Goal: Transaction & Acquisition: Purchase product/service

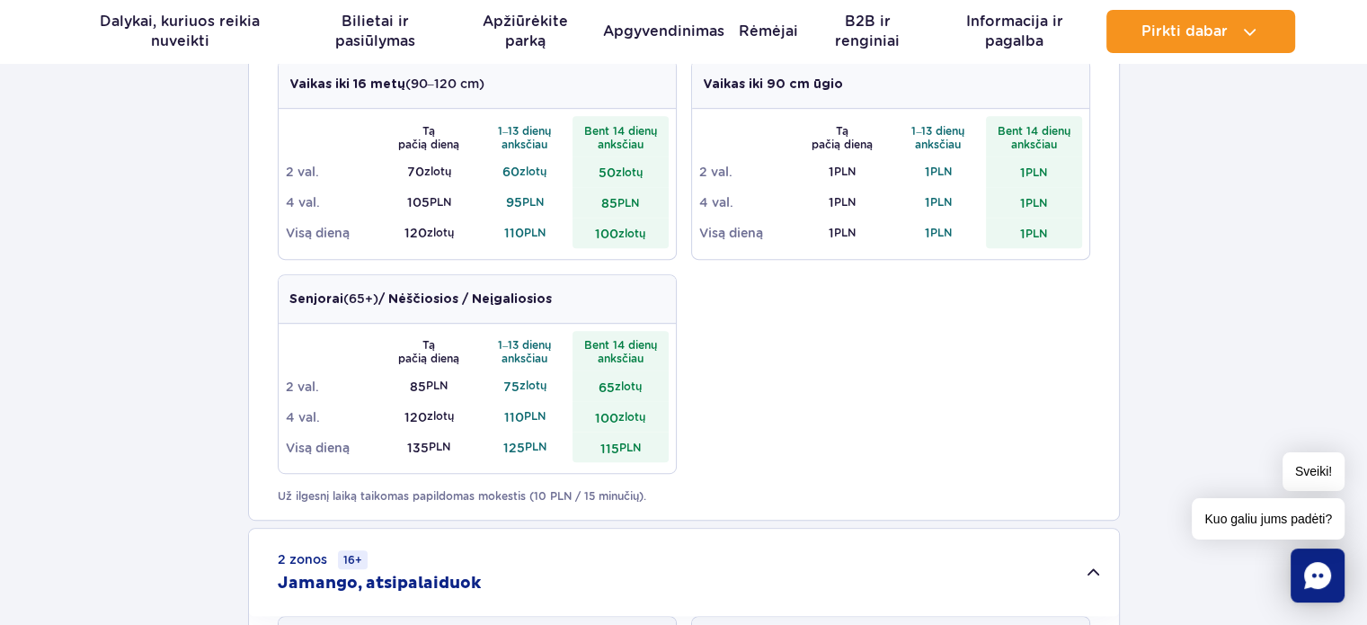
scroll to position [899, 0]
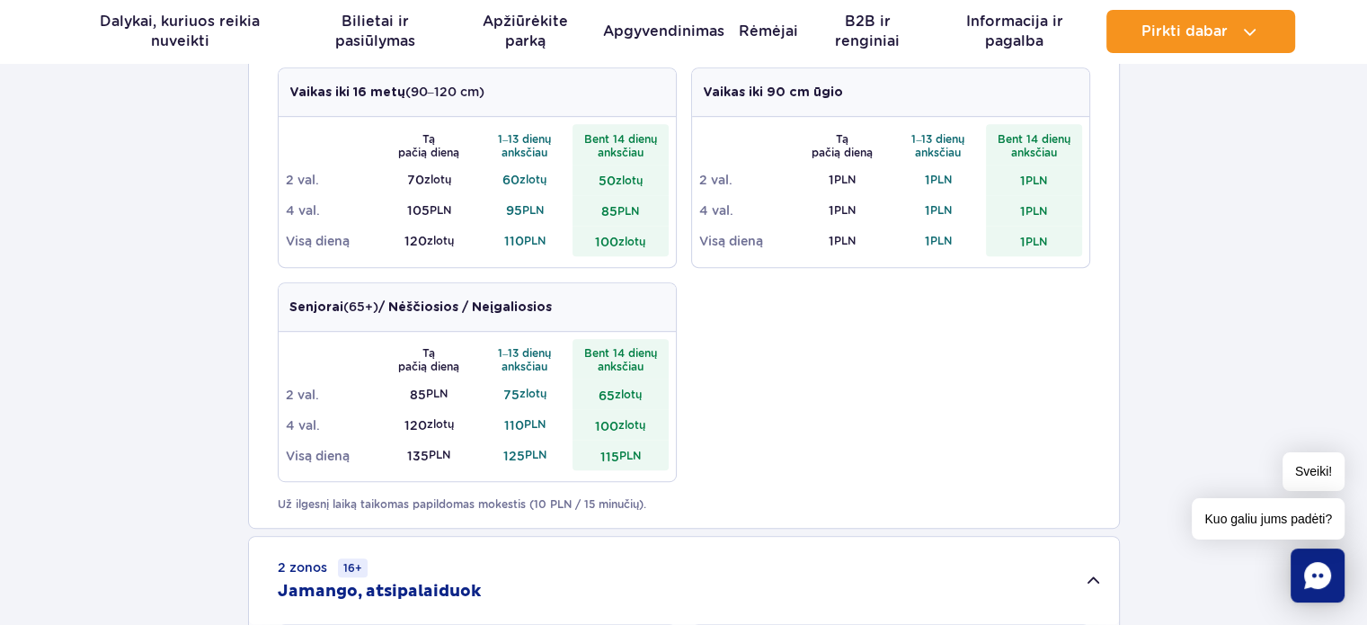
click at [633, 398] on td "65 zlotų" at bounding box center [620, 393] width 96 height 31
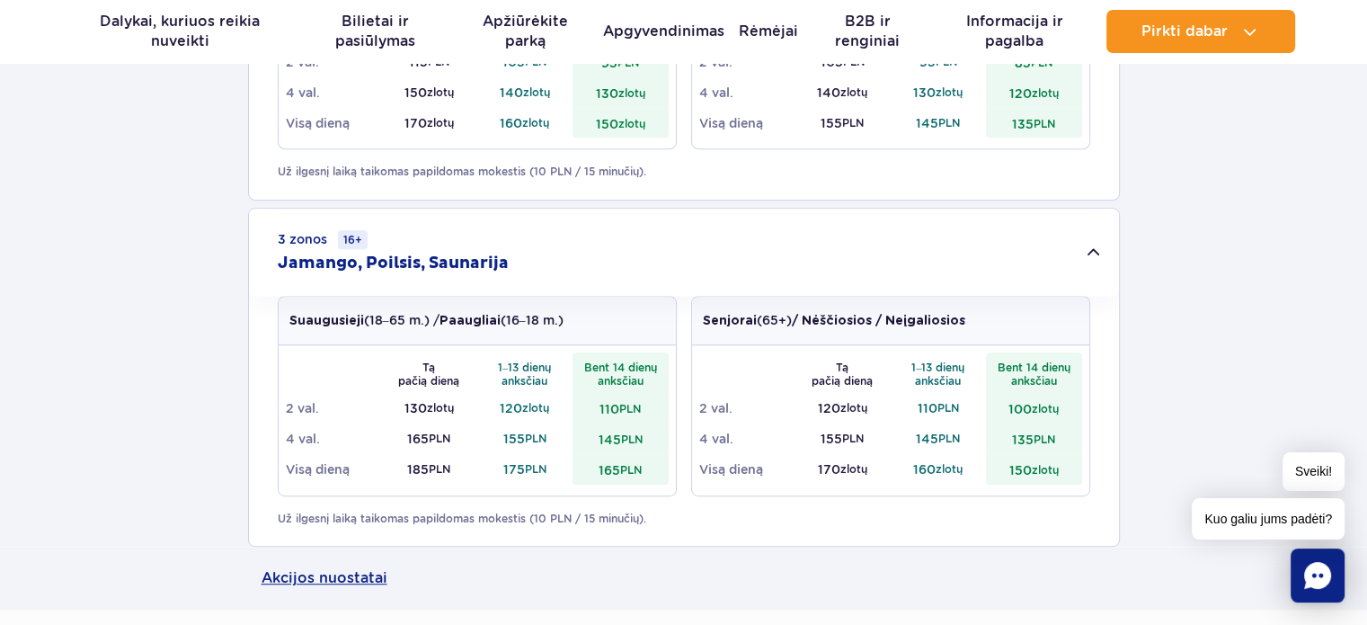
drag, startPoint x: 632, startPoint y: 405, endPoint x: 632, endPoint y: 417, distance: 11.7
click at [632, 200] on div "2 zonos 16+ Jamango, atsipalaiduok Suaugusieji (18–65 m.) / Paaugliai (16–18 m.…" at bounding box center [684, 31] width 870 height 337
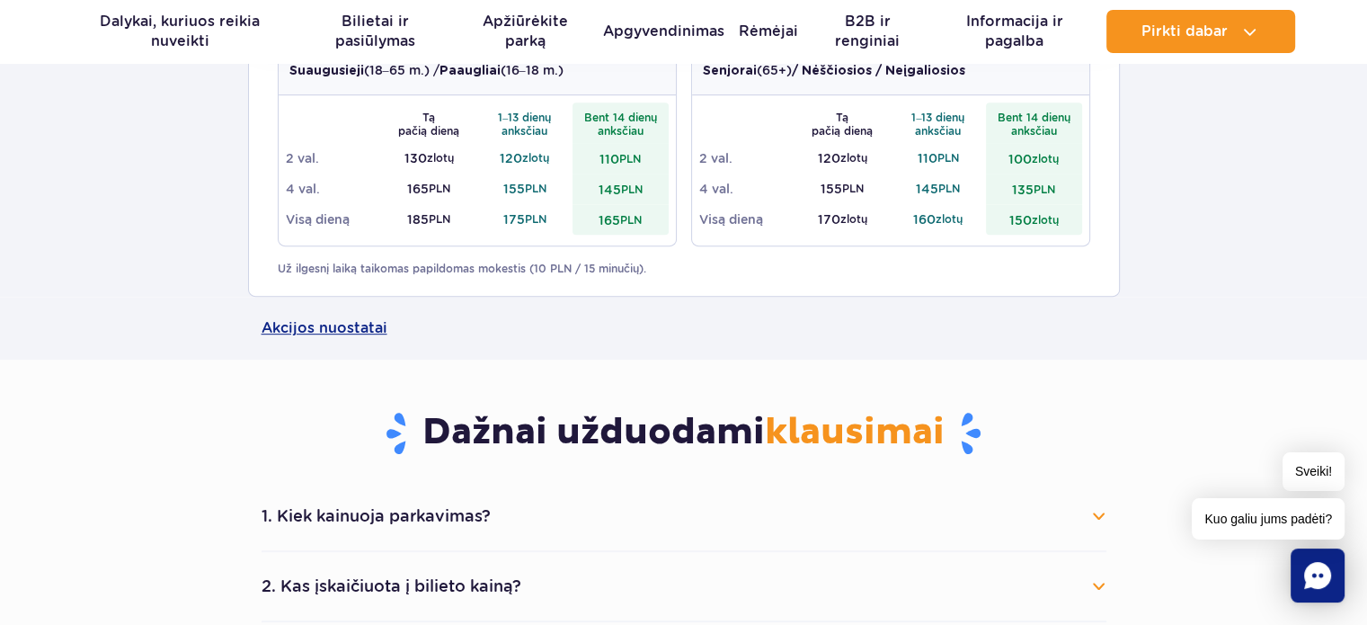
click at [610, 220] on font "165" at bounding box center [610, 221] width 22 height 14
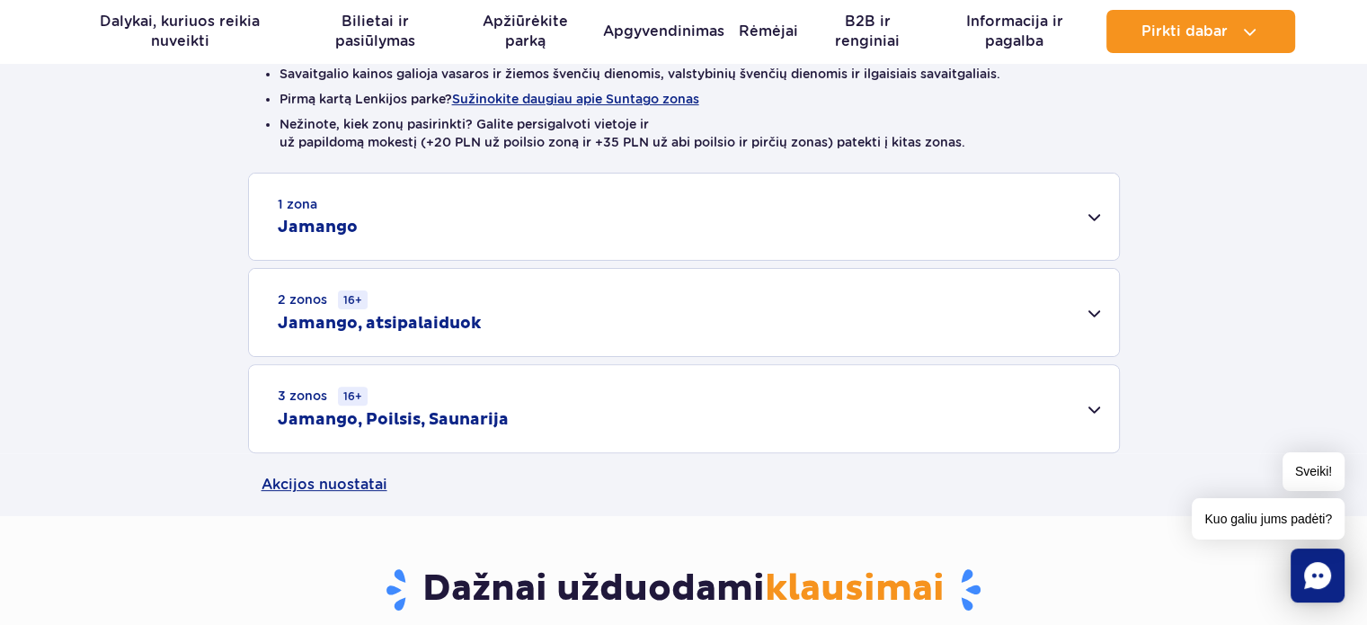
scroll to position [449, 0]
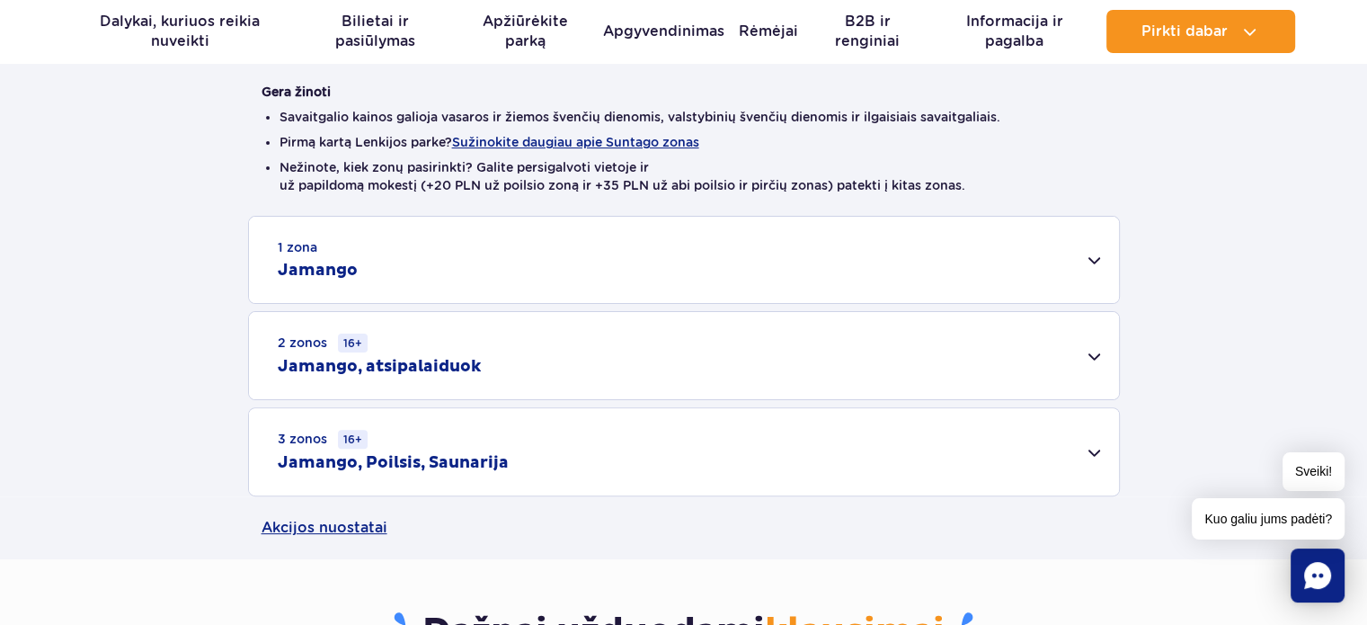
click at [1054, 263] on div "1 zona Jamango" at bounding box center [684, 260] width 870 height 86
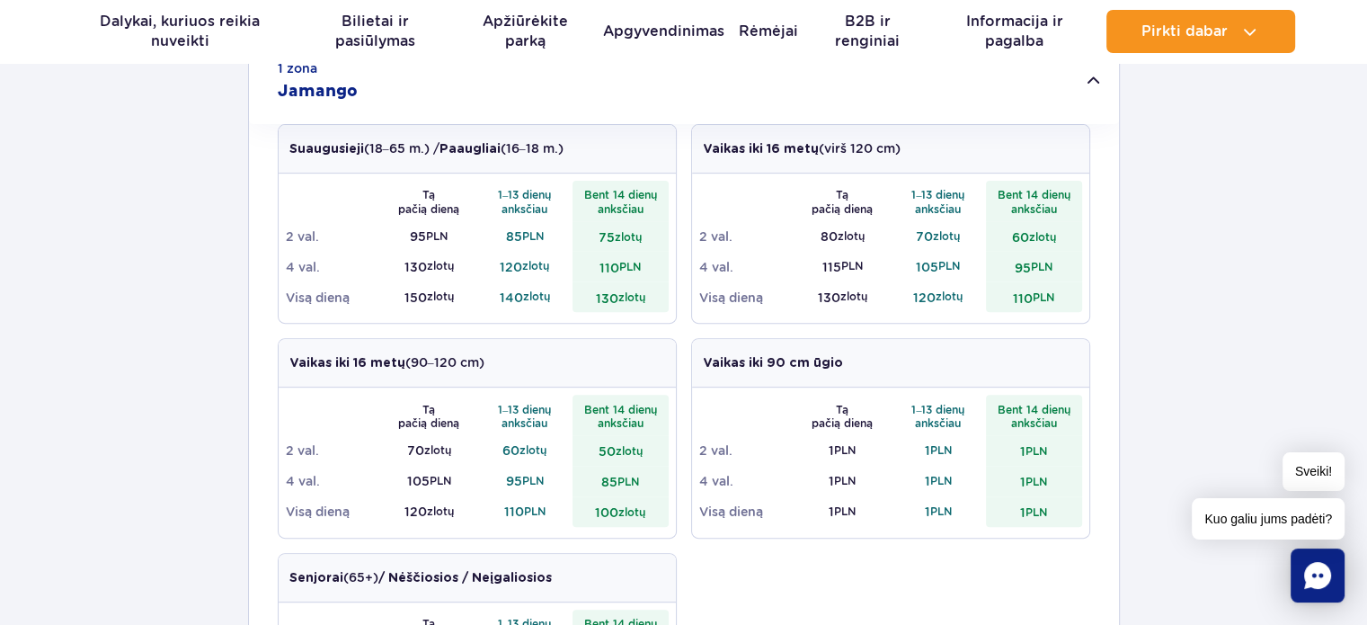
scroll to position [629, 0]
click at [888, 288] on td "130 zlotų" at bounding box center [842, 295] width 96 height 31
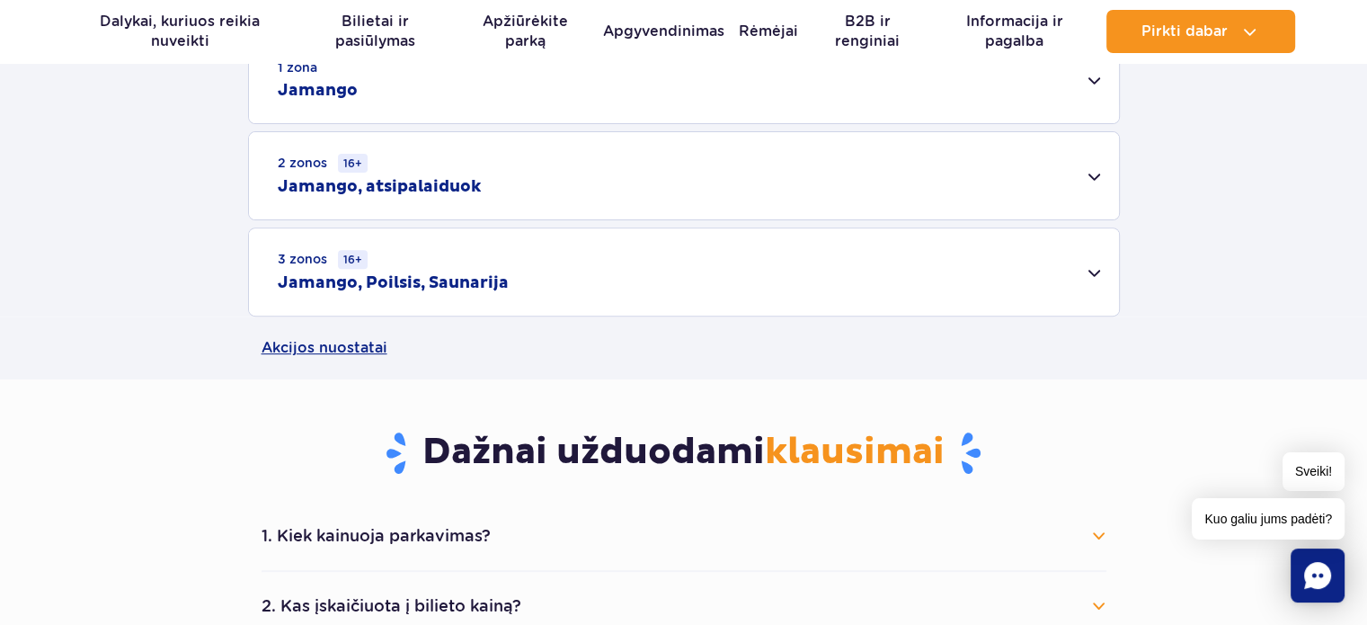
click at [998, 306] on div "1 zona Jamango Suaugusieji (18–65 m.) / Paaugliai (16–18 m.) Tą pačią dieną 1–1…" at bounding box center [683, 176] width 1367 height 280
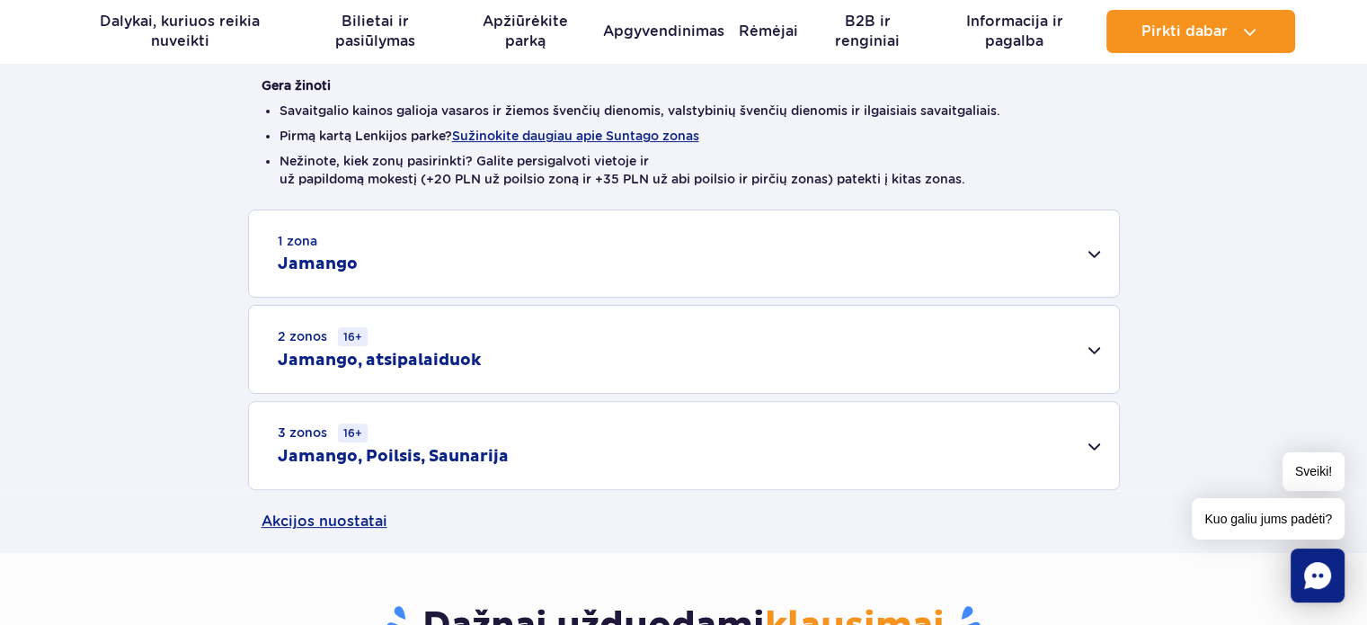
scroll to position [449, 0]
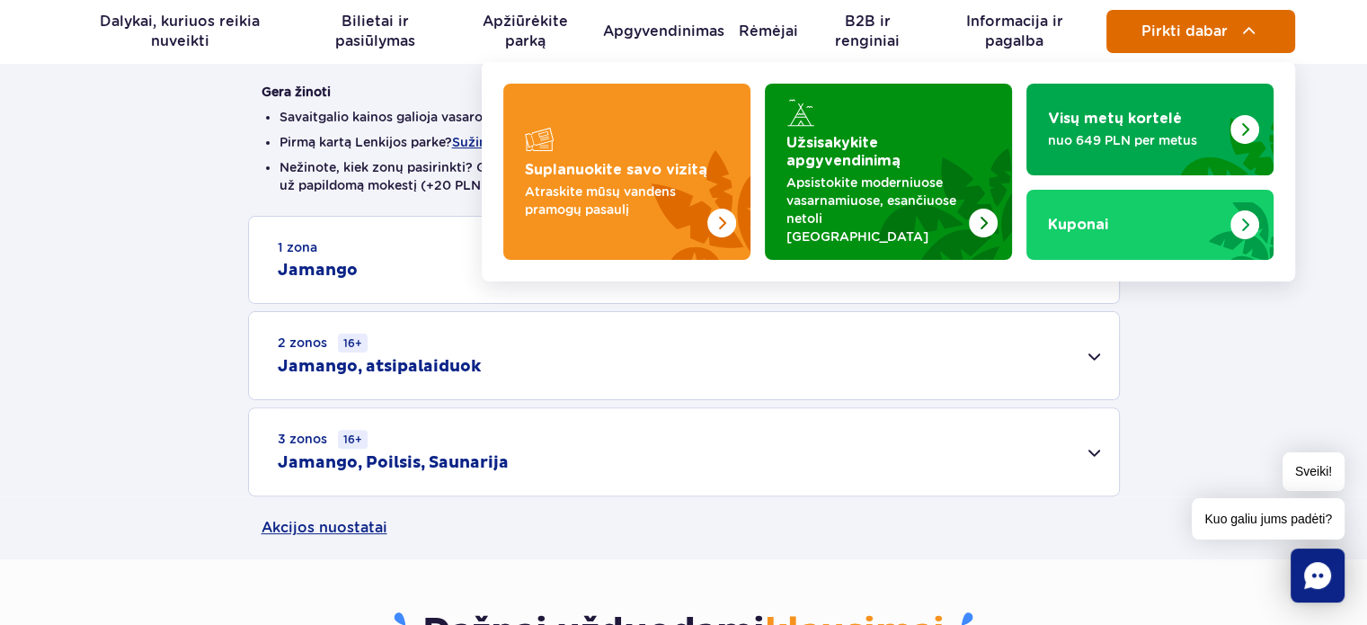
click at [1191, 38] on span "Pirkti dabar" at bounding box center [1184, 31] width 86 height 16
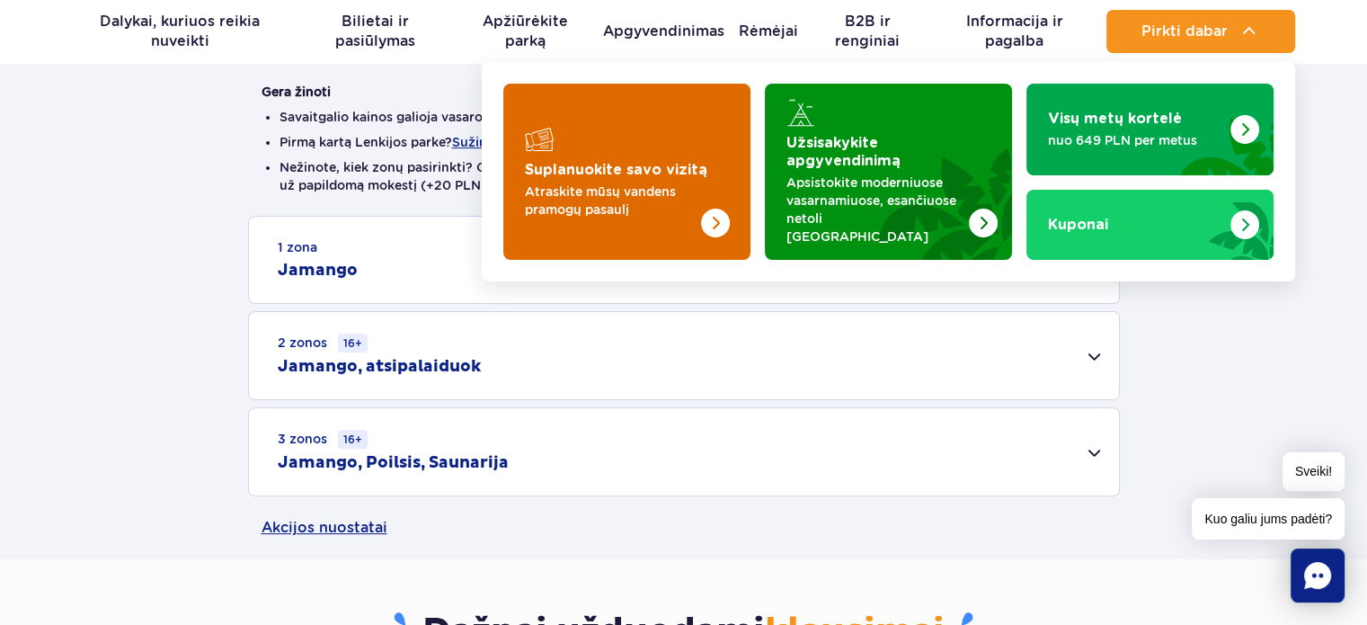
click at [694, 211] on img "Suplanuokite savo vizitą" at bounding box center [678, 190] width 143 height 140
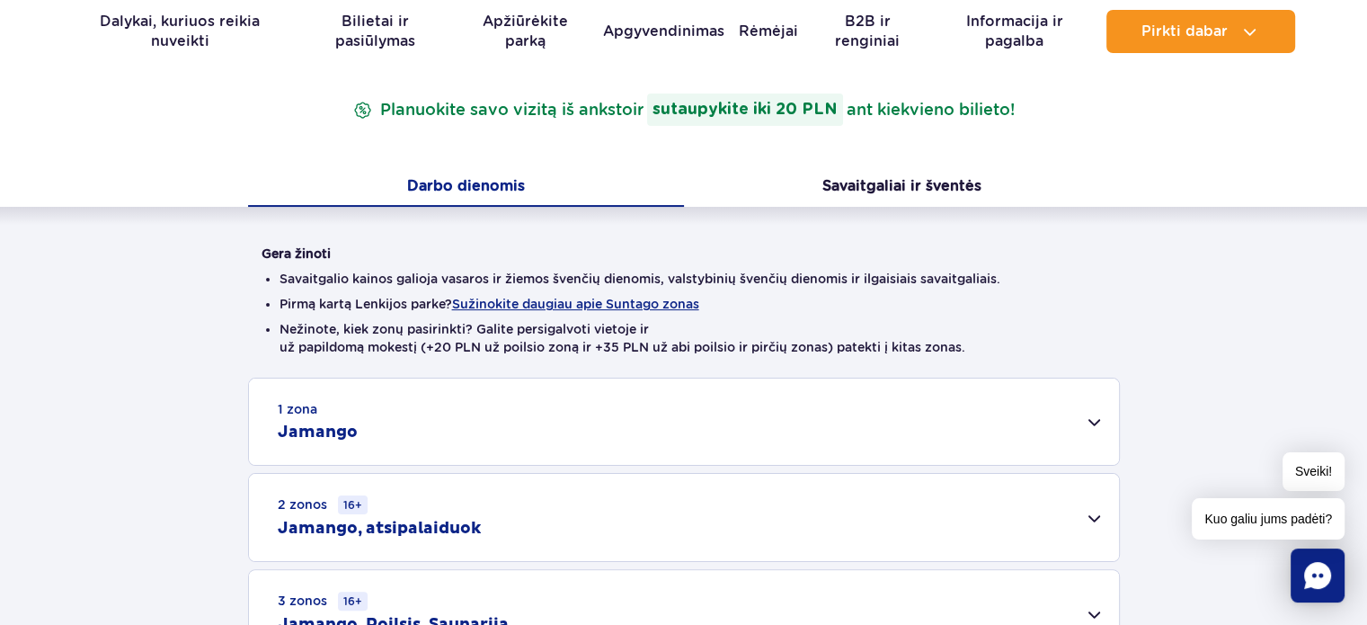
scroll to position [270, 0]
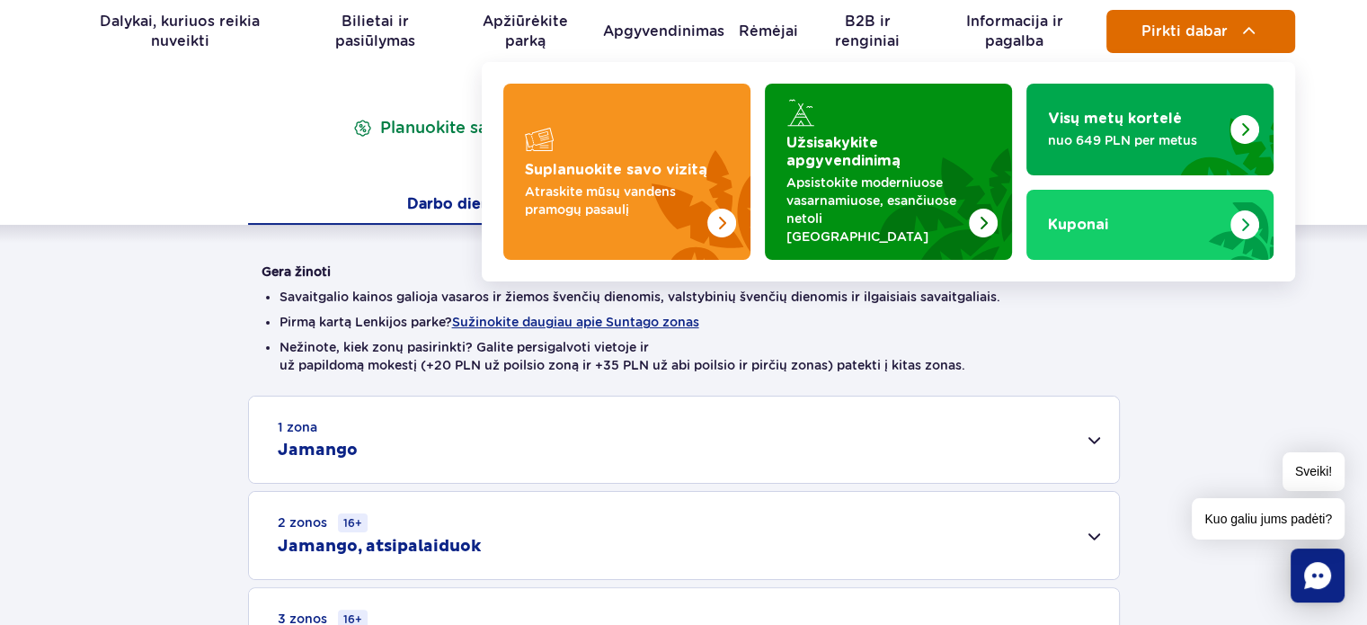
click at [1187, 41] on button "Pirkti dabar" at bounding box center [1200, 31] width 189 height 43
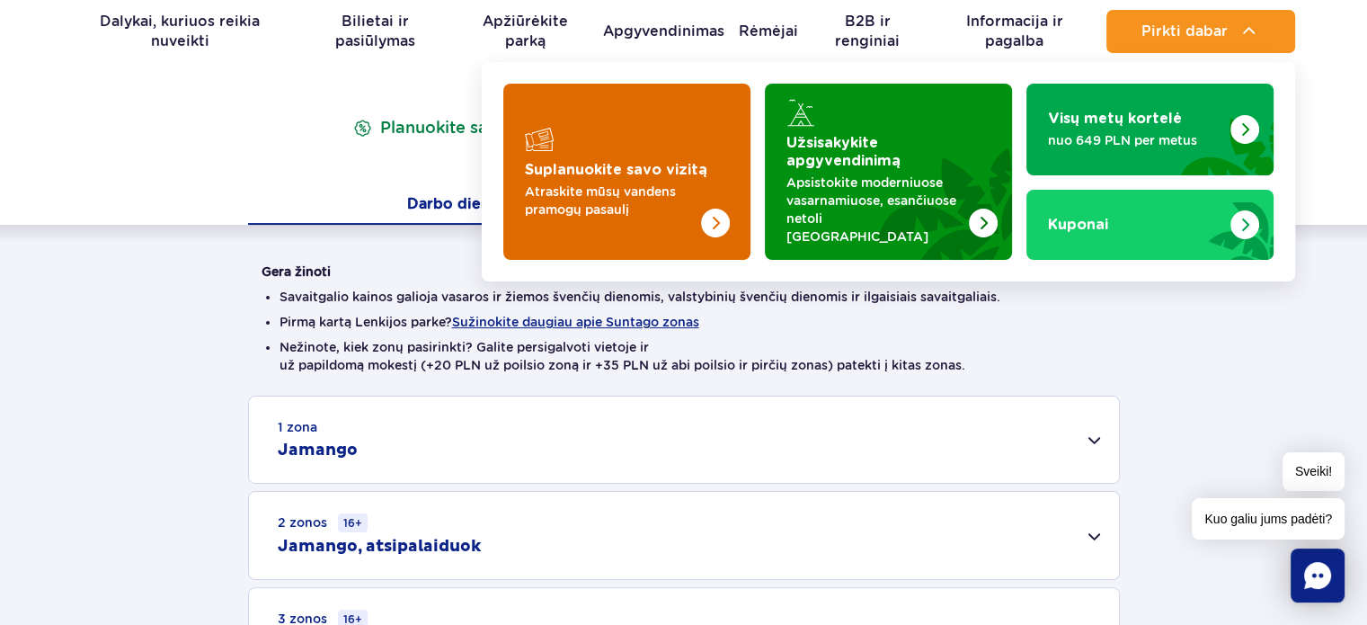
click at [678, 148] on img "Suplanuokite savo vizitą" at bounding box center [678, 190] width 143 height 140
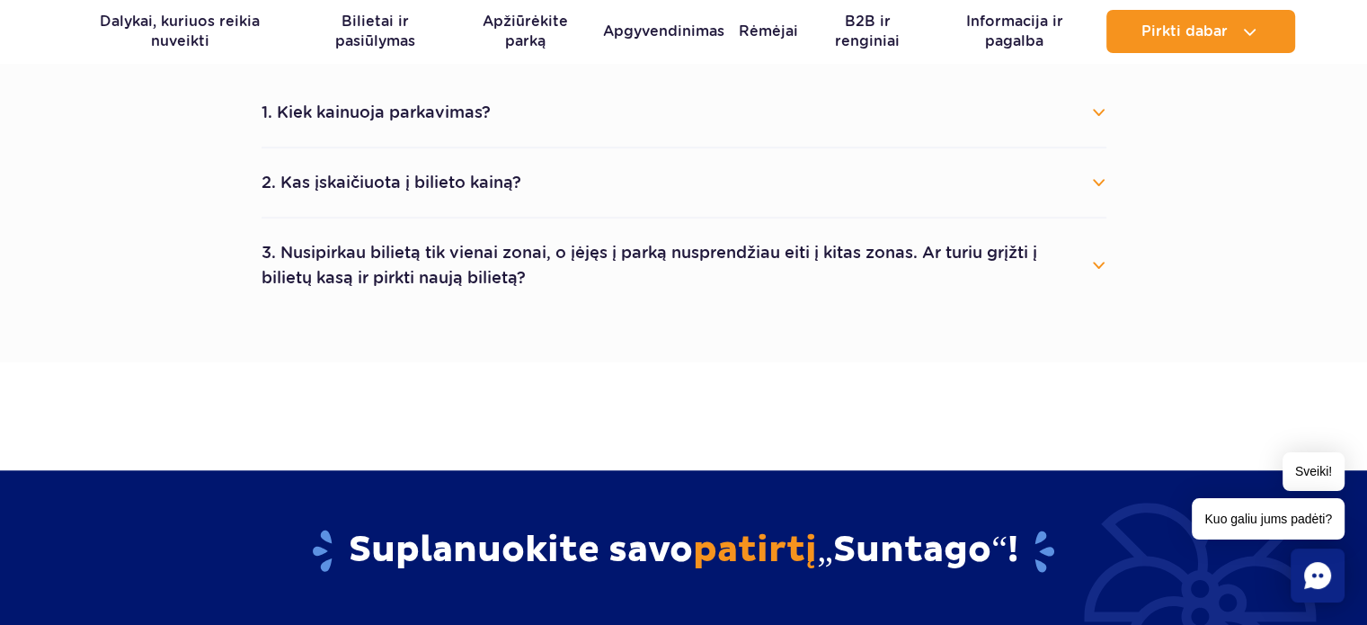
scroll to position [1438, 0]
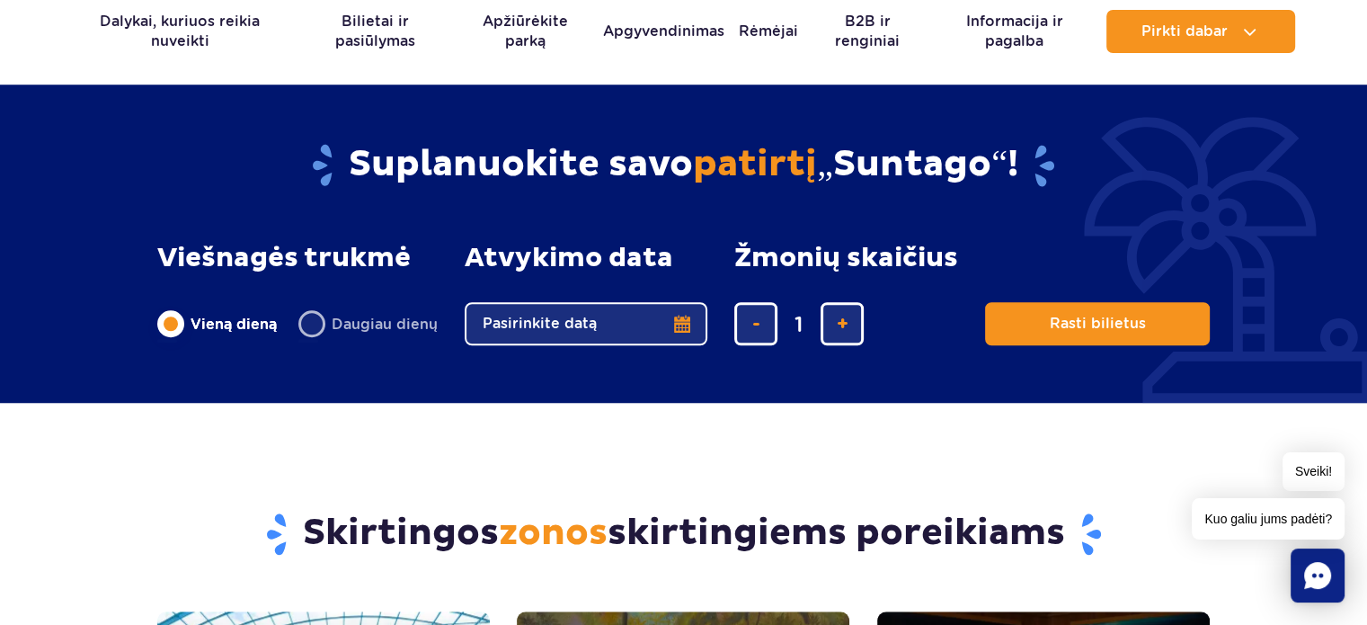
click at [683, 323] on button "Pasirinkite datą" at bounding box center [586, 323] width 243 height 43
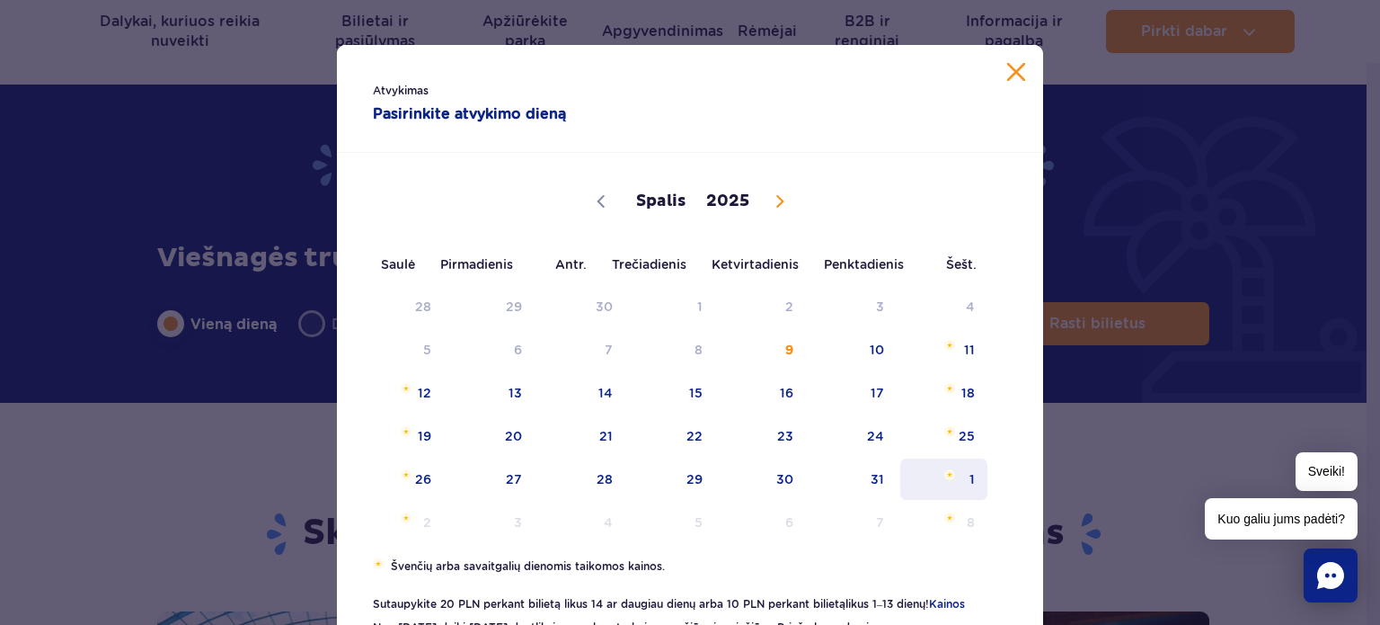
click at [951, 474] on span "1" at bounding box center [944, 478] width 91 height 41
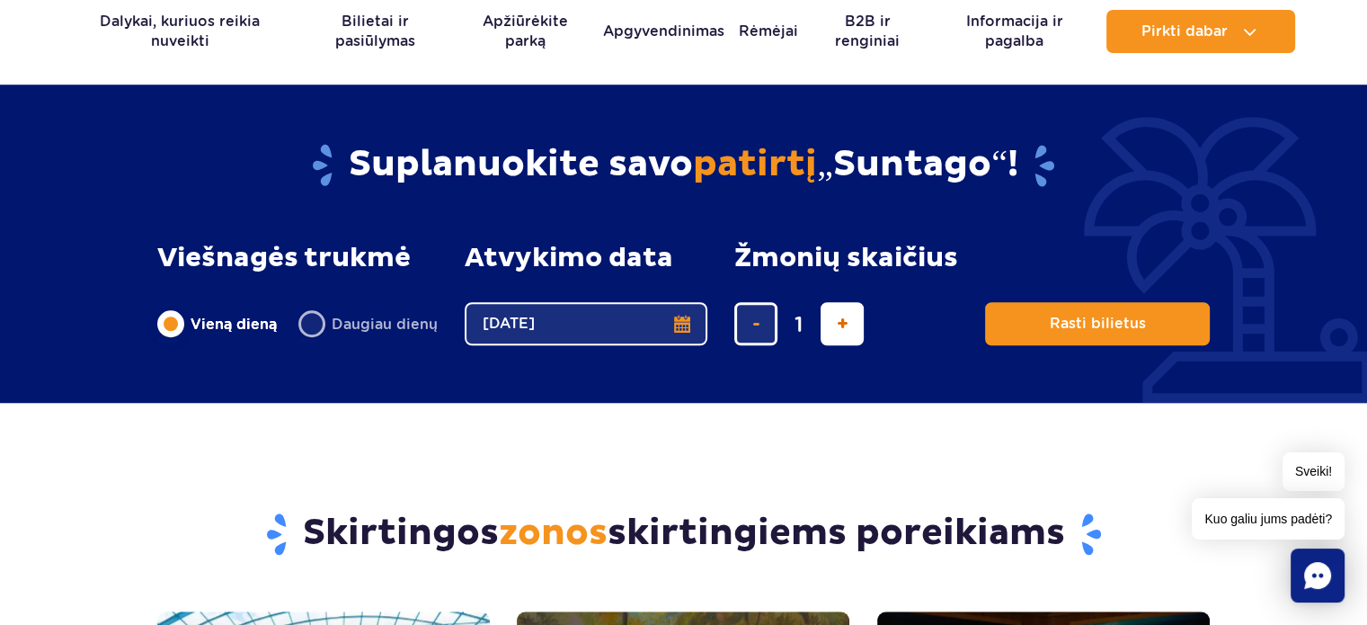
click at [837, 324] on span "pridėti bilietą" at bounding box center [843, 324] width 12 height 0
type input "4"
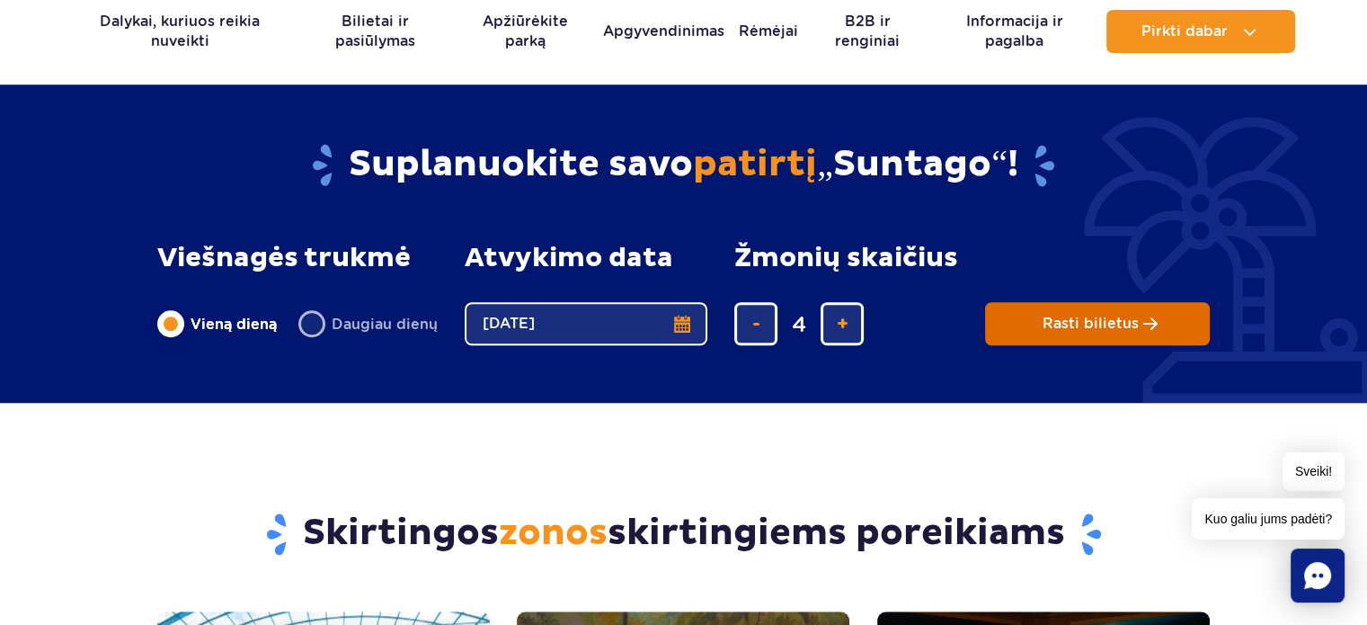
click at [1039, 323] on button "Rasti bilietus" at bounding box center [1097, 323] width 225 height 43
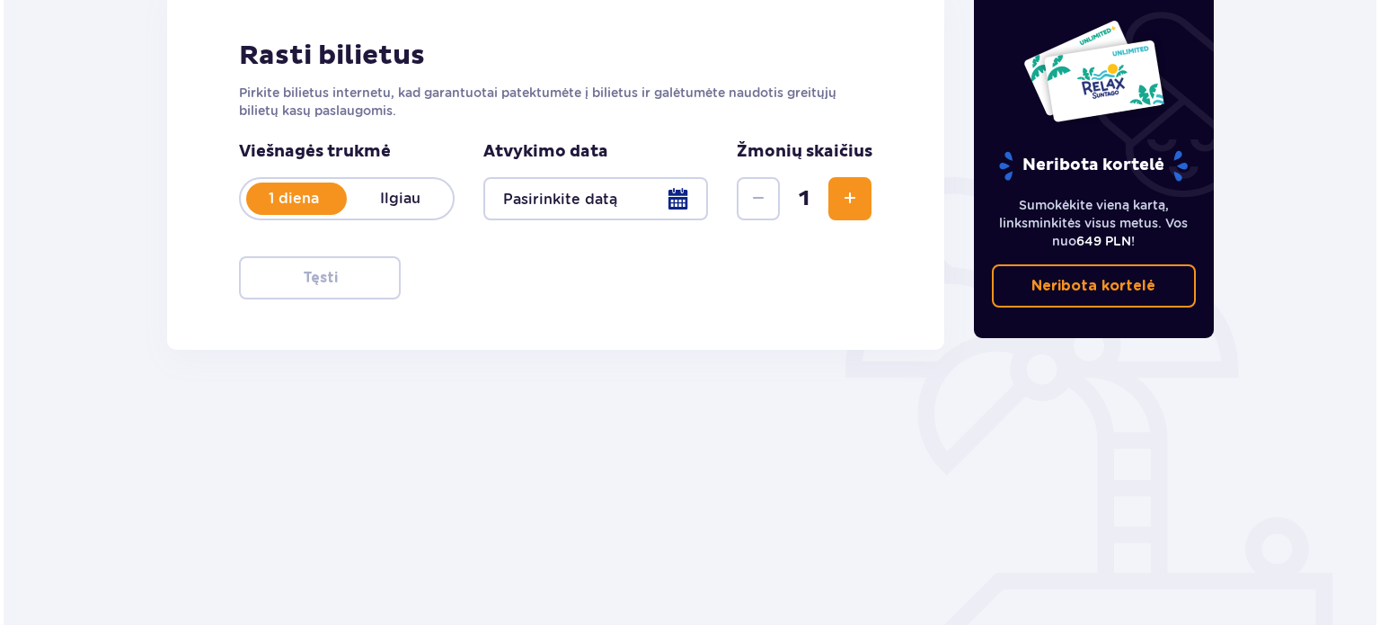
scroll to position [270, 0]
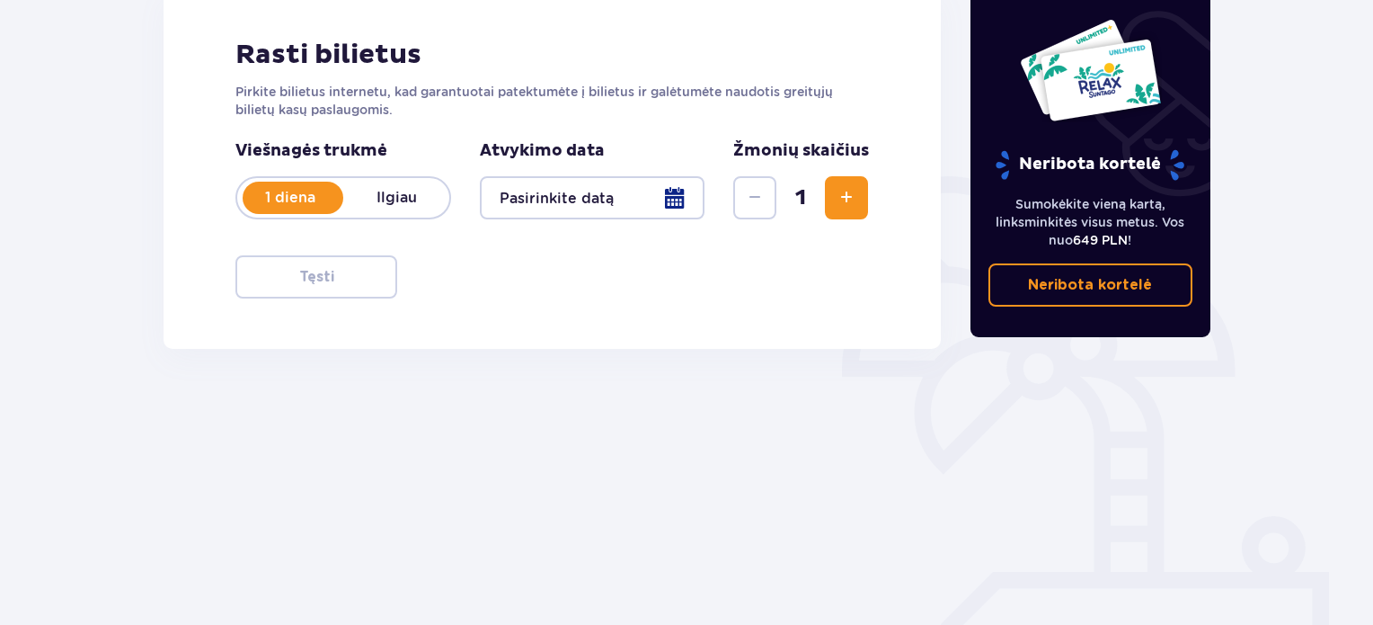
click at [595, 208] on div at bounding box center [592, 197] width 225 height 43
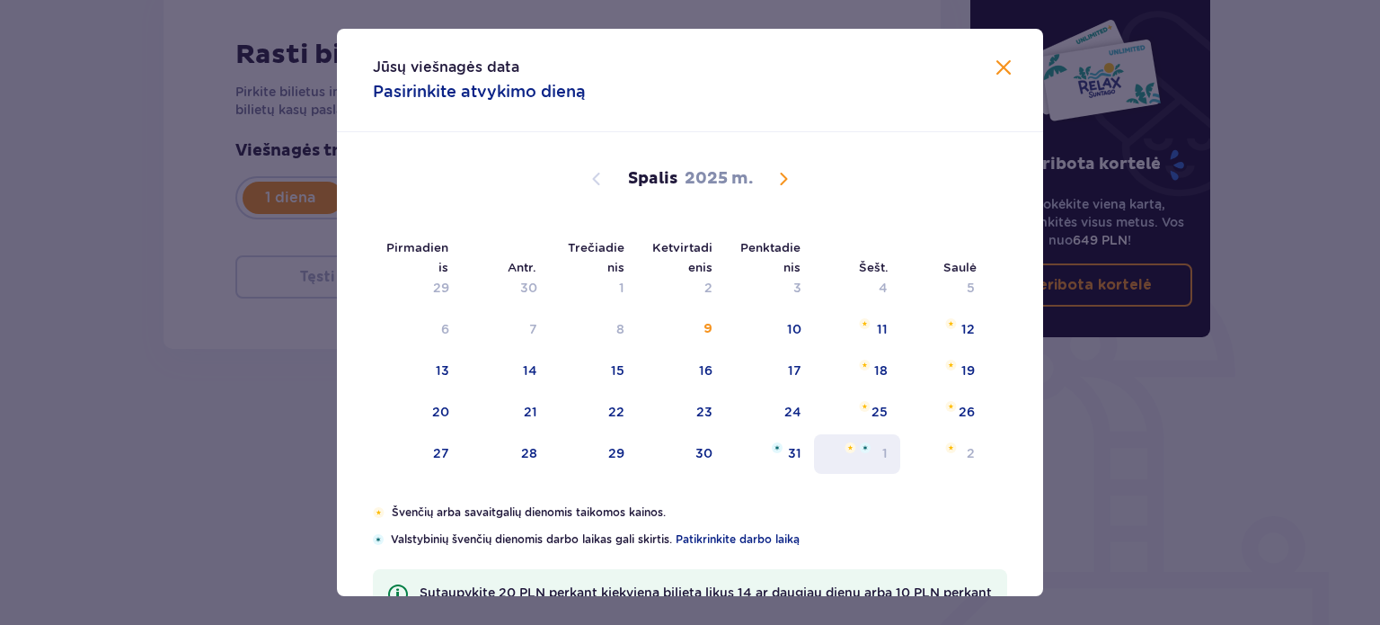
click at [874, 448] on div "1" at bounding box center [857, 454] width 87 height 40
type input "[DATE]"
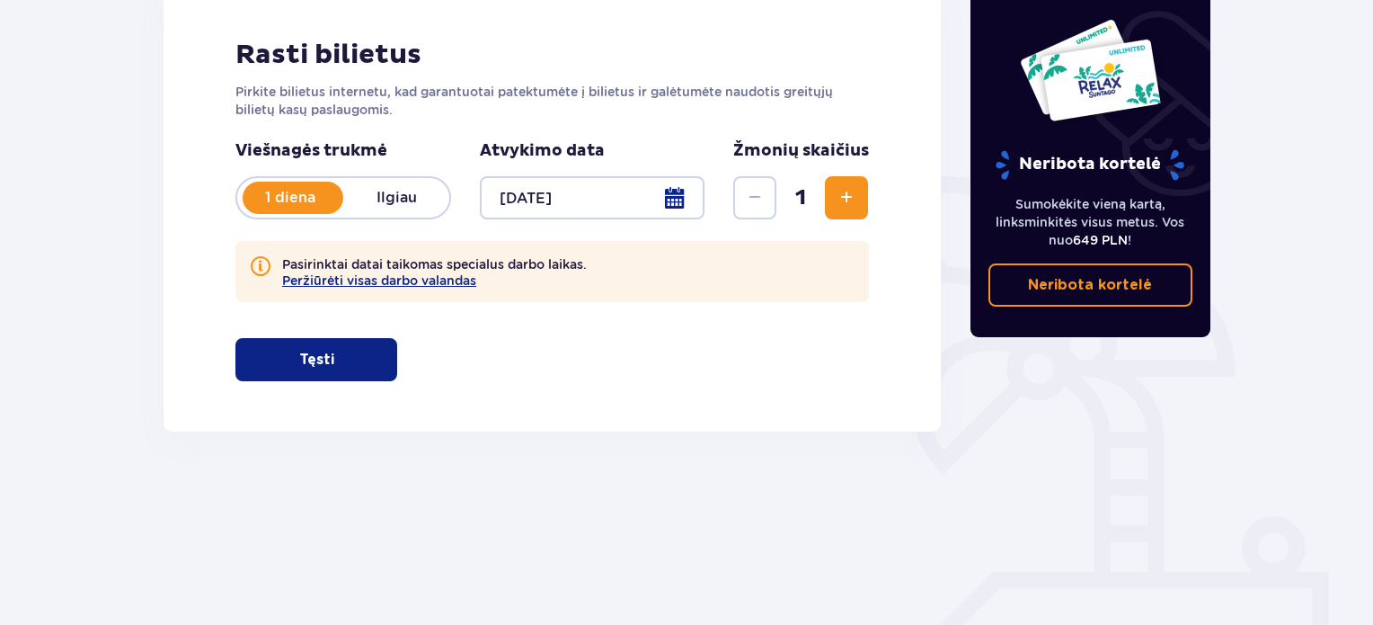
click at [846, 200] on span "Padidinti" at bounding box center [847, 198] width 22 height 22
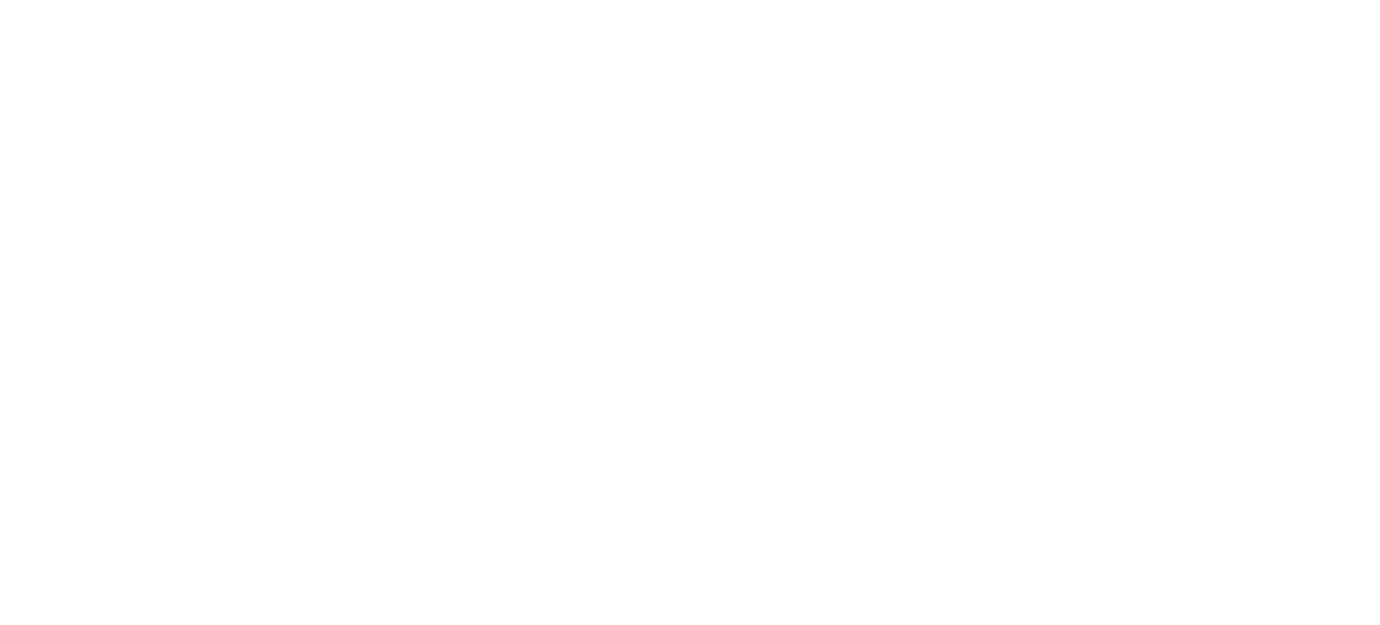
click at [846, 7] on html "Original text Rate this translation Your feedback will be used to help improve …" at bounding box center [690, 3] width 1380 height 7
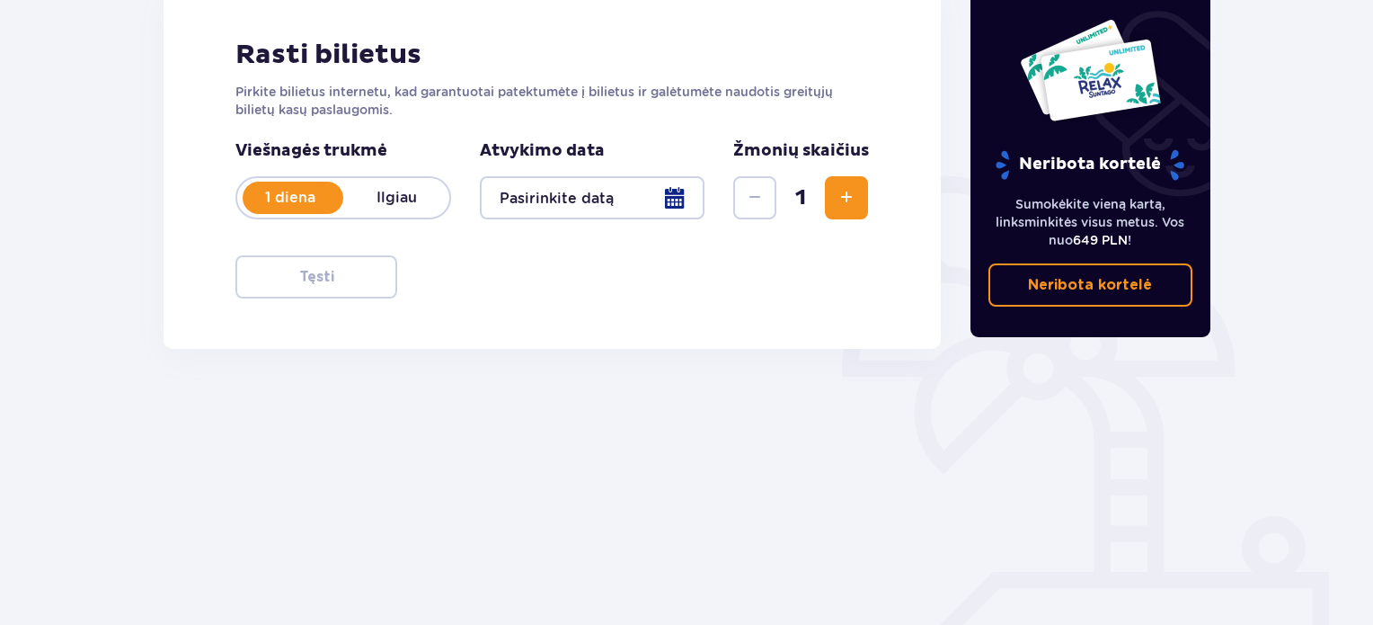
click at [666, 204] on div at bounding box center [592, 197] width 225 height 43
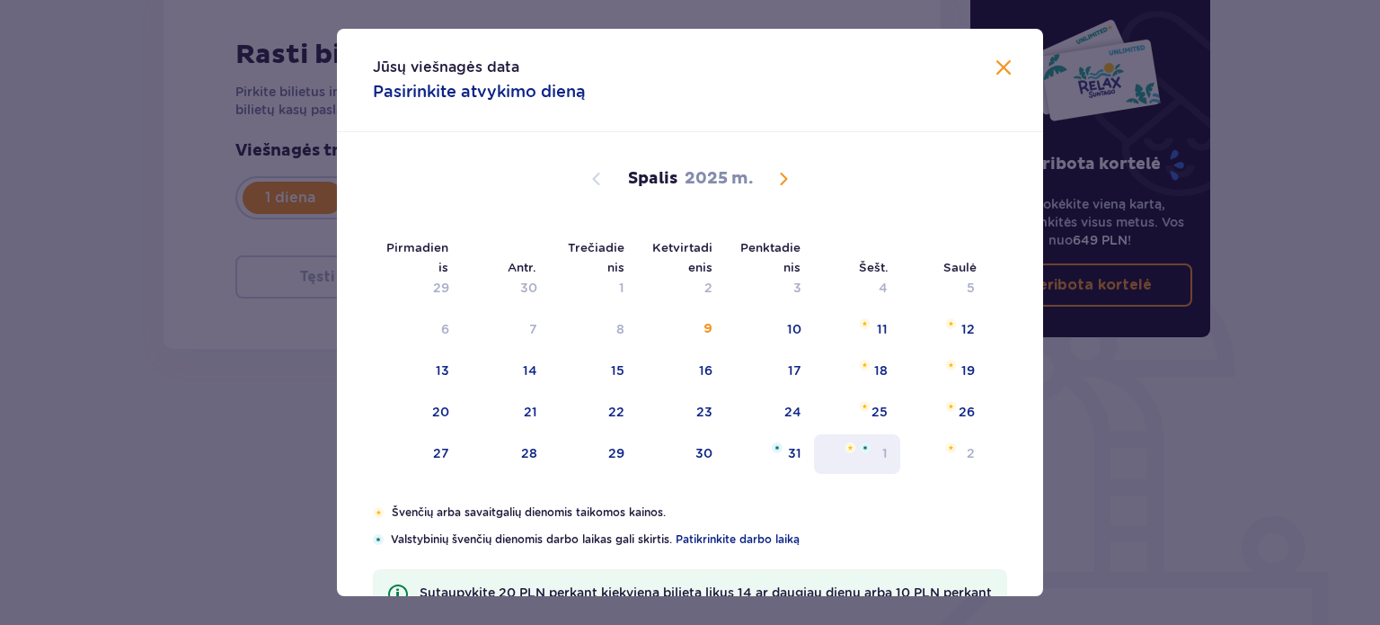
click at [845, 448] on img "2025 m. lapkričio 1 d., šeštadienis" at bounding box center [851, 447] width 12 height 11
type input "[DATE]"
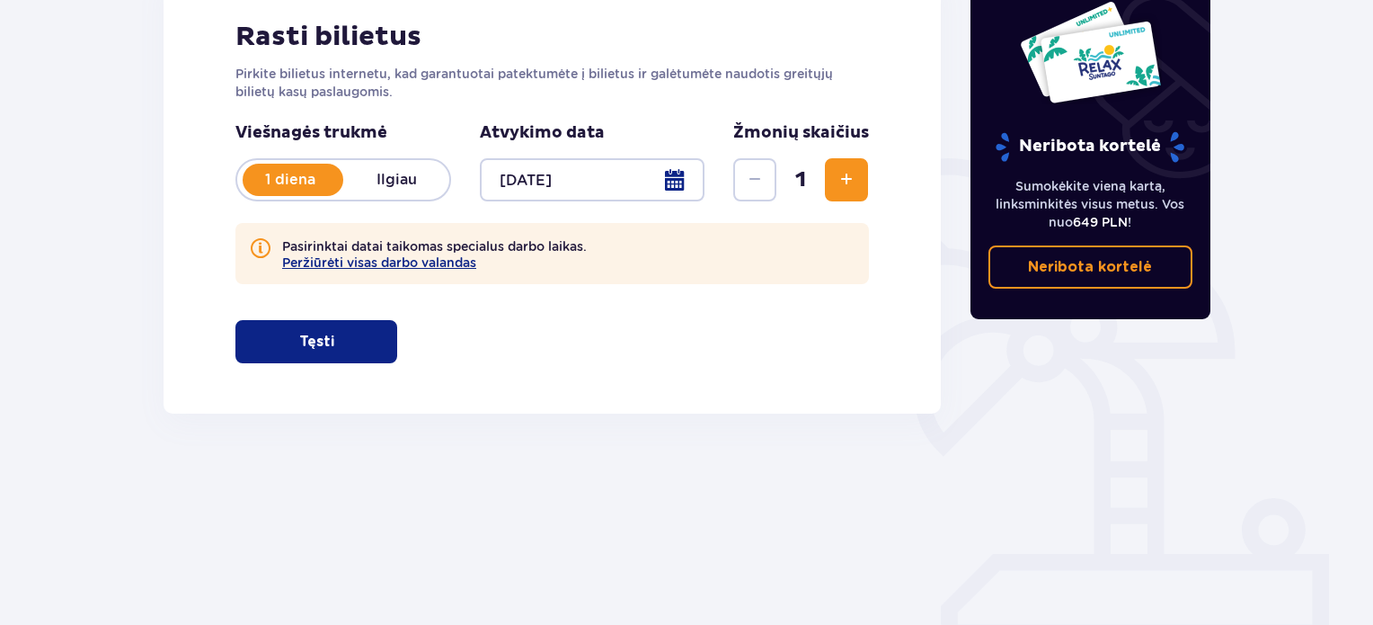
scroll to position [309, 0]
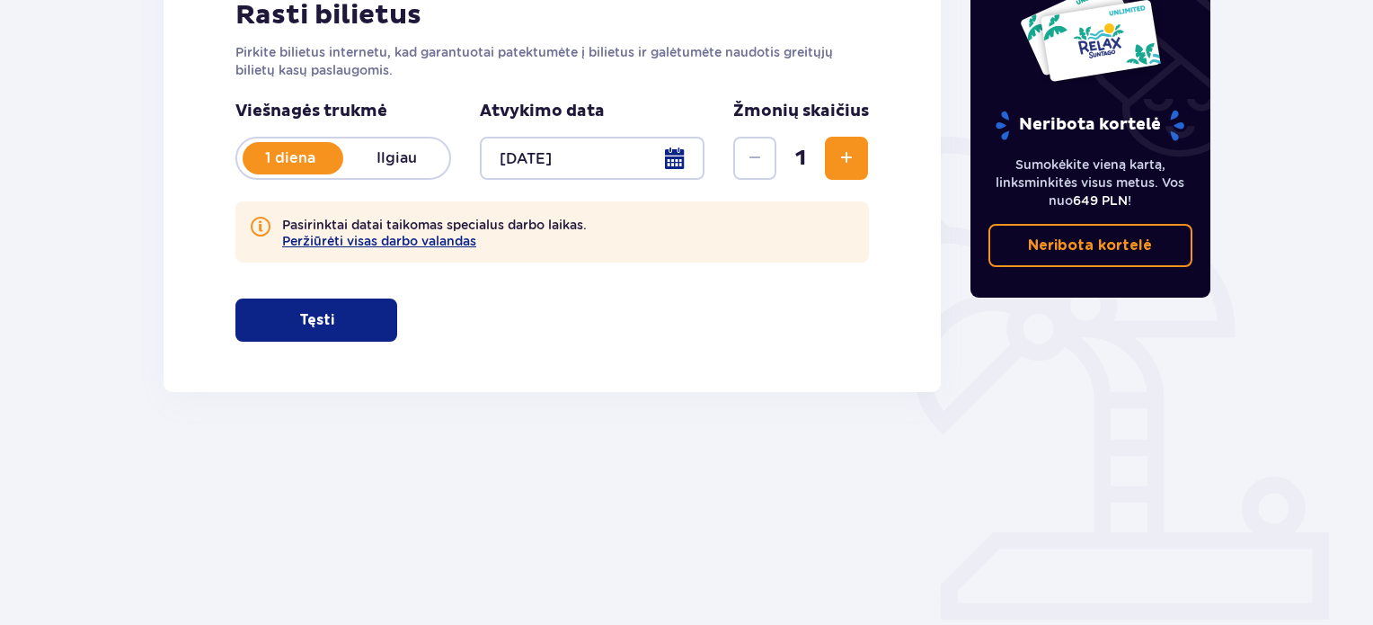
click at [841, 153] on span "Padidinti" at bounding box center [847, 158] width 22 height 22
click at [839, 153] on span "Padidinti" at bounding box center [847, 158] width 22 height 22
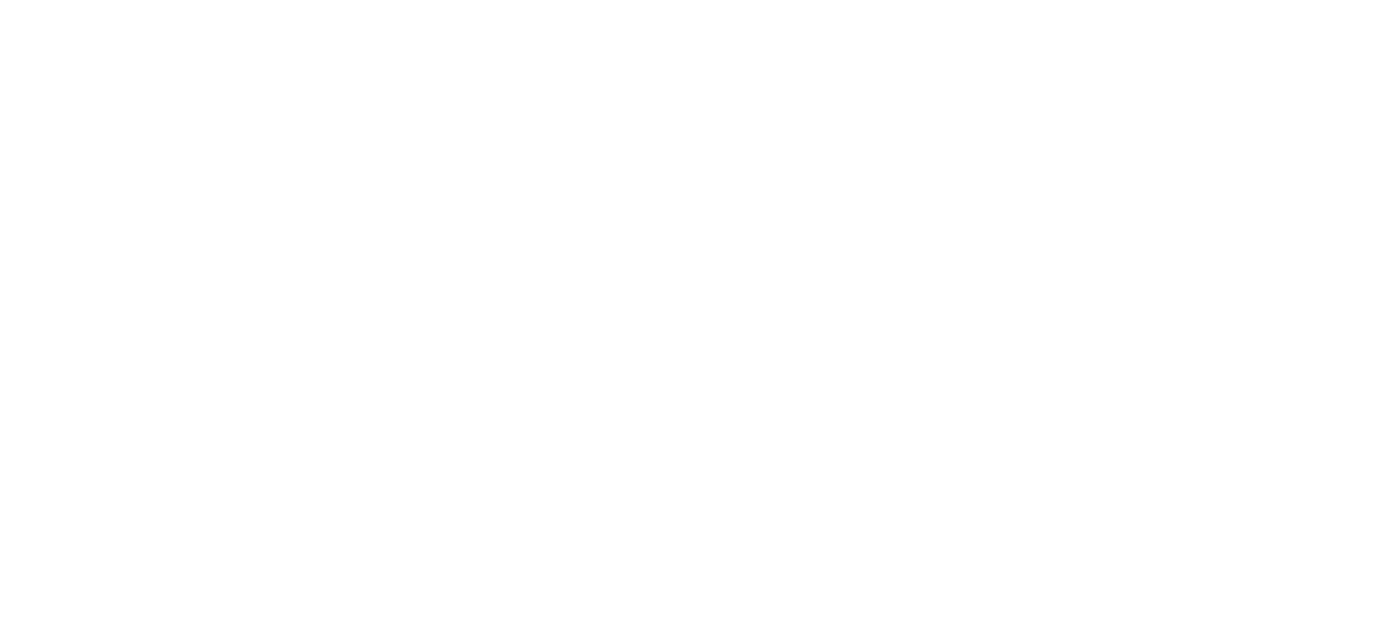
scroll to position [0, 0]
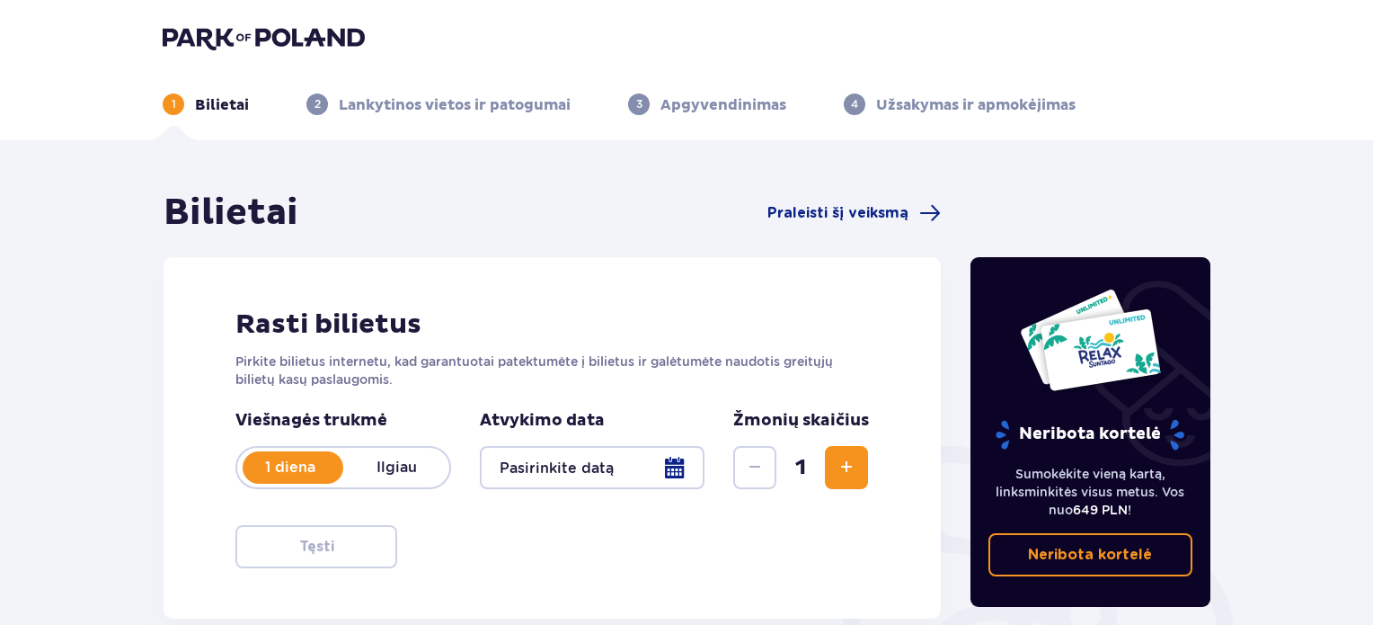
click at [670, 467] on div at bounding box center [592, 467] width 225 height 43
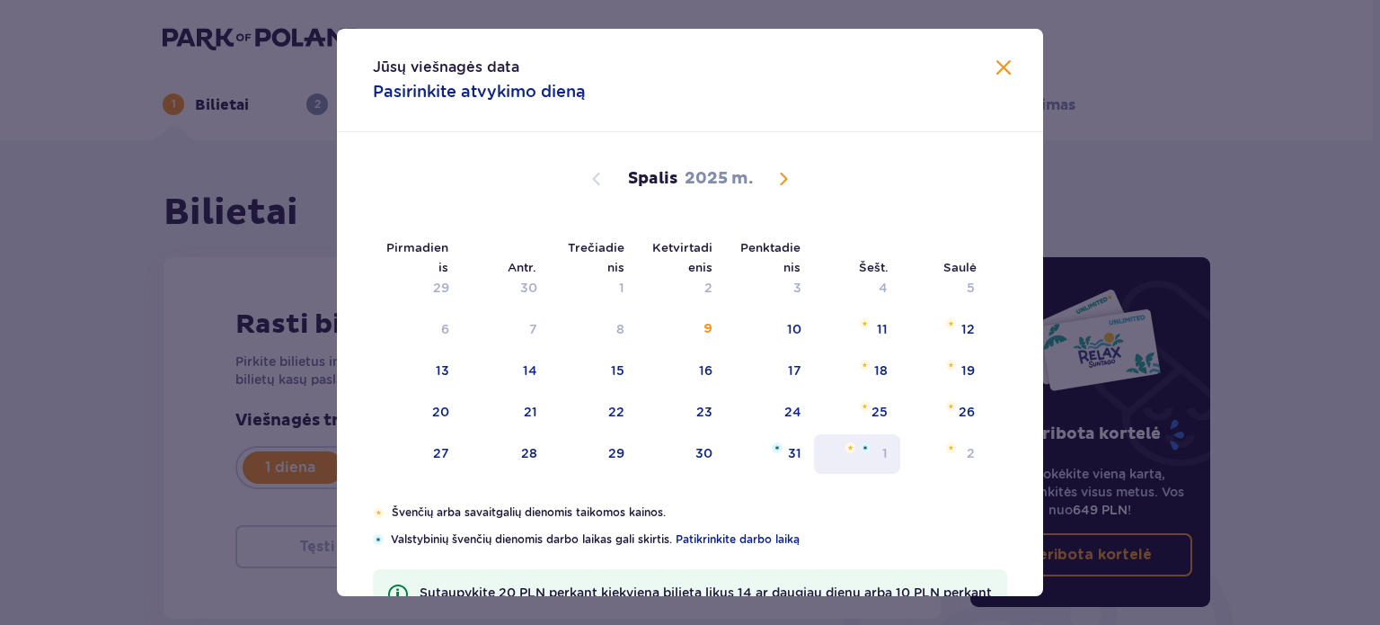
click at [870, 448] on div "1" at bounding box center [857, 454] width 87 height 40
type input "[DATE]"
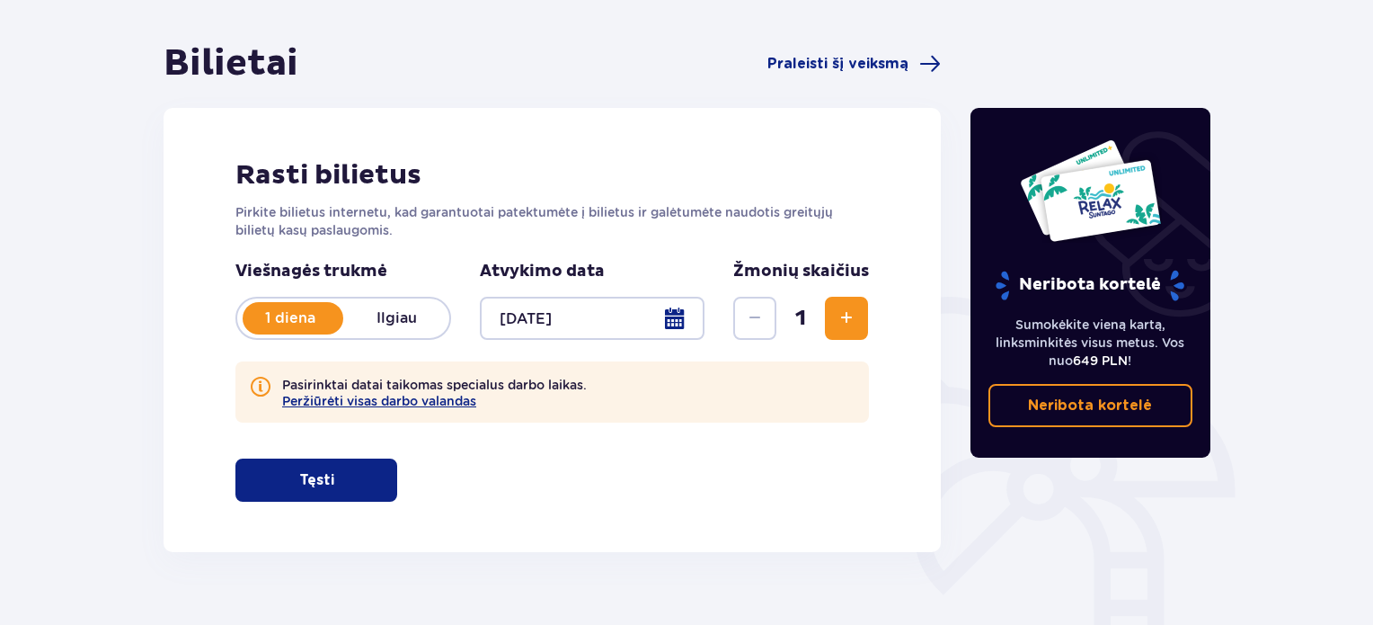
scroll to position [180, 0]
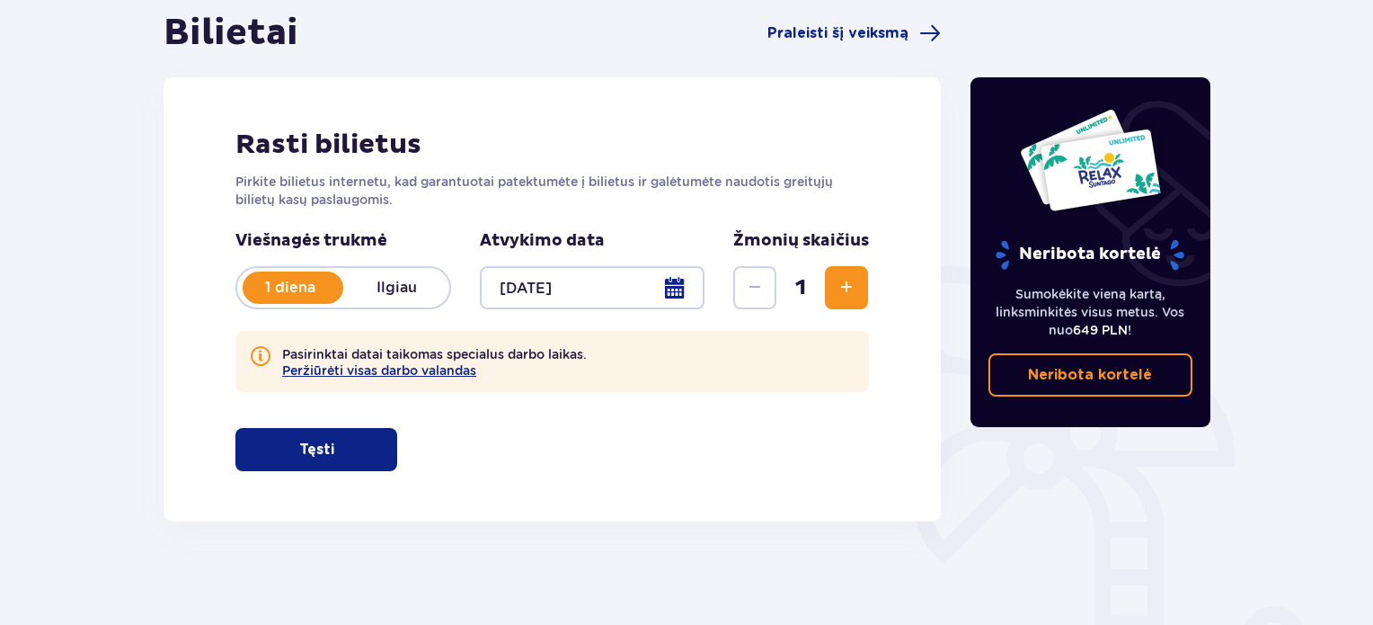
click at [842, 288] on span "Padidinti" at bounding box center [847, 288] width 22 height 22
click at [836, 290] on span "Padidinti" at bounding box center [847, 288] width 22 height 22
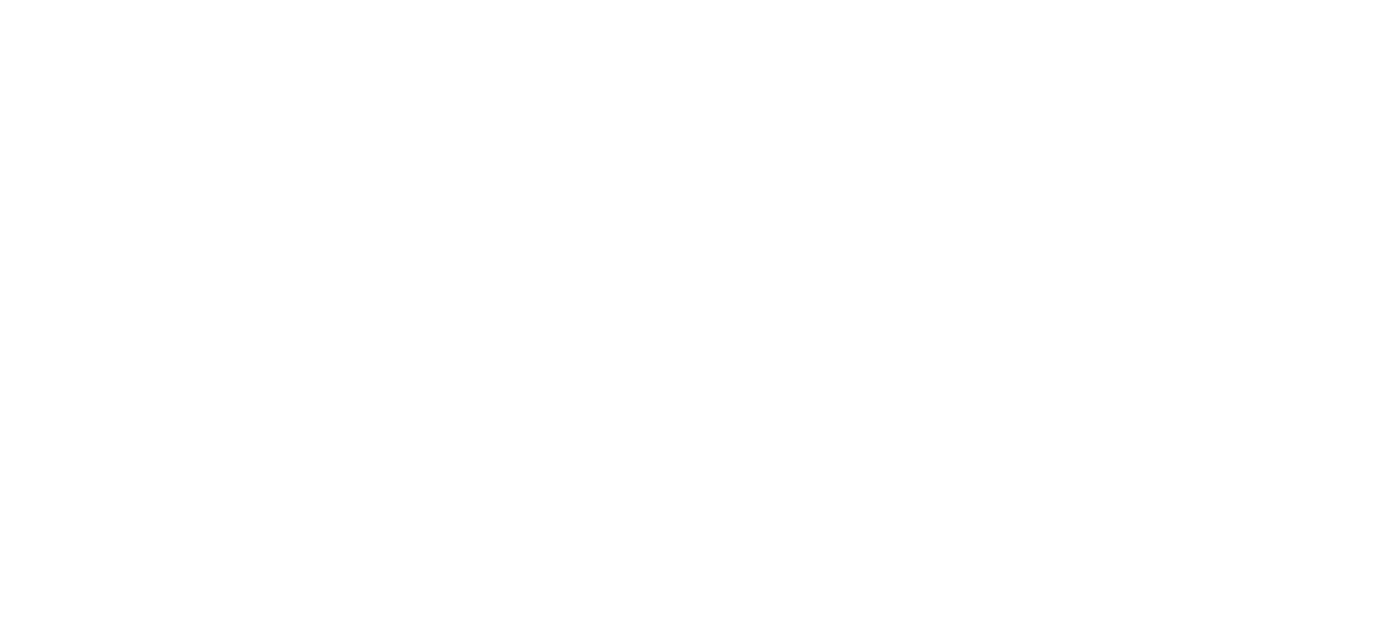
scroll to position [0, 0]
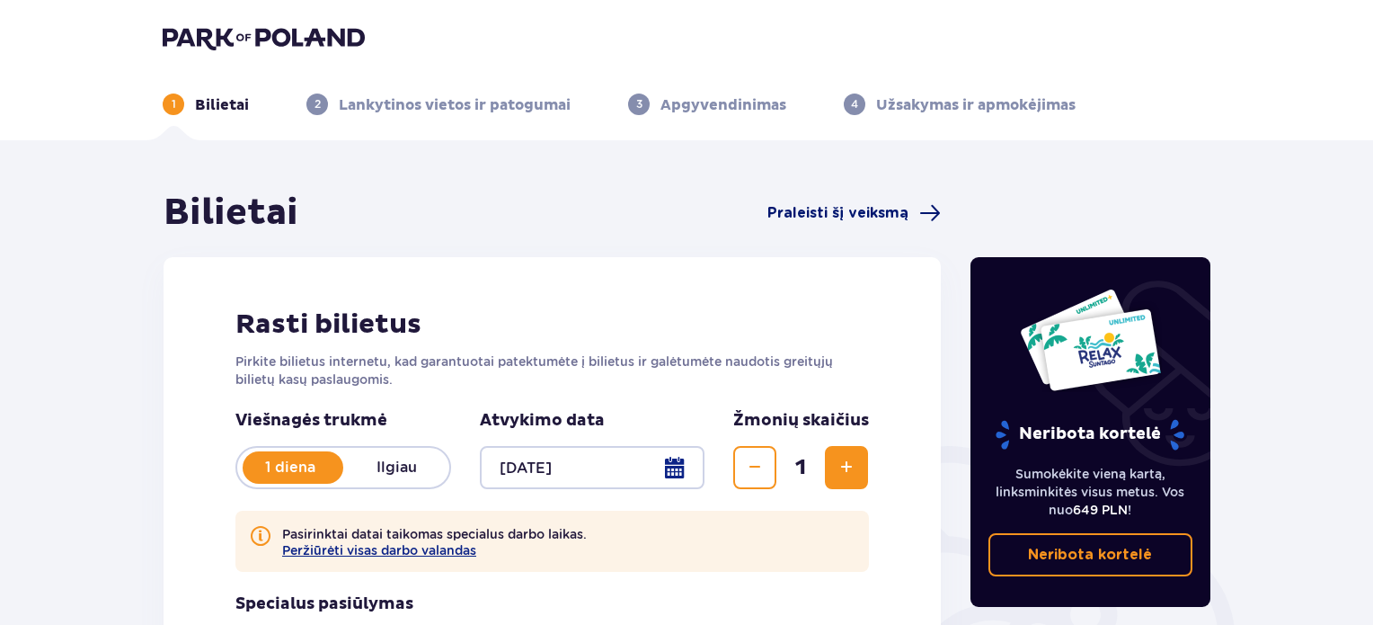
click at [799, 209] on font "Praleisti šį veiksmą" at bounding box center [837, 213] width 141 height 14
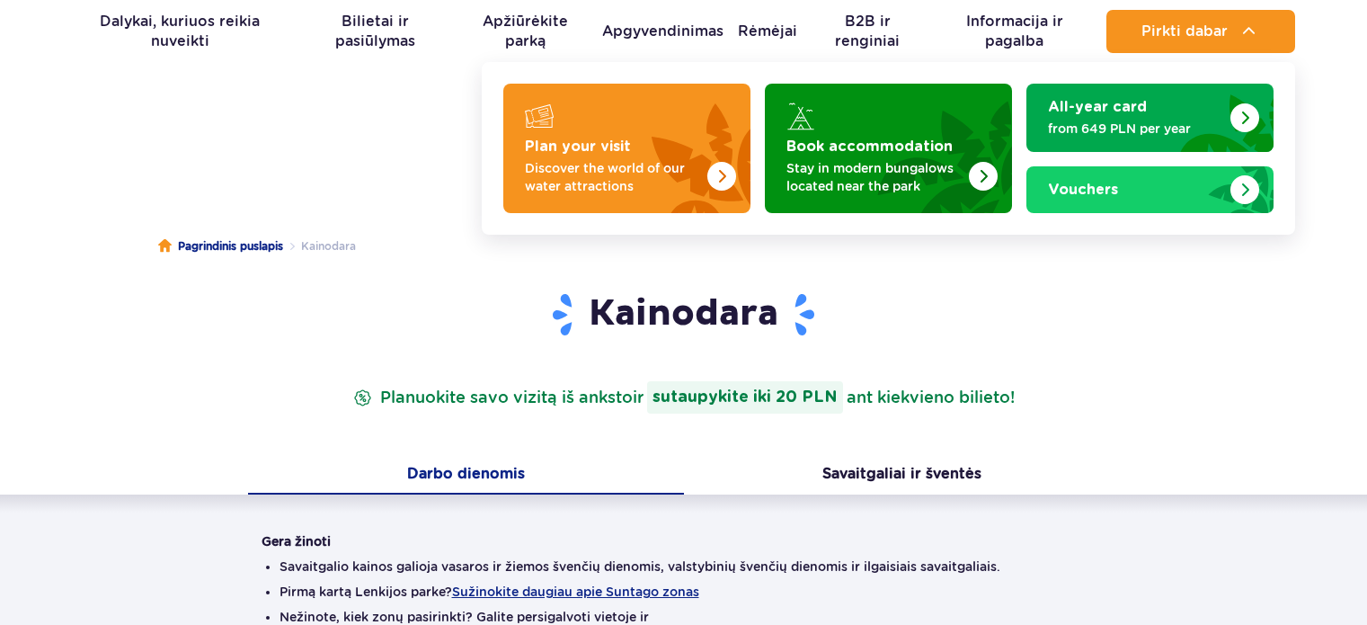
click at [1173, 30] on span "Pirkti dabar" at bounding box center [1184, 31] width 86 height 16
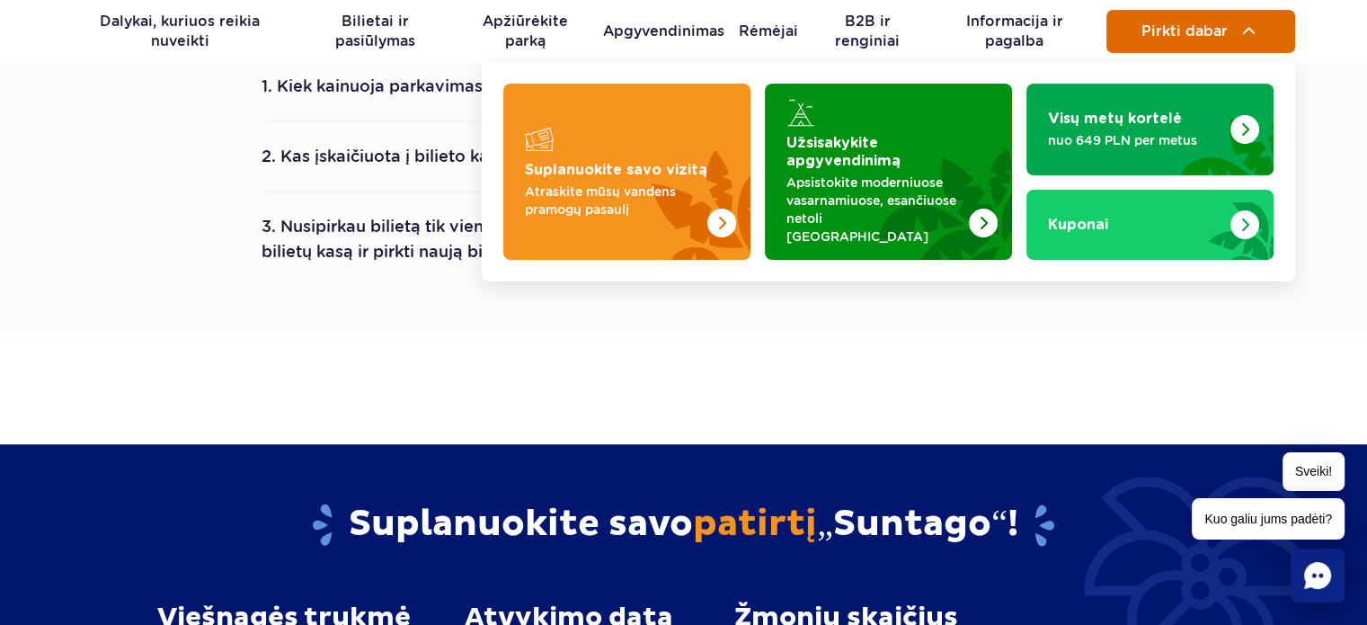
click at [1170, 31] on span "Pirkti dabar" at bounding box center [1184, 31] width 86 height 16
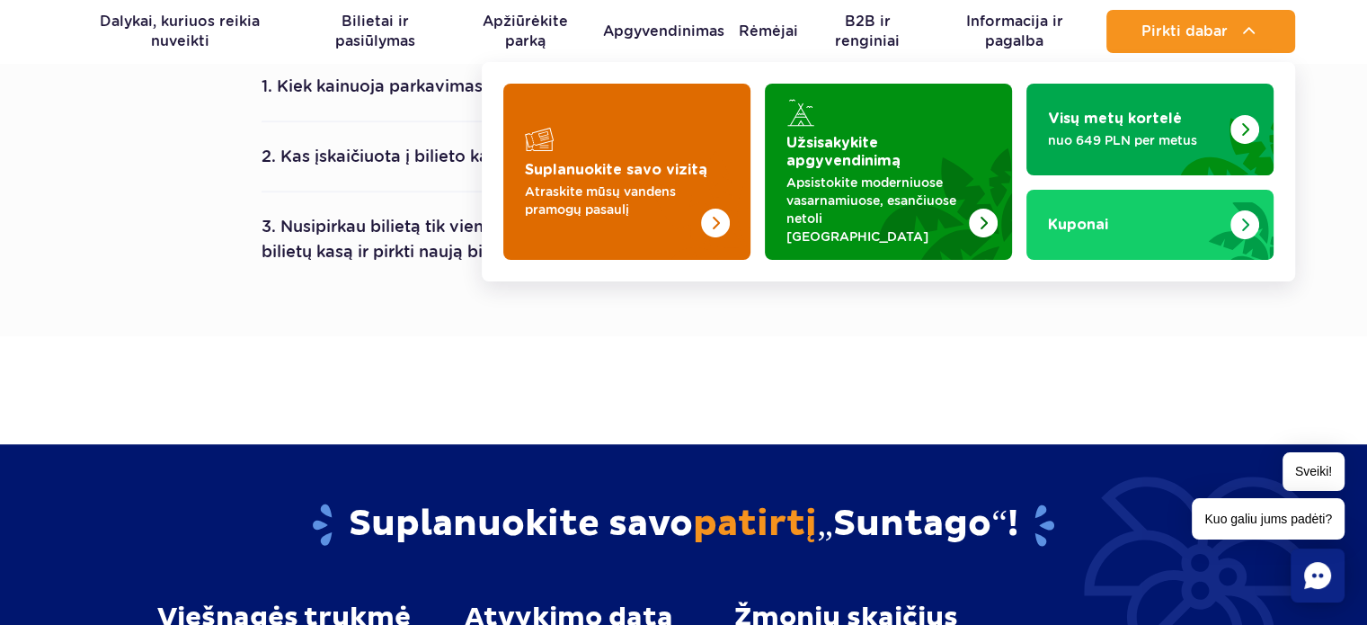
click at [700, 175] on img "Suplanuokite savo vizitą" at bounding box center [678, 190] width 143 height 140
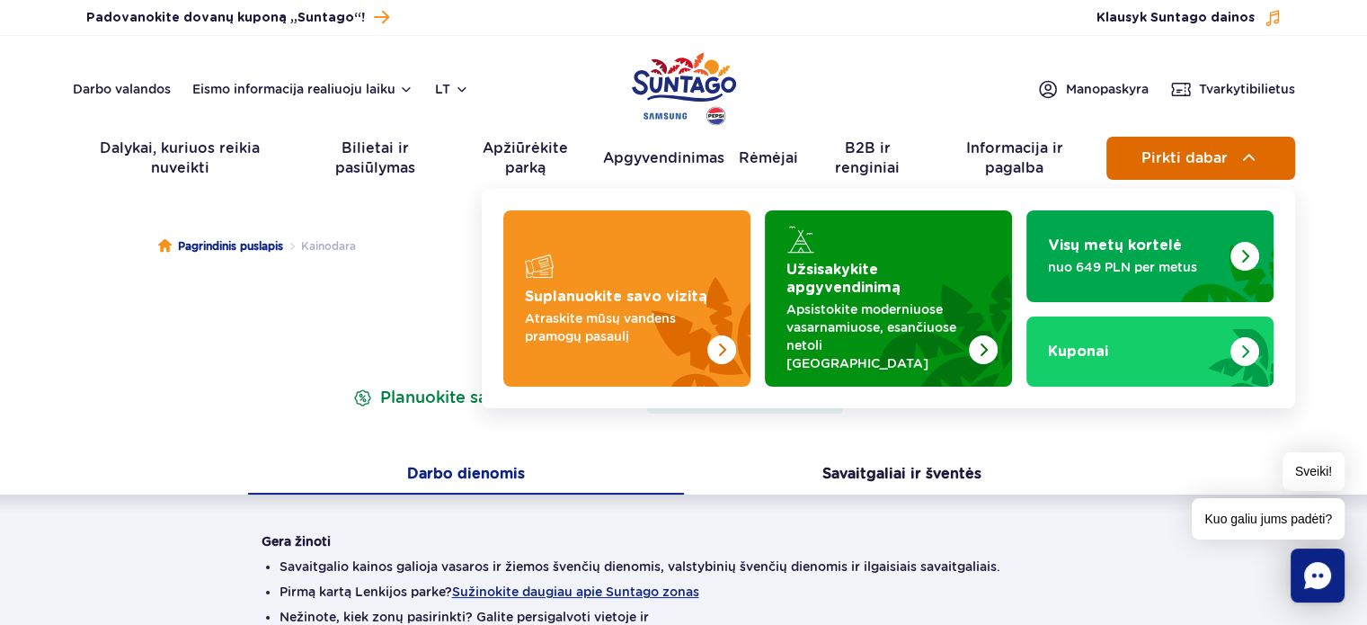
click at [1150, 155] on span "Pirkti dabar" at bounding box center [1184, 158] width 86 height 16
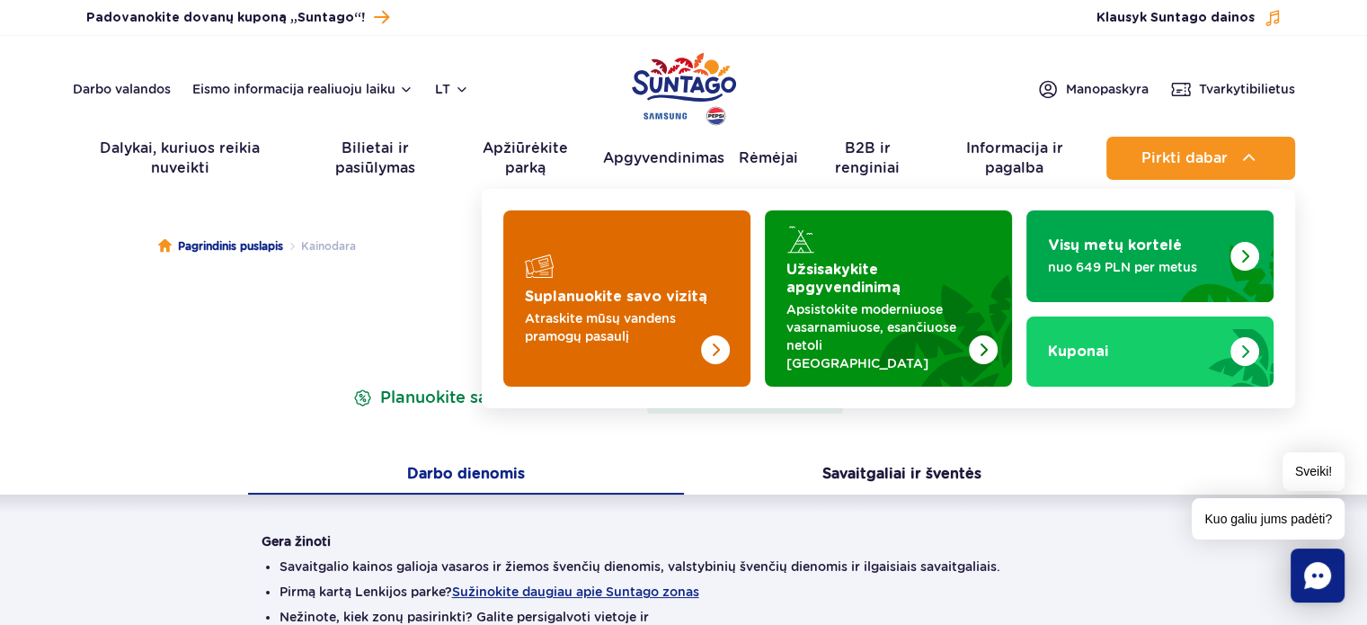
click at [619, 289] on font "Suplanuokite savo vizitą" at bounding box center [616, 296] width 182 height 14
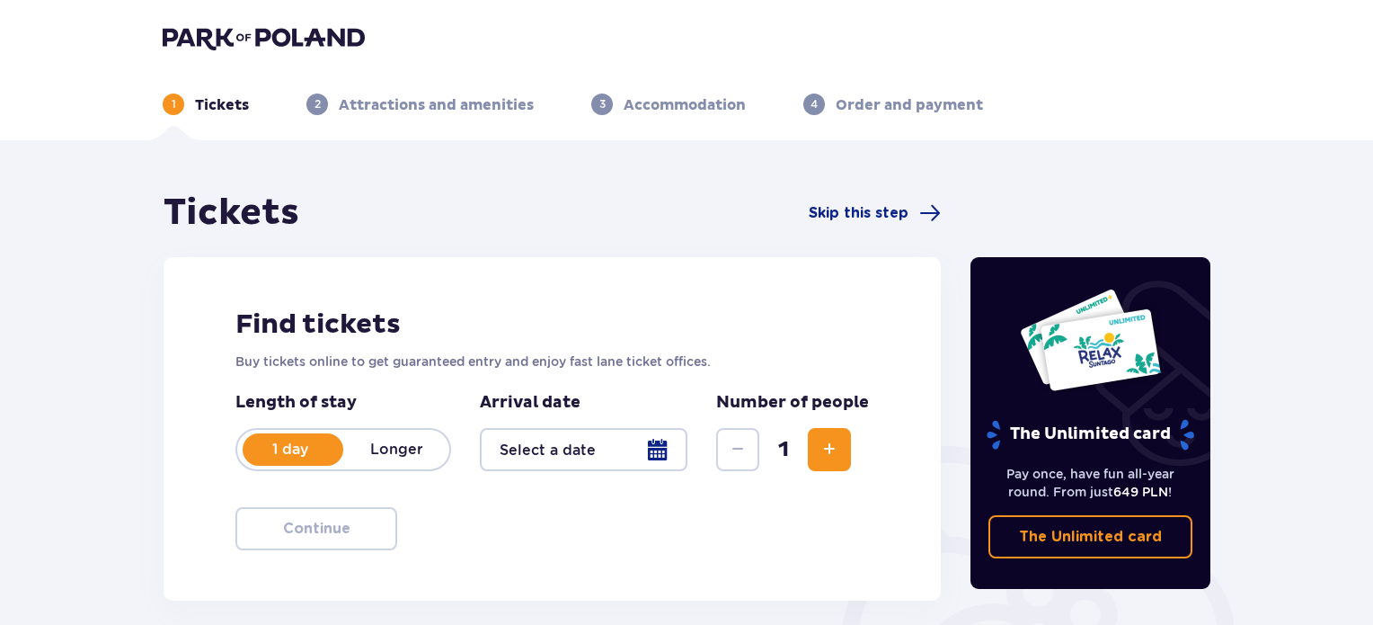
click at [670, 451] on div at bounding box center [584, 449] width 208 height 43
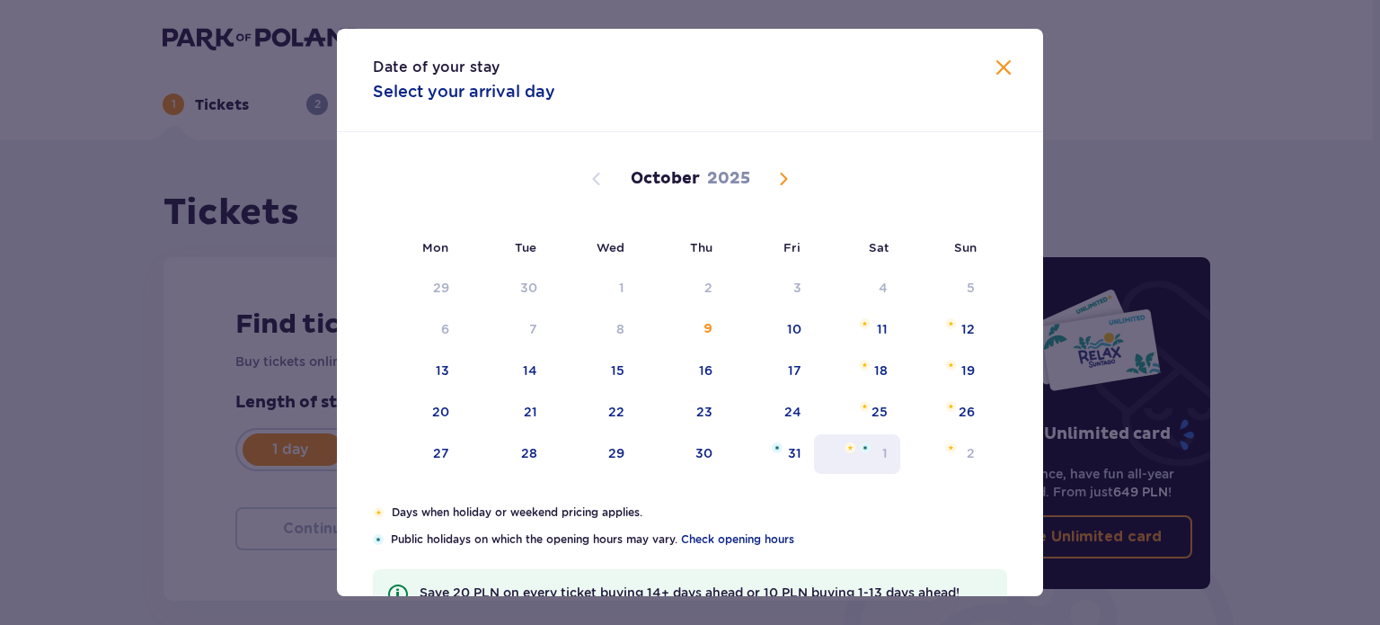
click at [873, 449] on div "1" at bounding box center [857, 454] width 87 height 40
type input "01.11.25"
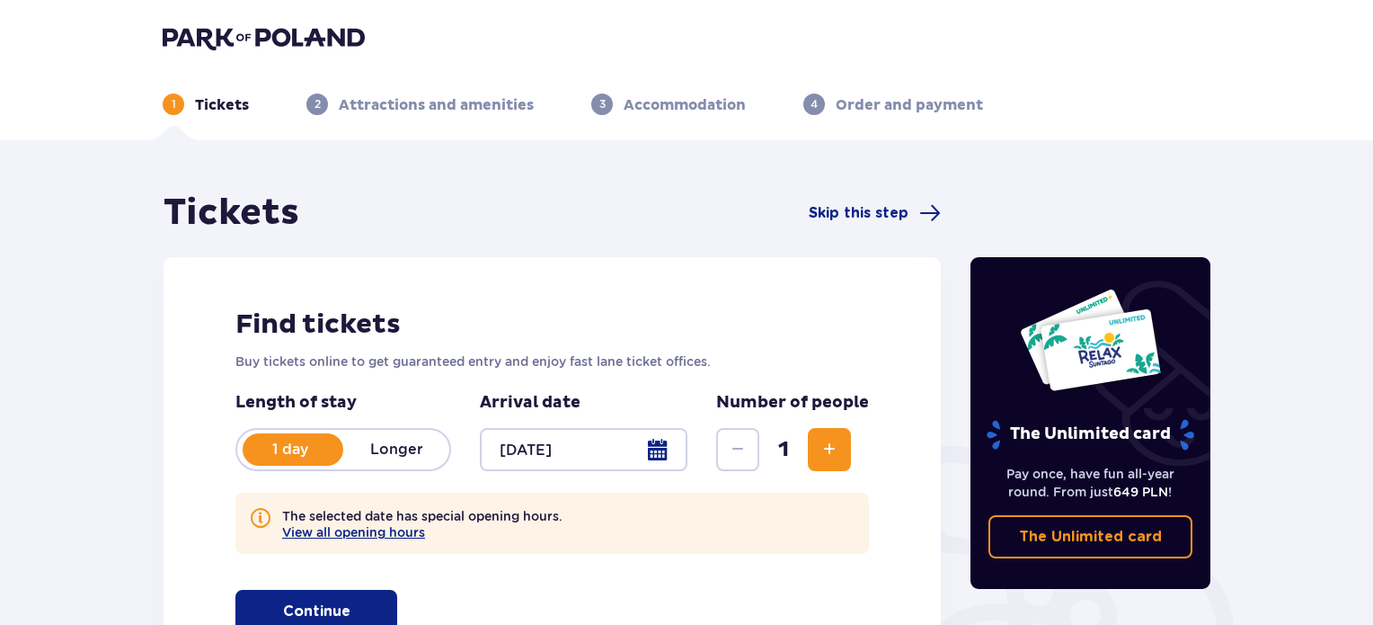
click at [847, 456] on button "Increase" at bounding box center [829, 449] width 43 height 43
click at [826, 452] on span "Increase" at bounding box center [830, 450] width 22 height 22
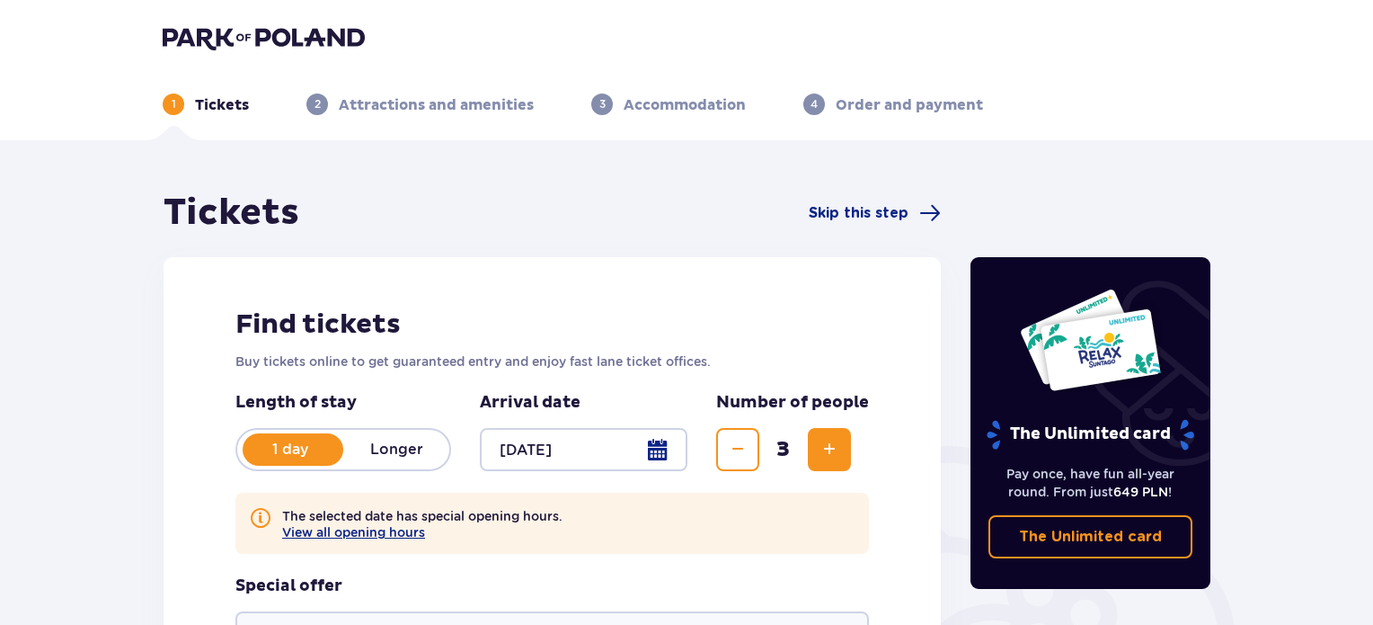
click at [826, 452] on span "Increase" at bounding box center [830, 450] width 22 height 22
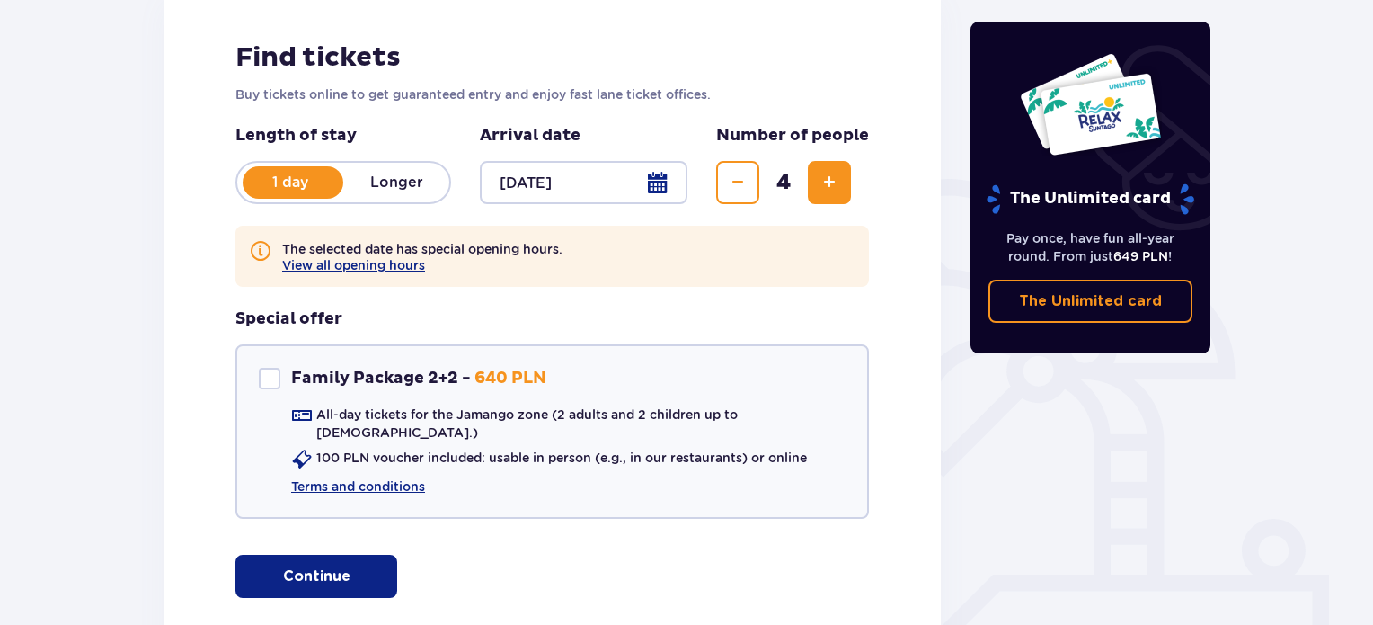
scroll to position [270, 0]
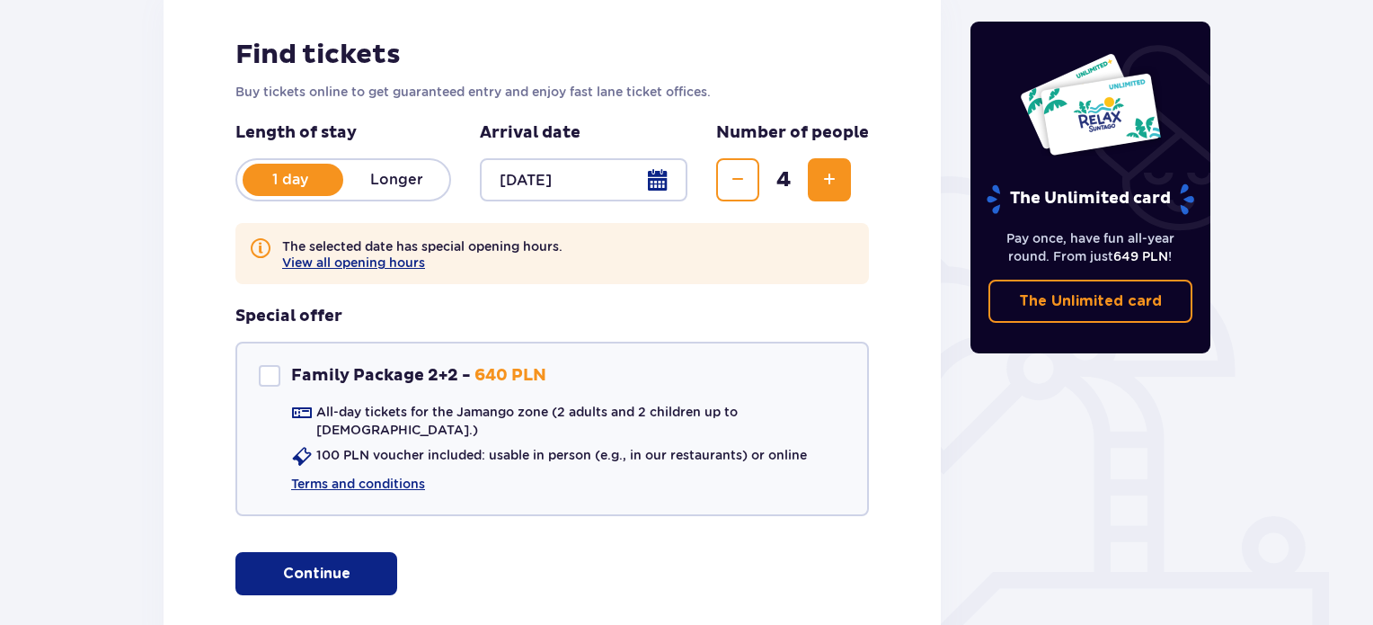
click at [329, 563] on p "Continue" at bounding box center [316, 573] width 67 height 20
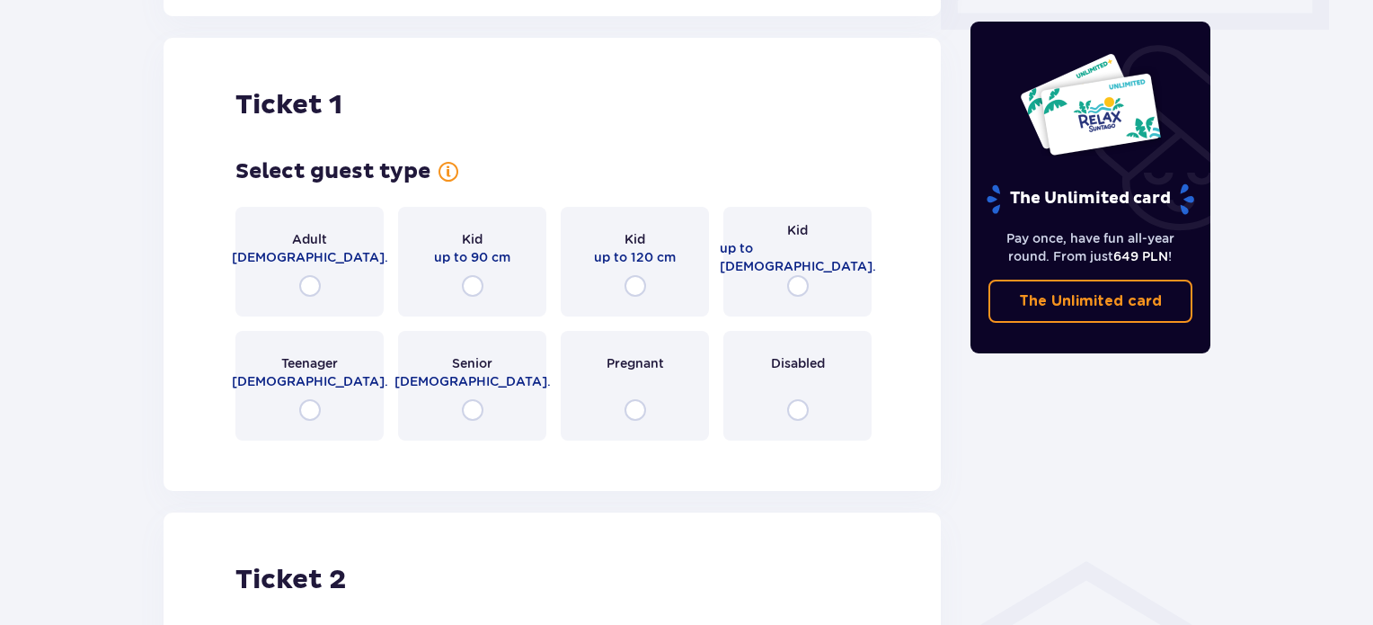
scroll to position [900, 0]
click at [310, 273] on input "radio" at bounding box center [310, 284] width 22 height 22
radio input "true"
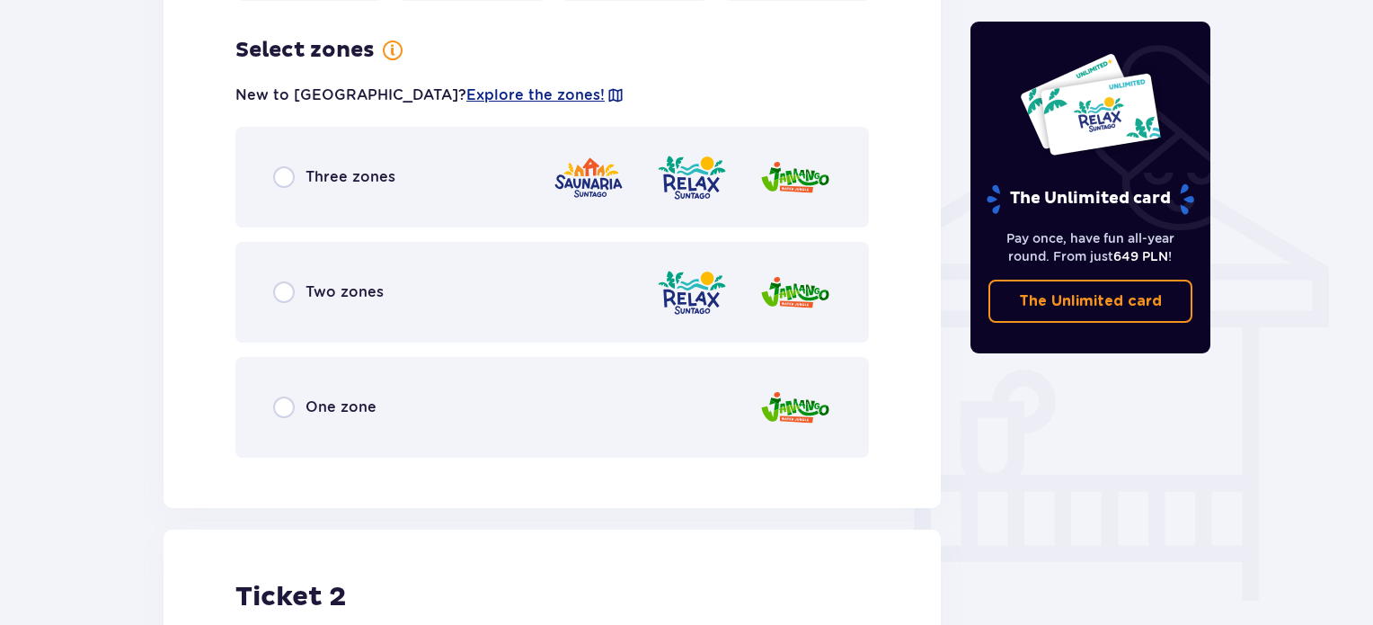
scroll to position [1339, 0]
click at [283, 165] on input "radio" at bounding box center [284, 176] width 22 height 22
radio input "true"
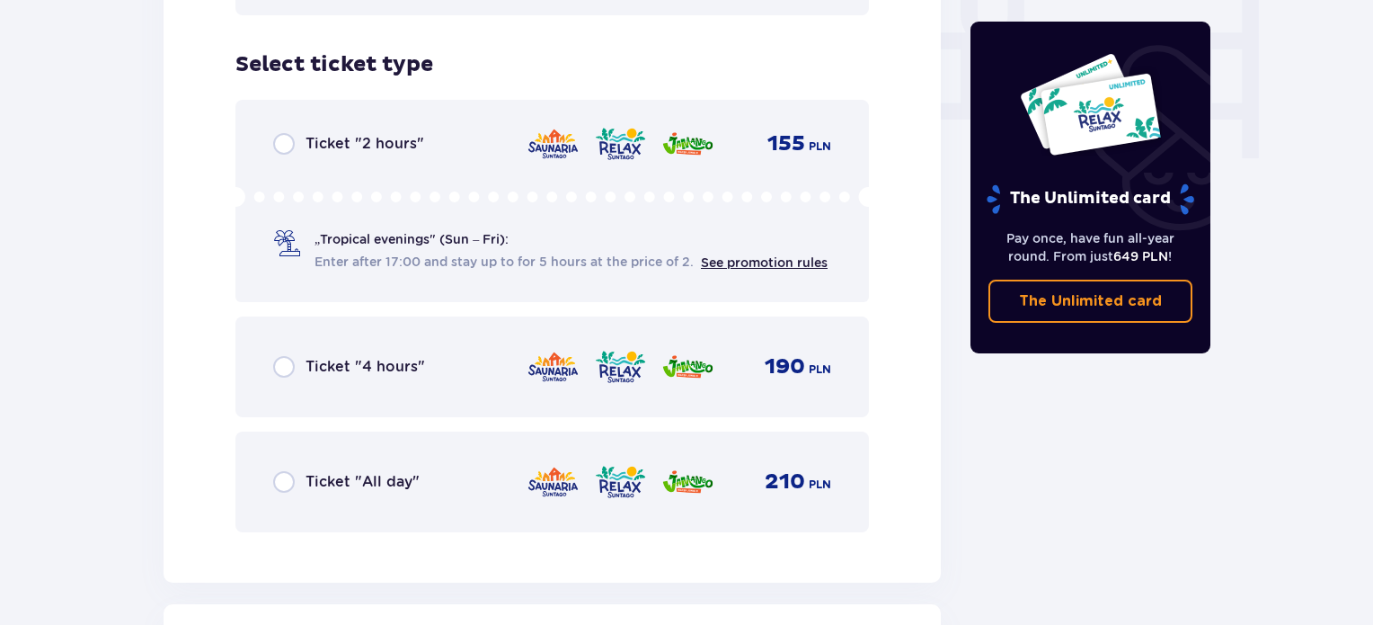
scroll to position [1796, 0]
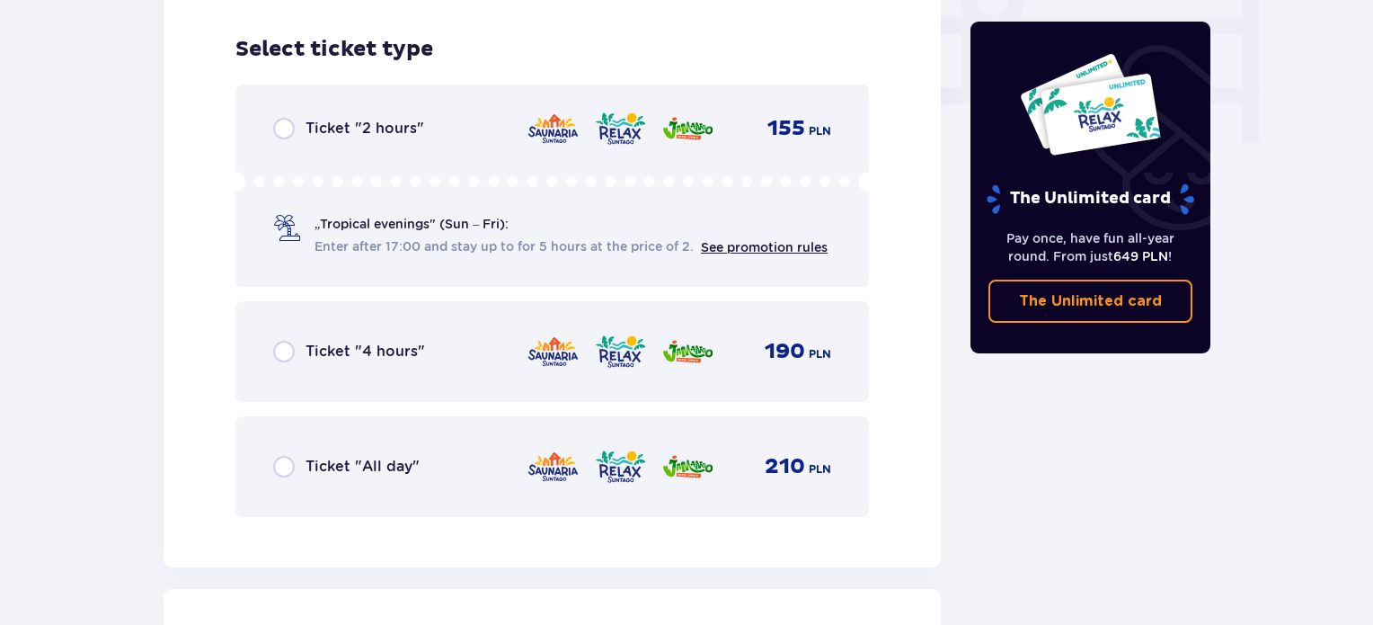
click at [282, 456] on input "radio" at bounding box center [284, 467] width 22 height 22
radio input "true"
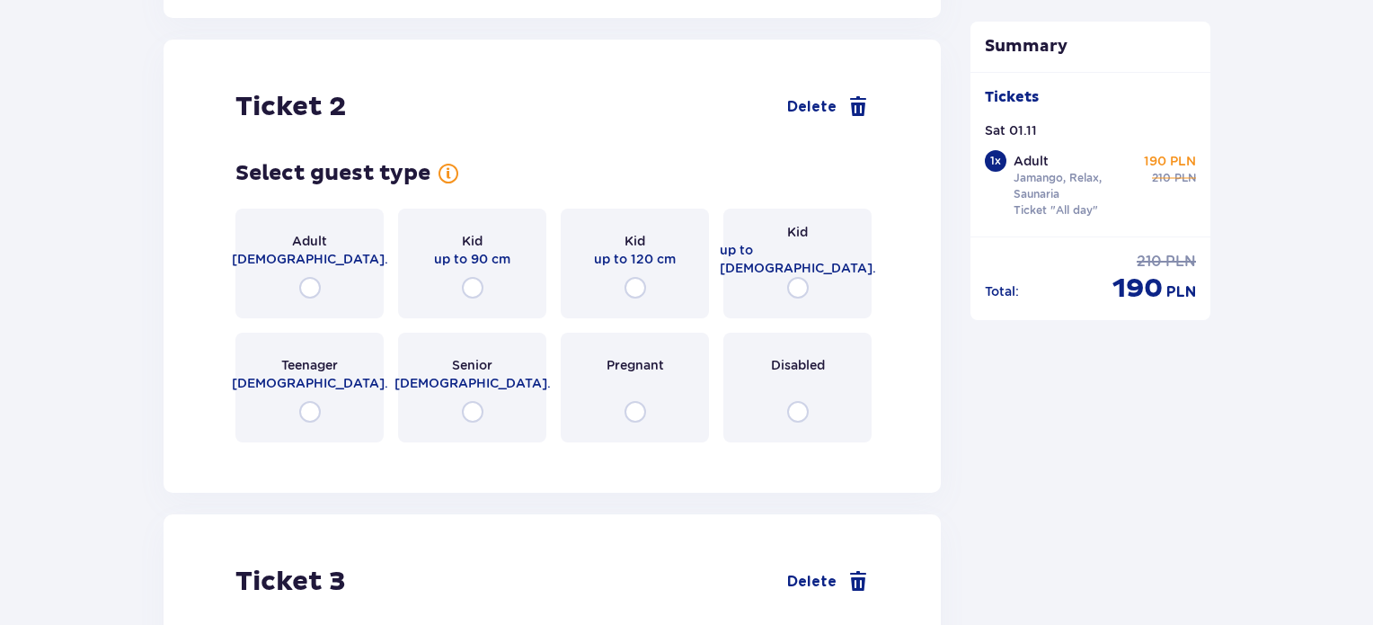
scroll to position [2347, 0]
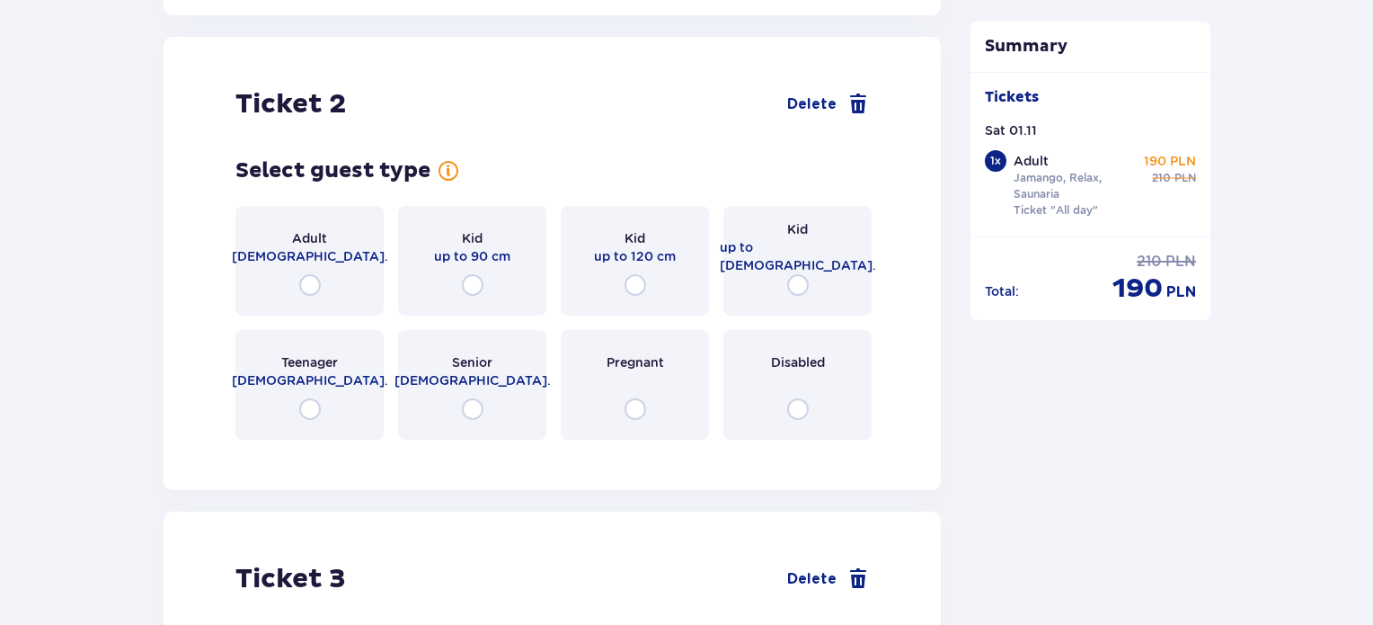
click at [306, 274] on input "radio" at bounding box center [310, 285] width 22 height 22
radio input "true"
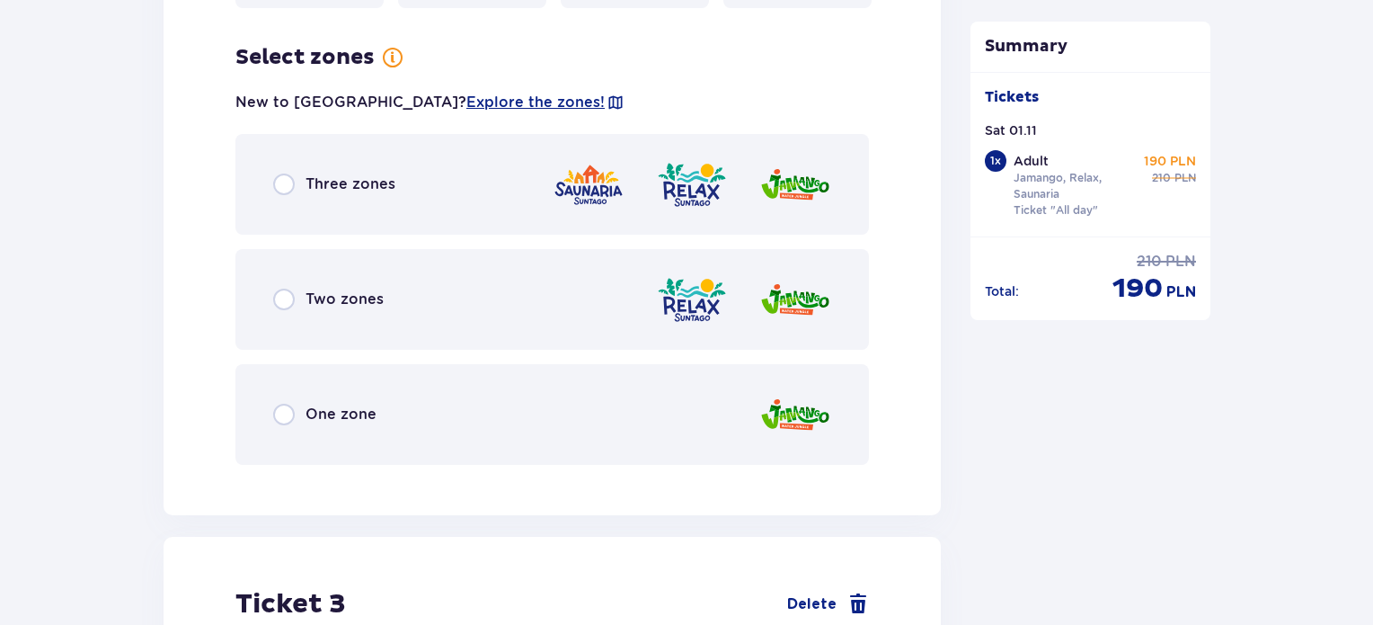
scroll to position [2786, 0]
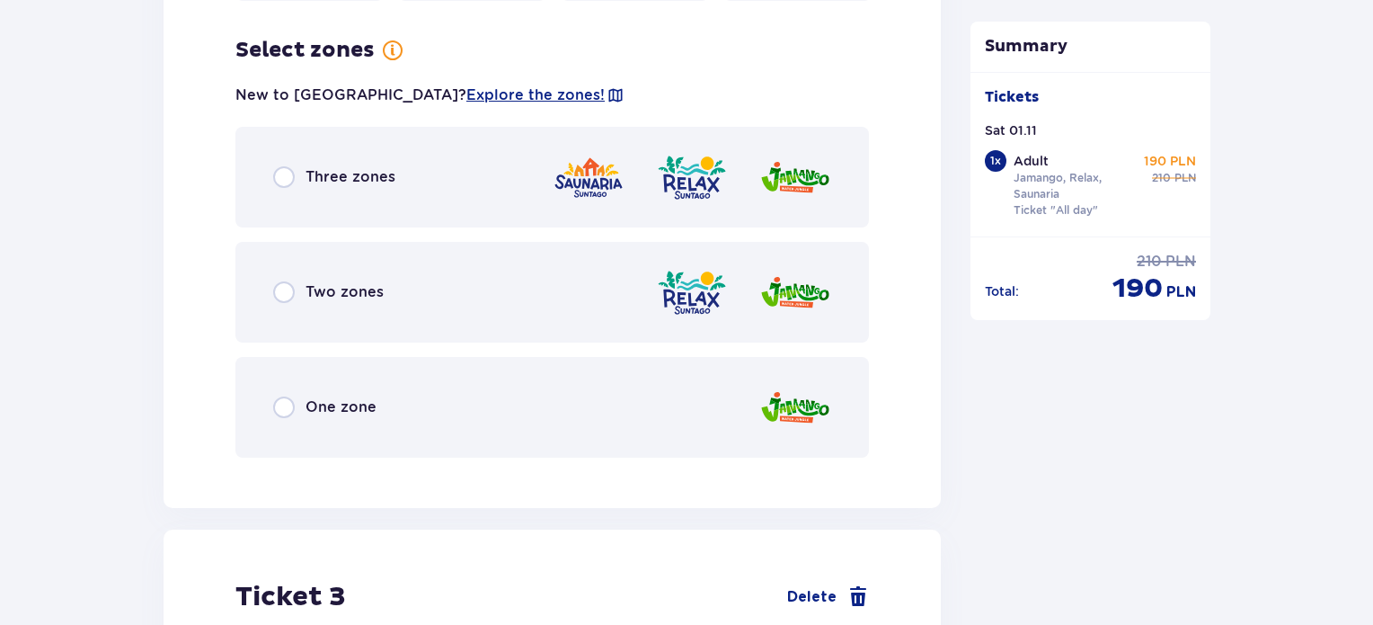
click at [284, 166] on input "radio" at bounding box center [284, 177] width 22 height 22
radio input "true"
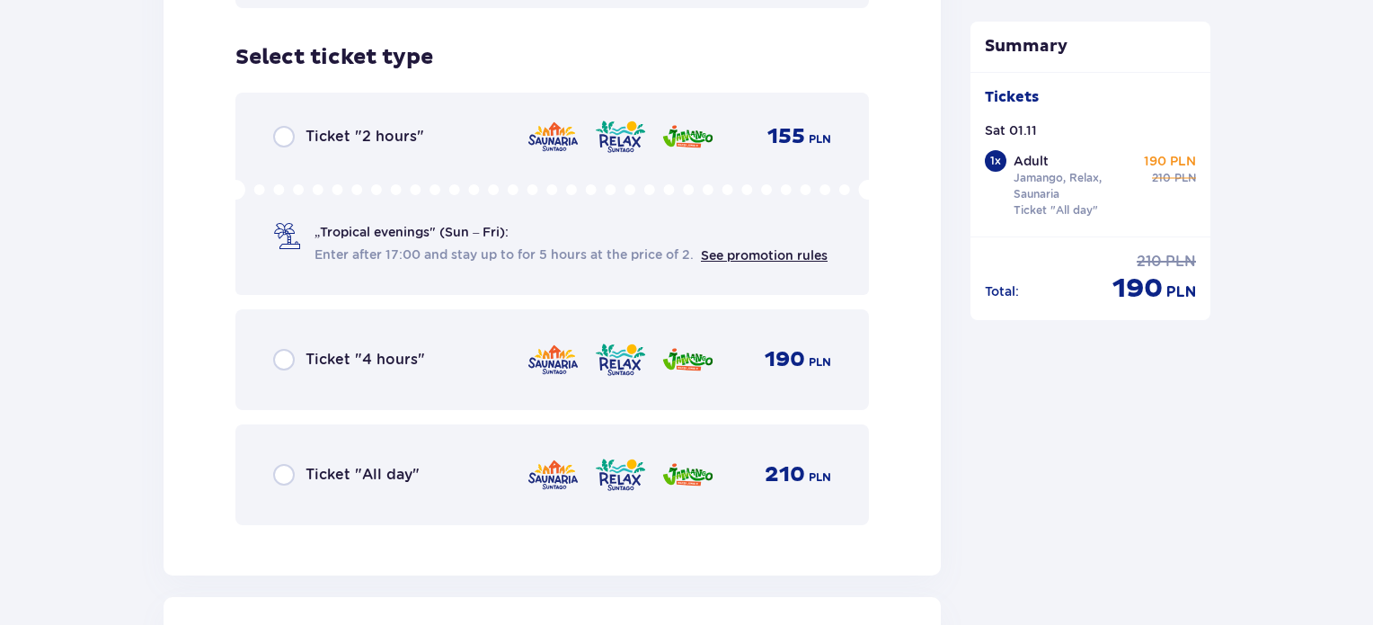
scroll to position [3242, 0]
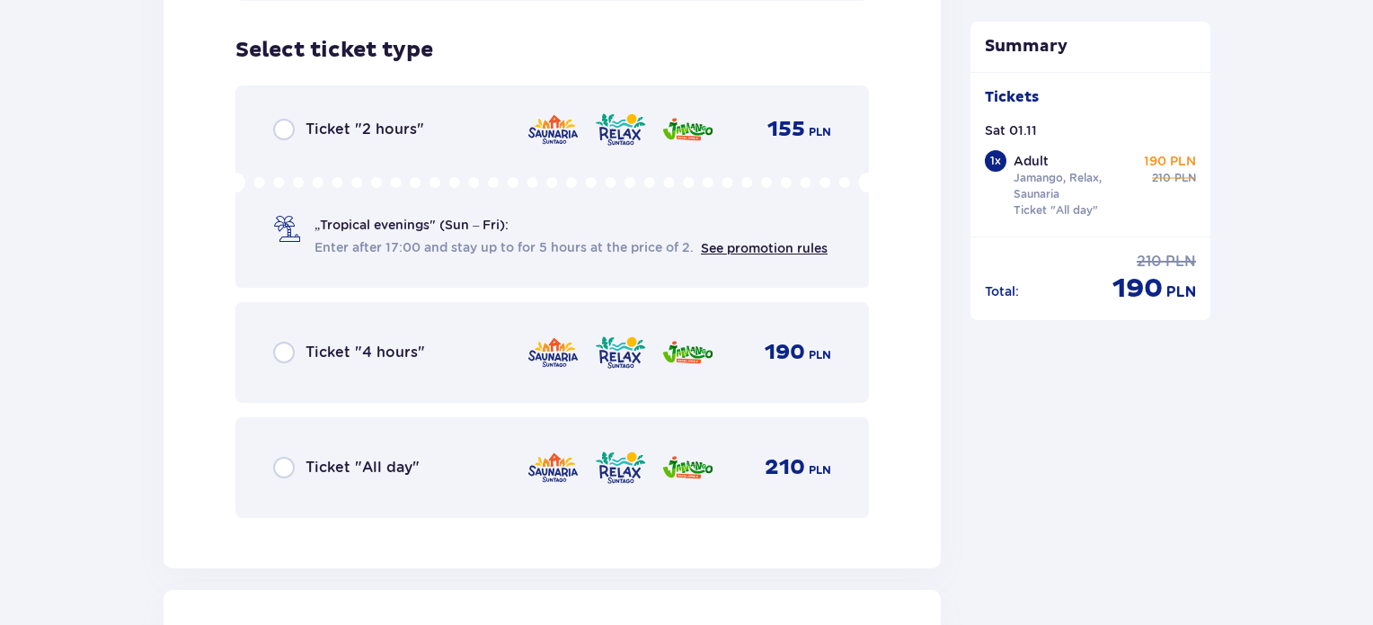
click at [285, 457] on input "radio" at bounding box center [284, 468] width 22 height 22
radio input "true"
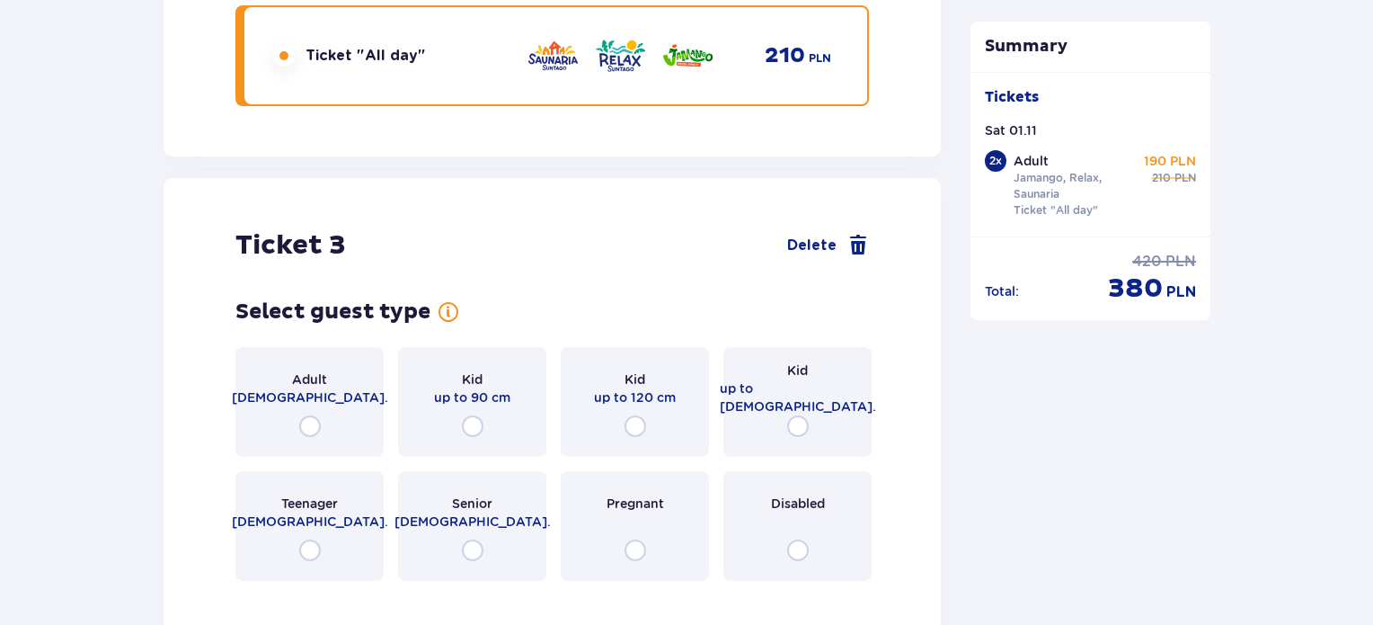
scroll to position [3794, 0]
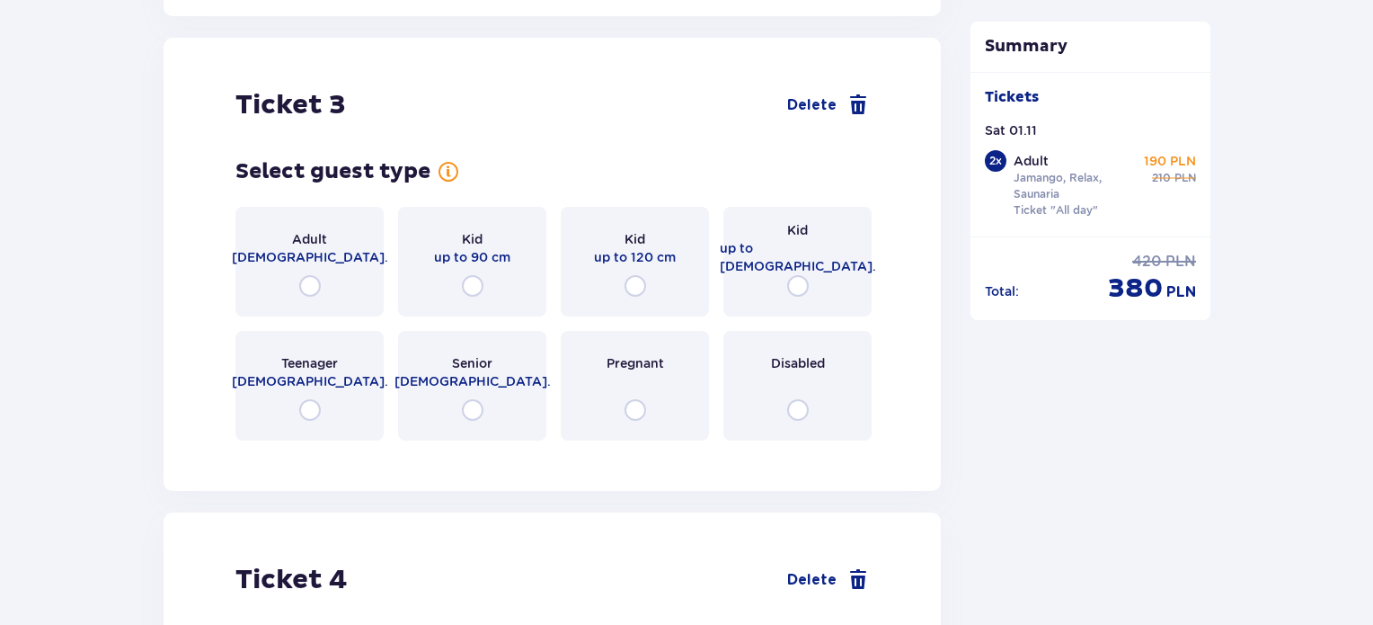
click at [795, 275] on input "radio" at bounding box center [798, 286] width 22 height 22
radio input "true"
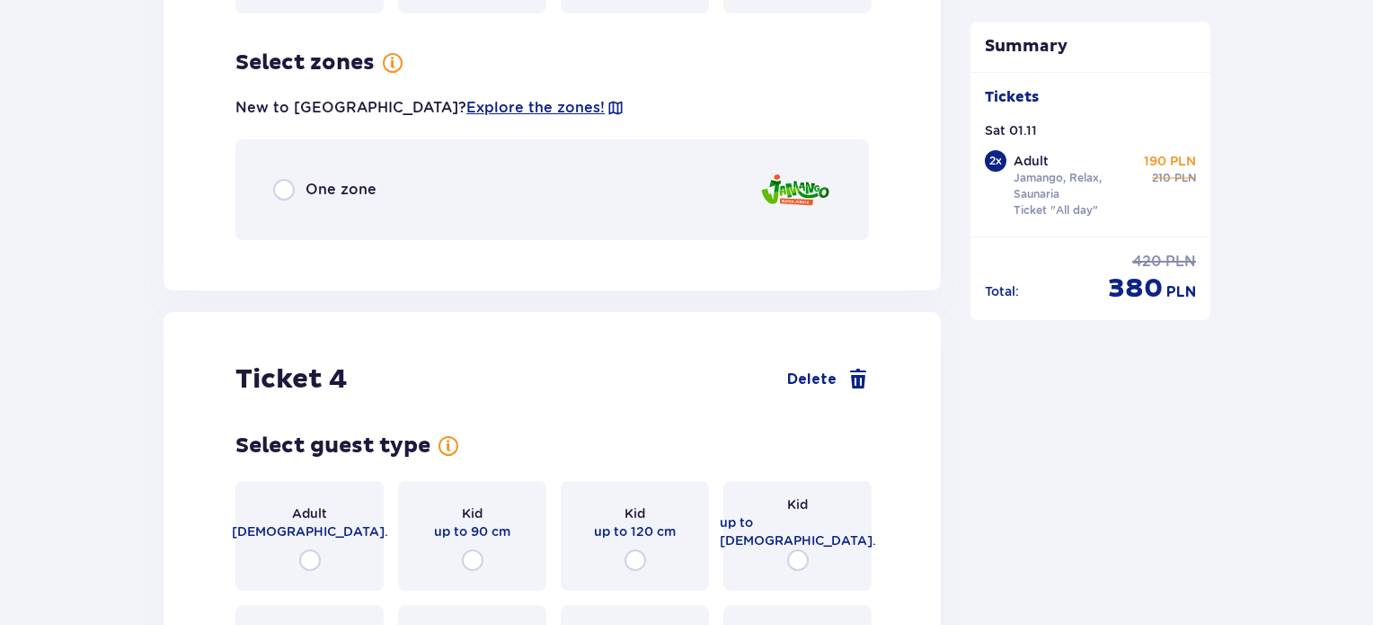
scroll to position [4233, 0]
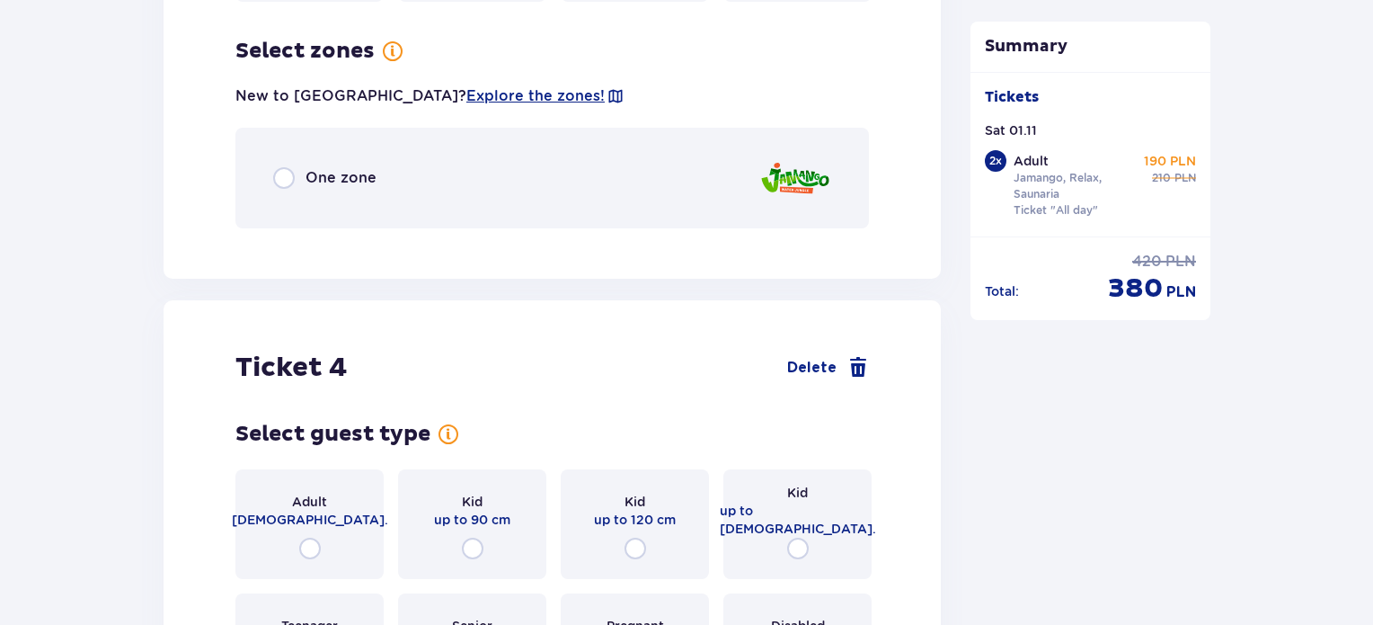
click at [286, 167] on input "radio" at bounding box center [284, 178] width 22 height 22
radio input "true"
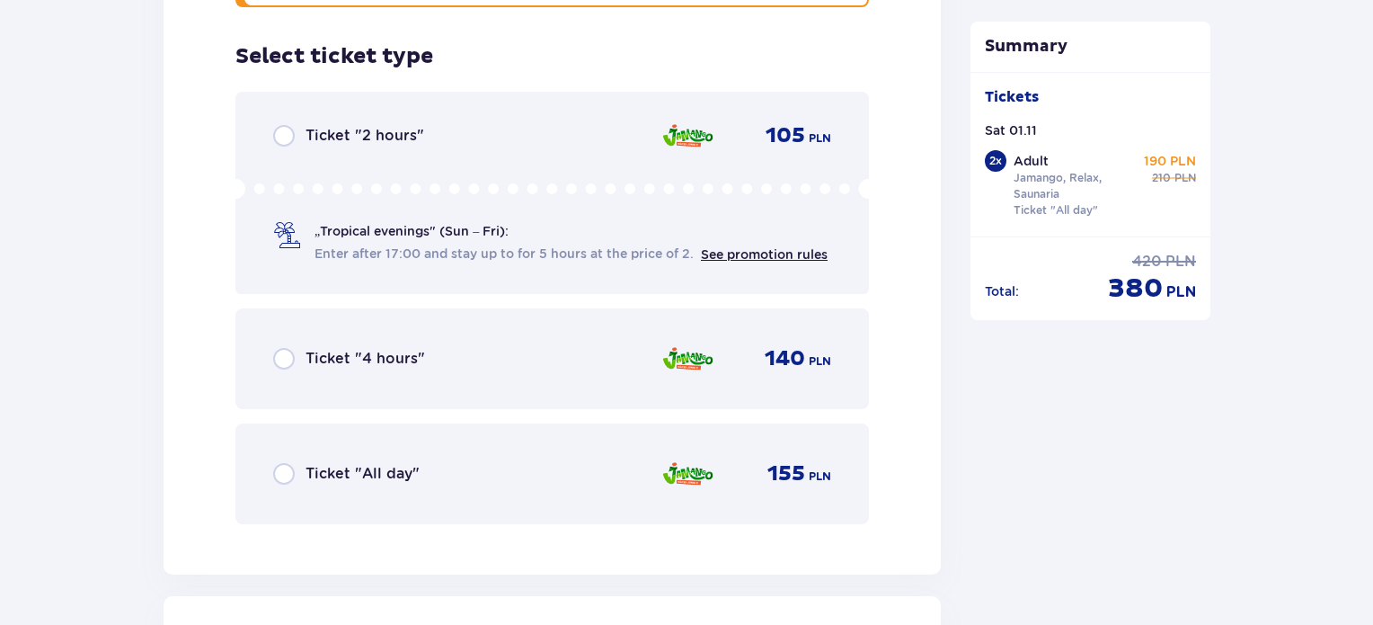
scroll to position [4459, 0]
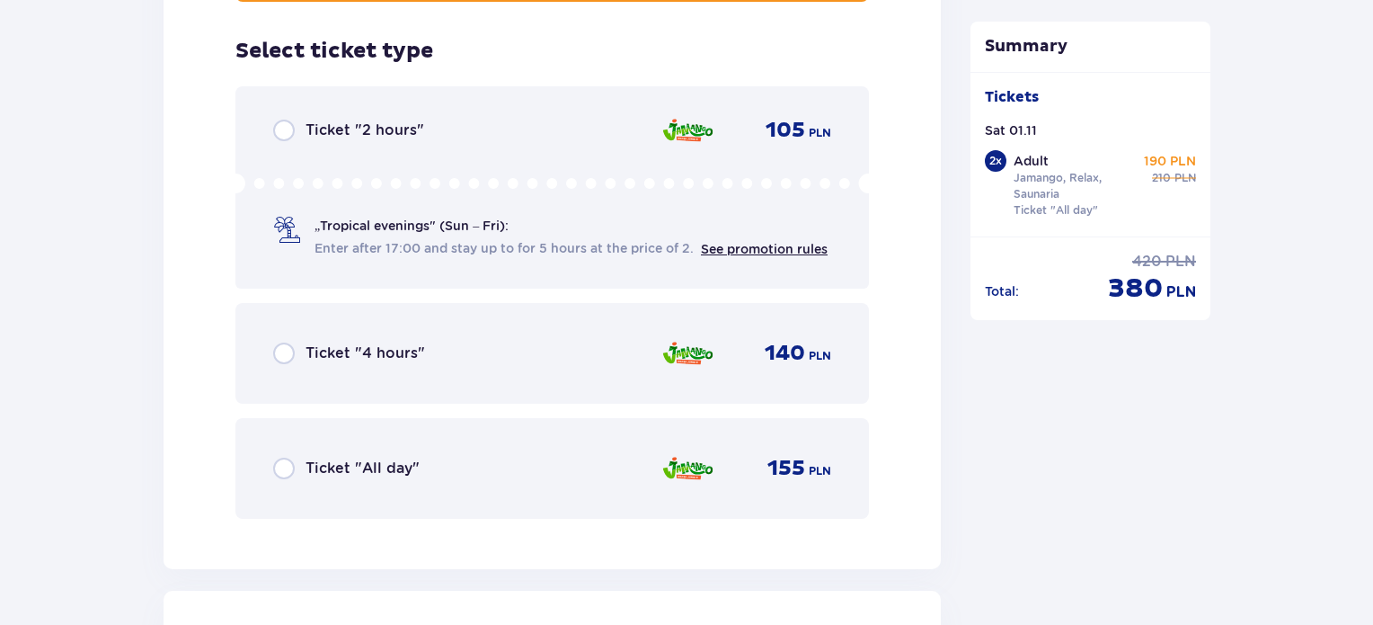
click at [375, 458] on span "Ticket "All day"" at bounding box center [363, 468] width 114 height 20
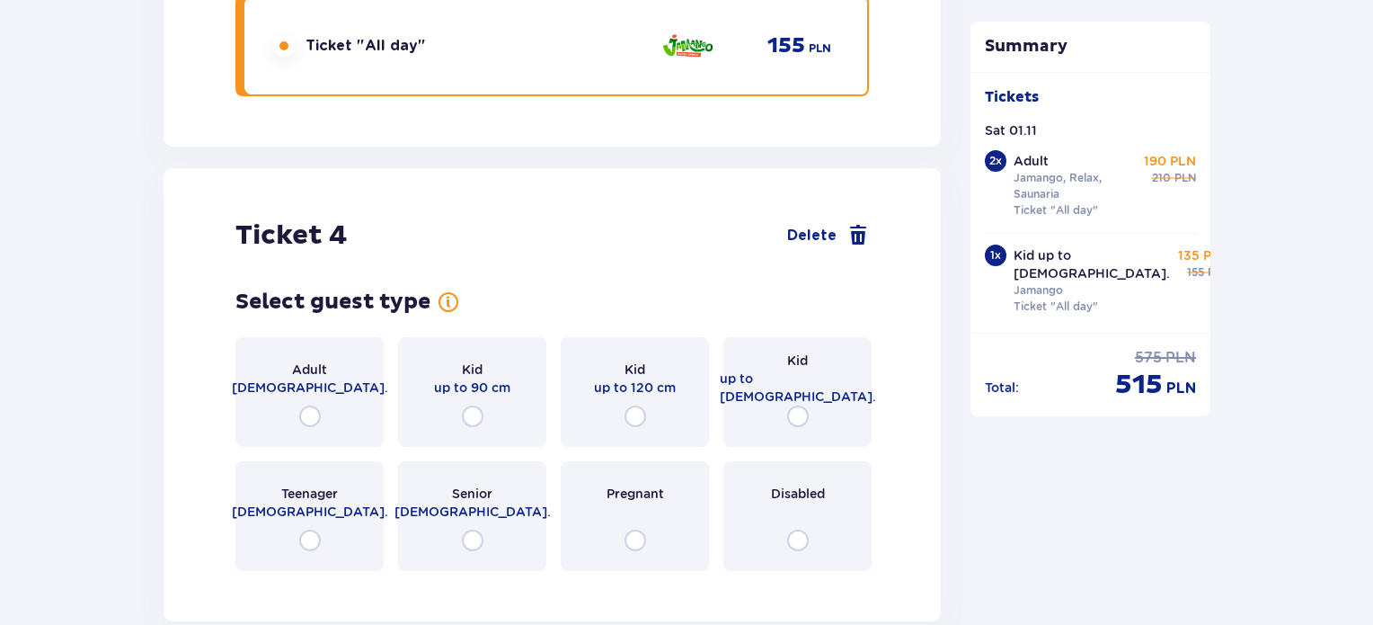
scroll to position [5011, 0]
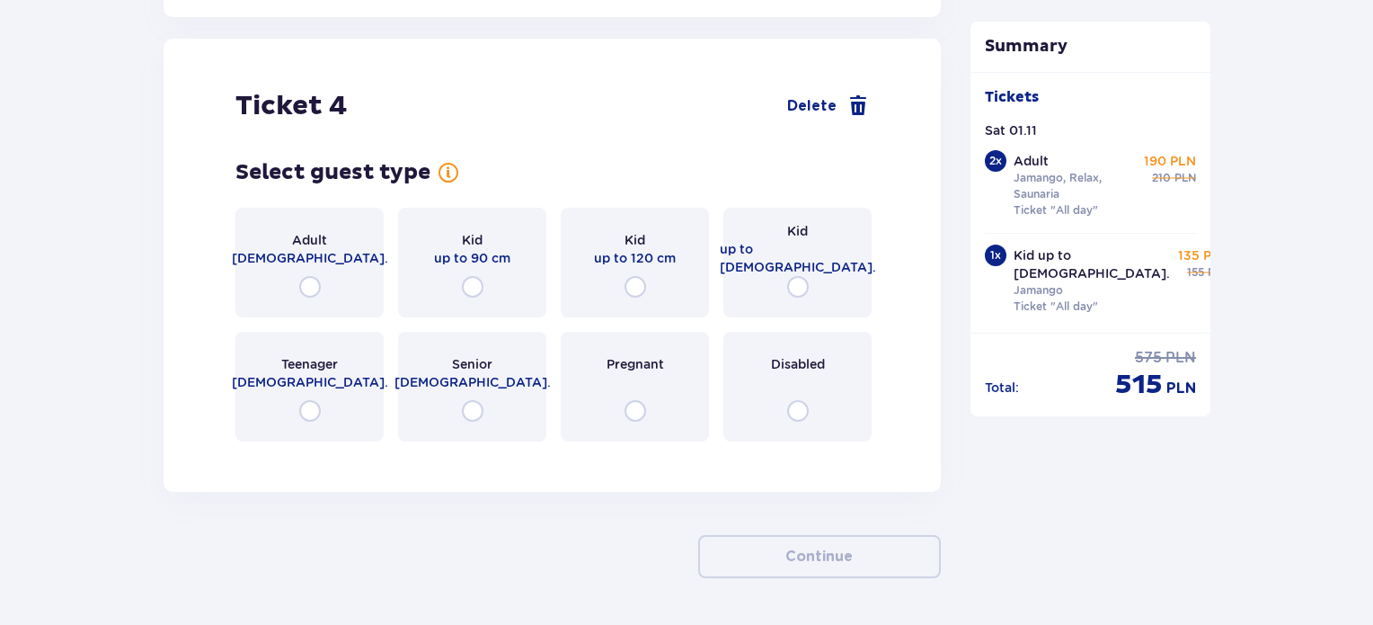
click at [798, 276] on input "radio" at bounding box center [798, 287] width 22 height 22
radio input "true"
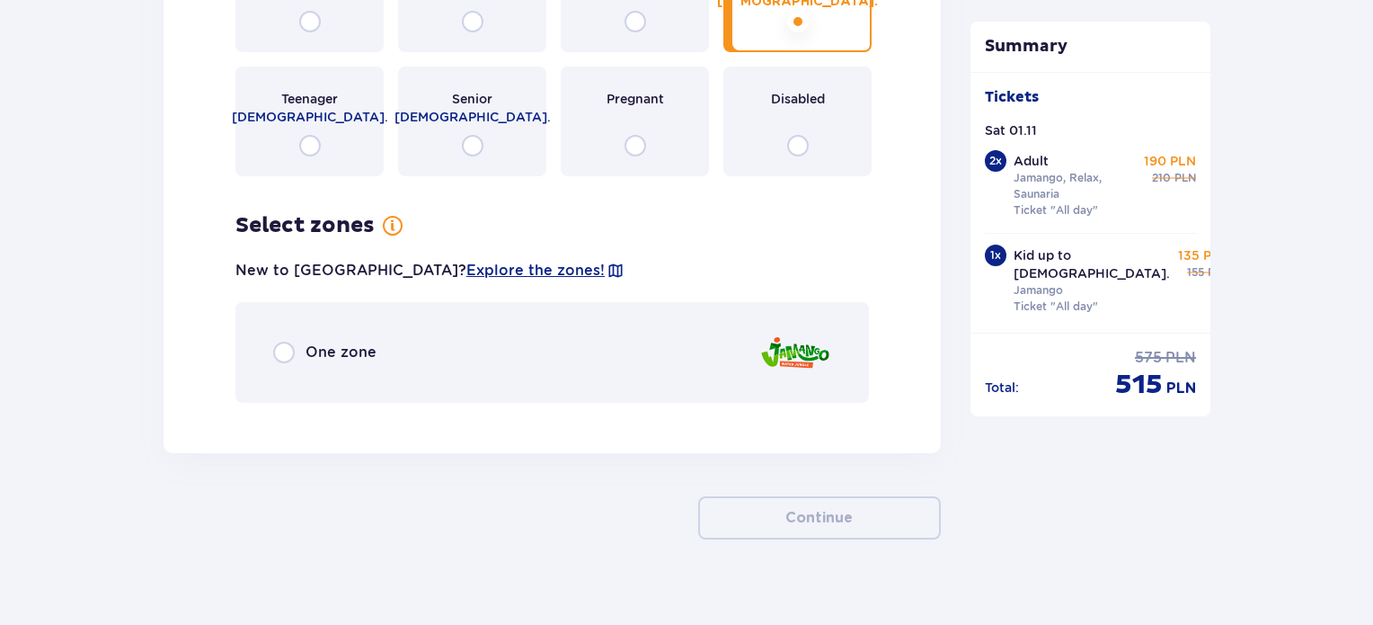
scroll to position [5281, 0]
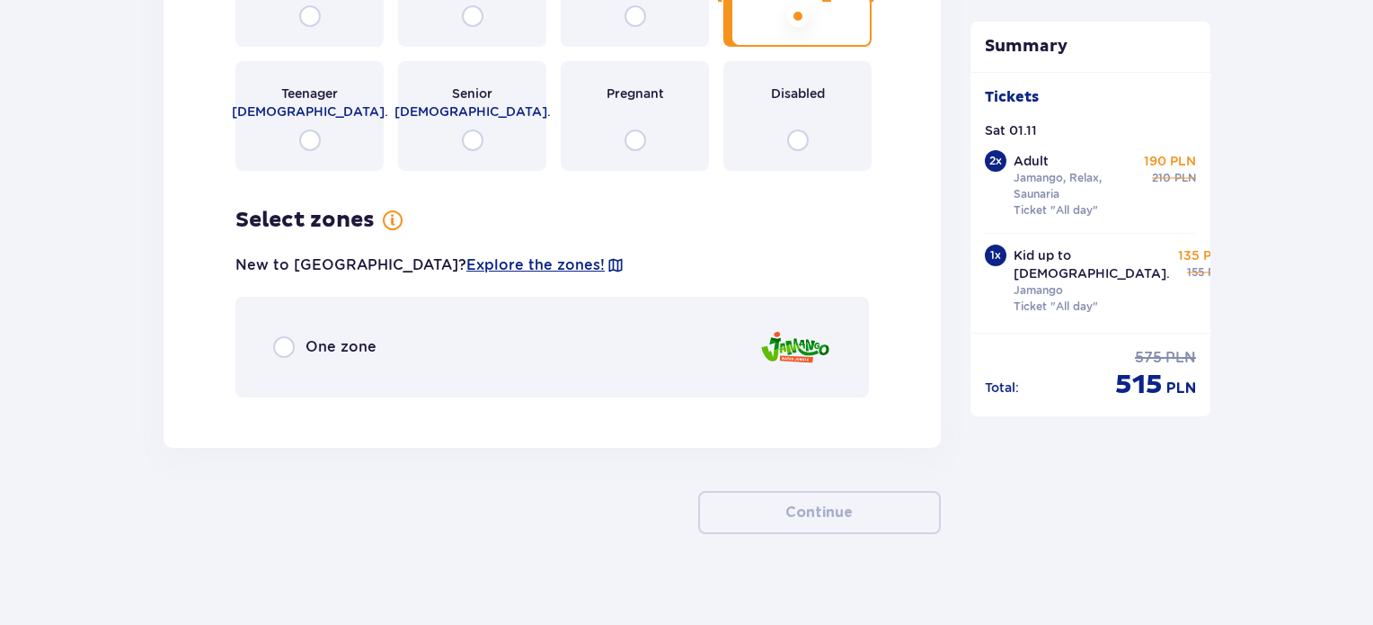
click at [301, 336] on div "One zone" at bounding box center [324, 347] width 103 height 22
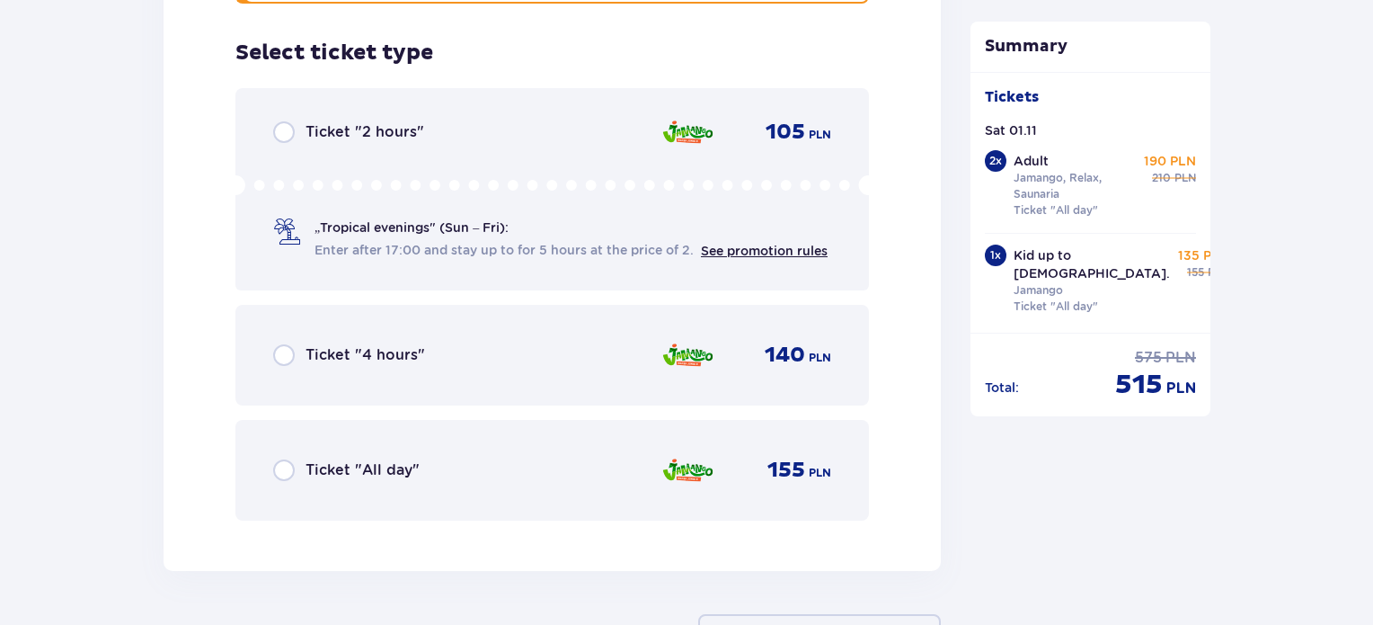
scroll to position [5676, 0]
click at [331, 459] on span "Ticket "All day"" at bounding box center [363, 469] width 114 height 20
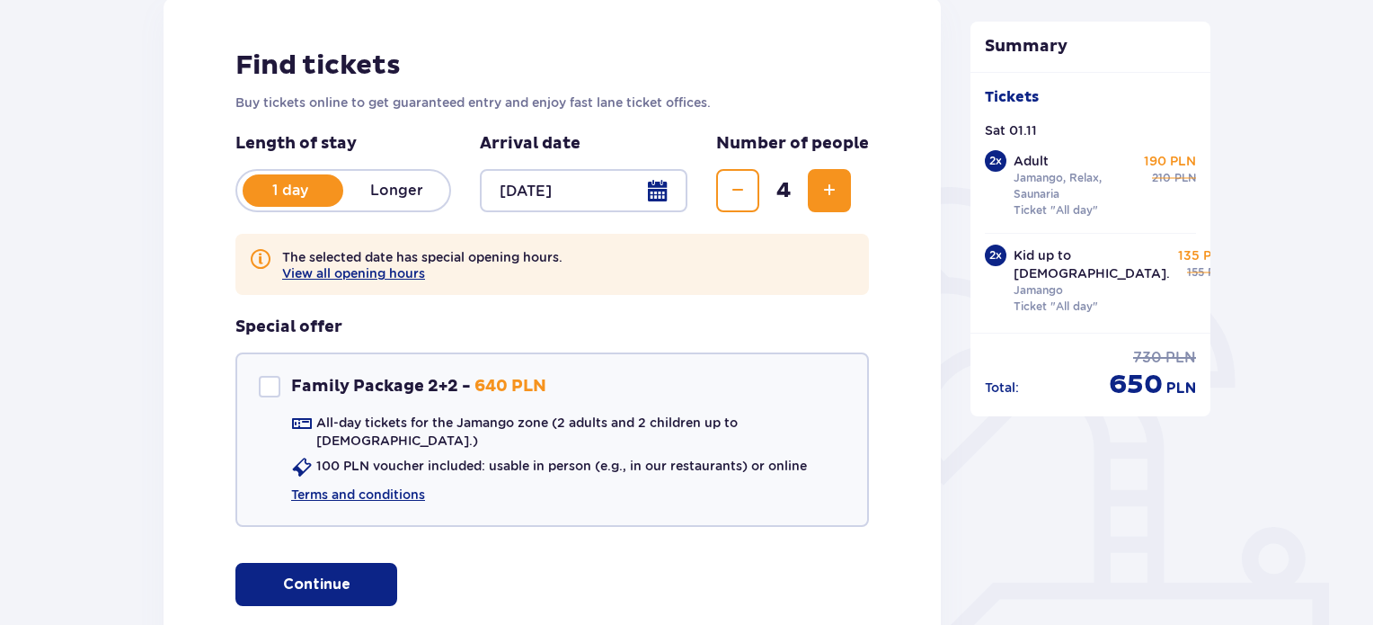
scroll to position [270, 0]
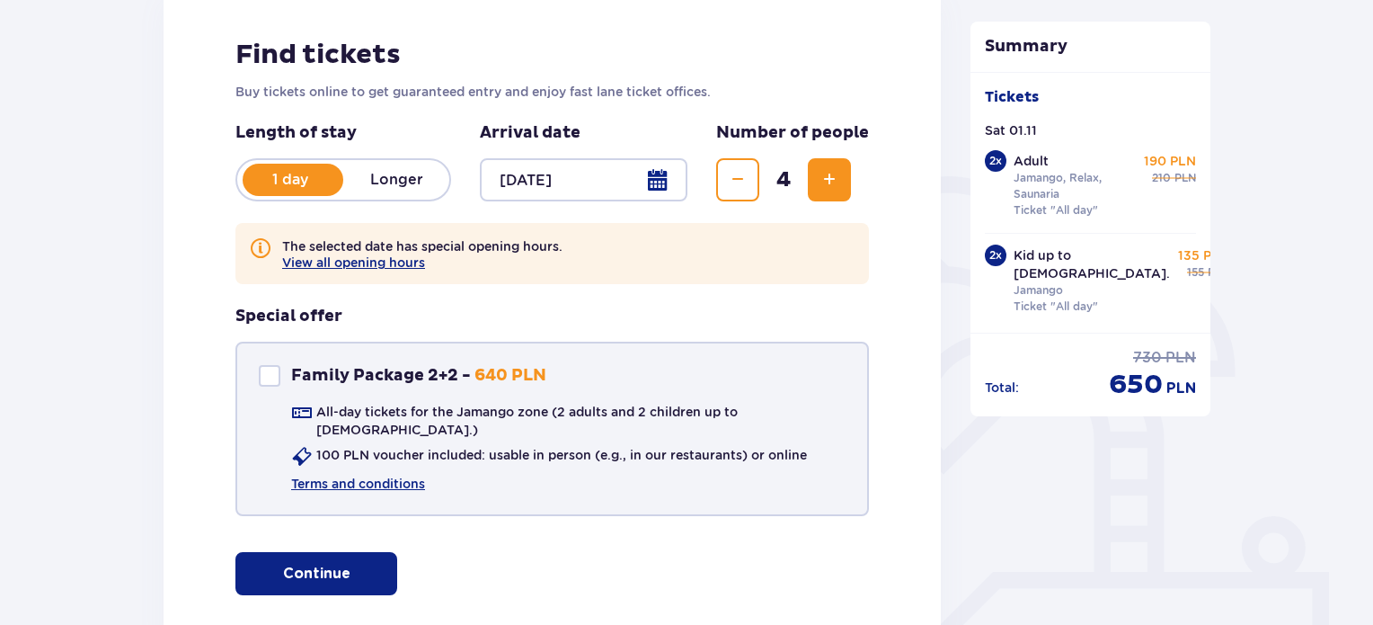
click at [265, 376] on div "Family Package 2+2" at bounding box center [270, 376] width 22 height 22
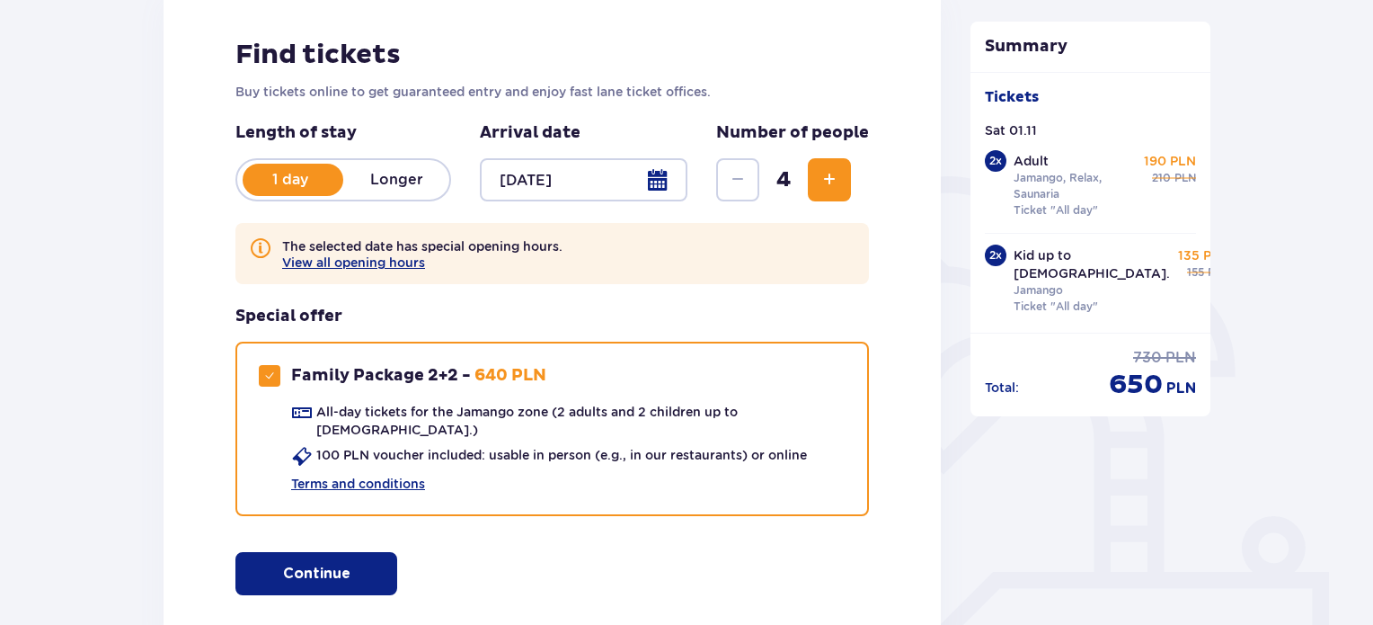
click at [322, 563] on p "Continue" at bounding box center [316, 573] width 67 height 20
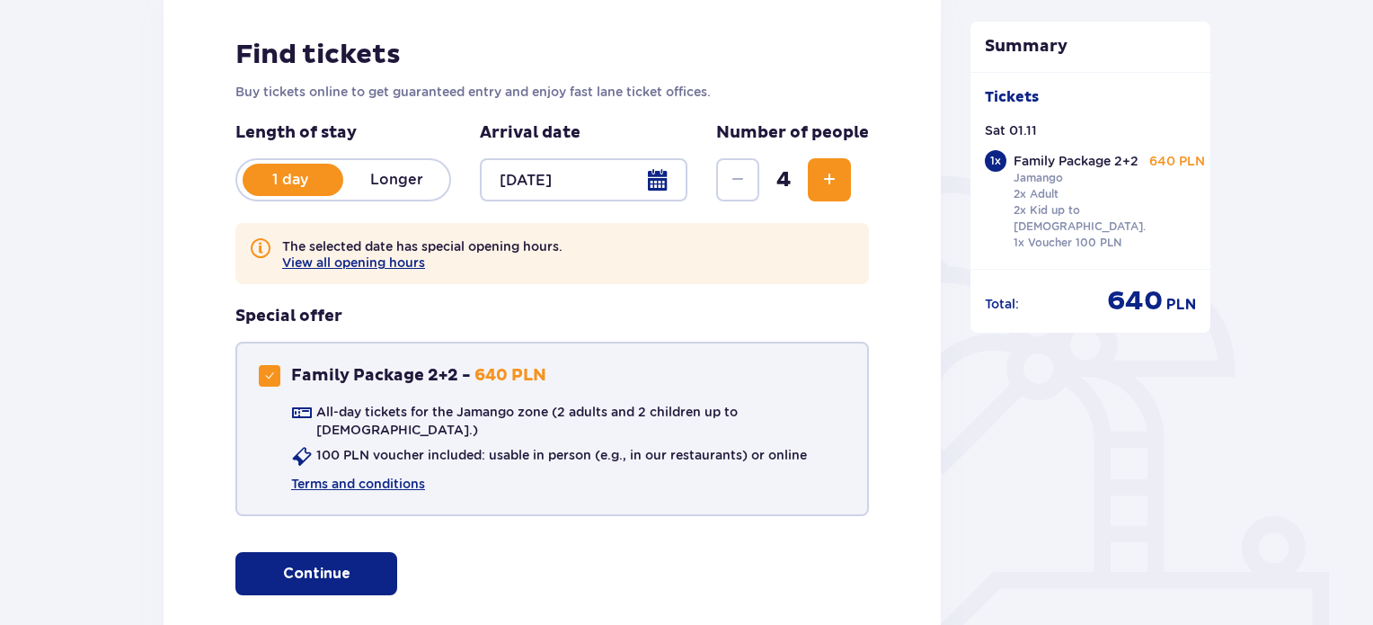
click at [272, 377] on span at bounding box center [269, 375] width 11 height 11
checkbox input "false"
click at [832, 179] on span "Increase" at bounding box center [830, 180] width 22 height 22
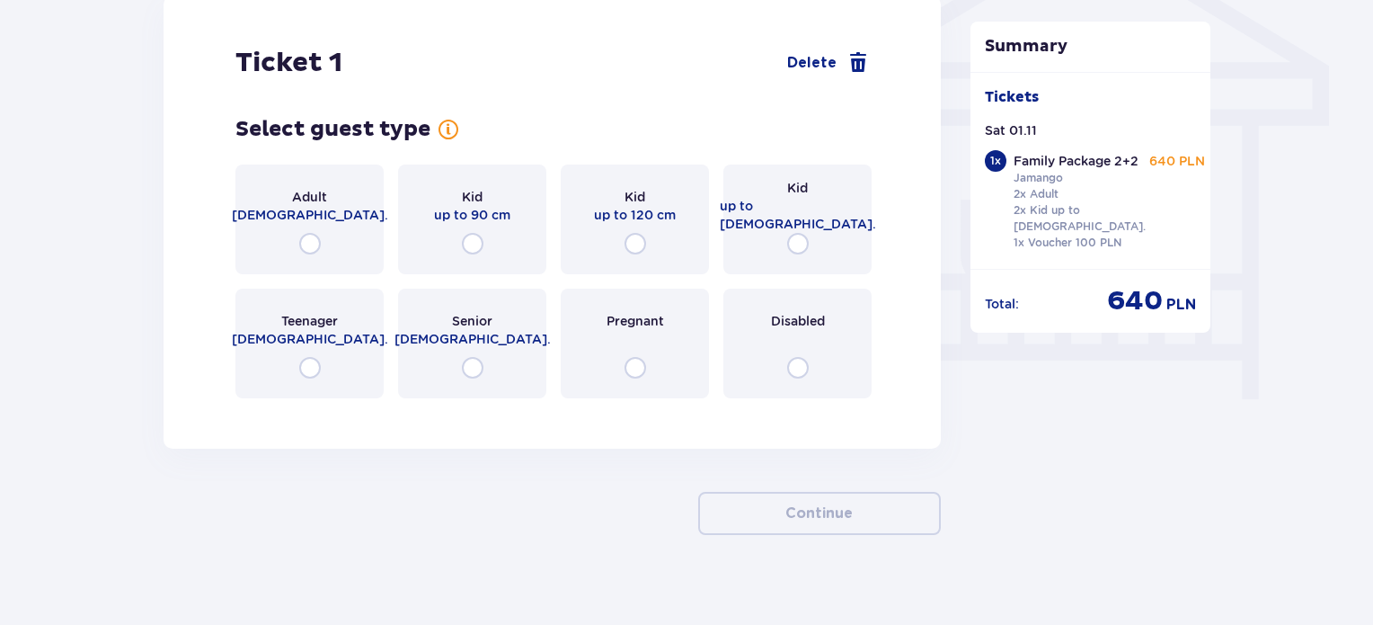
scroll to position [1540, 0]
click at [314, 234] on input "radio" at bounding box center [310, 243] width 22 height 22
radio input "true"
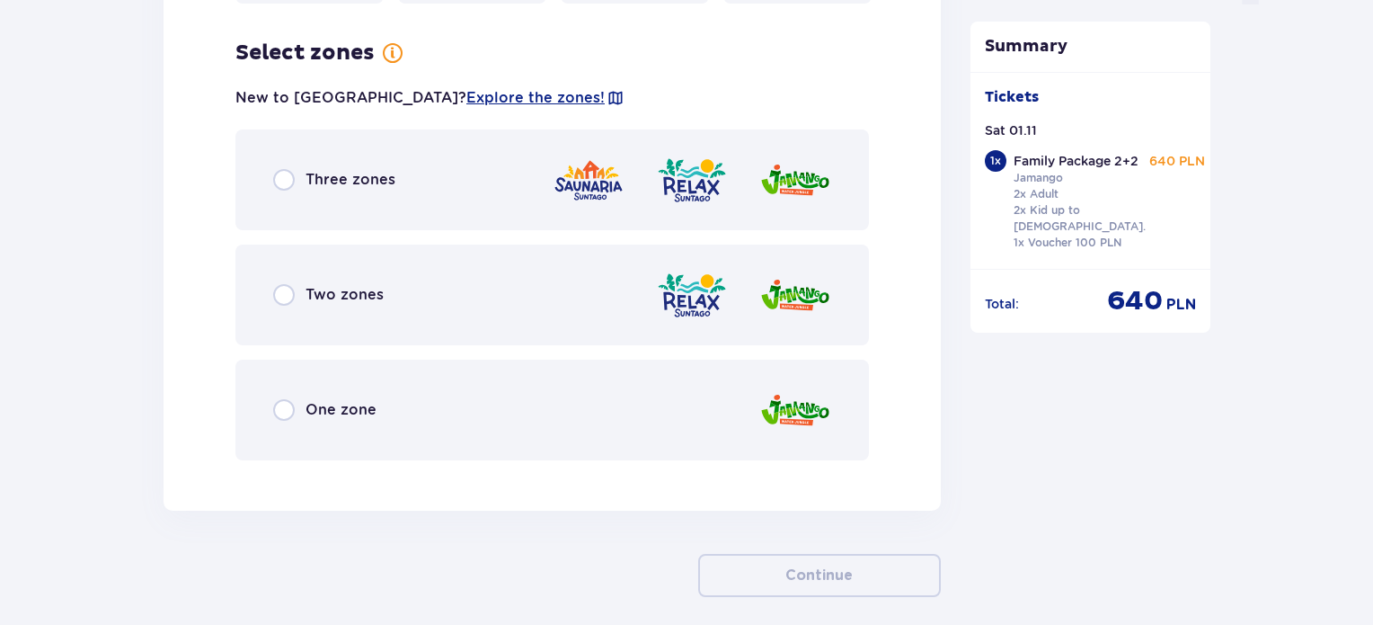
scroll to position [1935, 0]
click at [343, 169] on span "Three zones" at bounding box center [351, 179] width 90 height 20
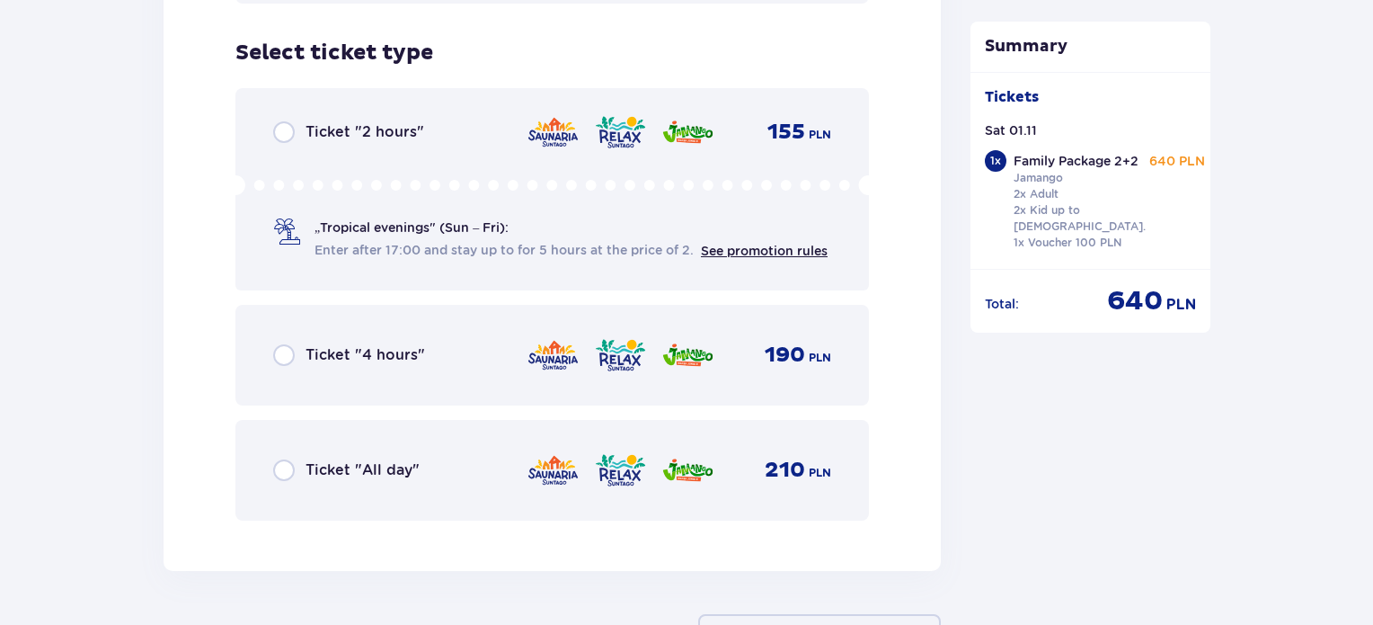
scroll to position [2391, 0]
click at [363, 459] on span "Ticket "All day"" at bounding box center [363, 469] width 114 height 20
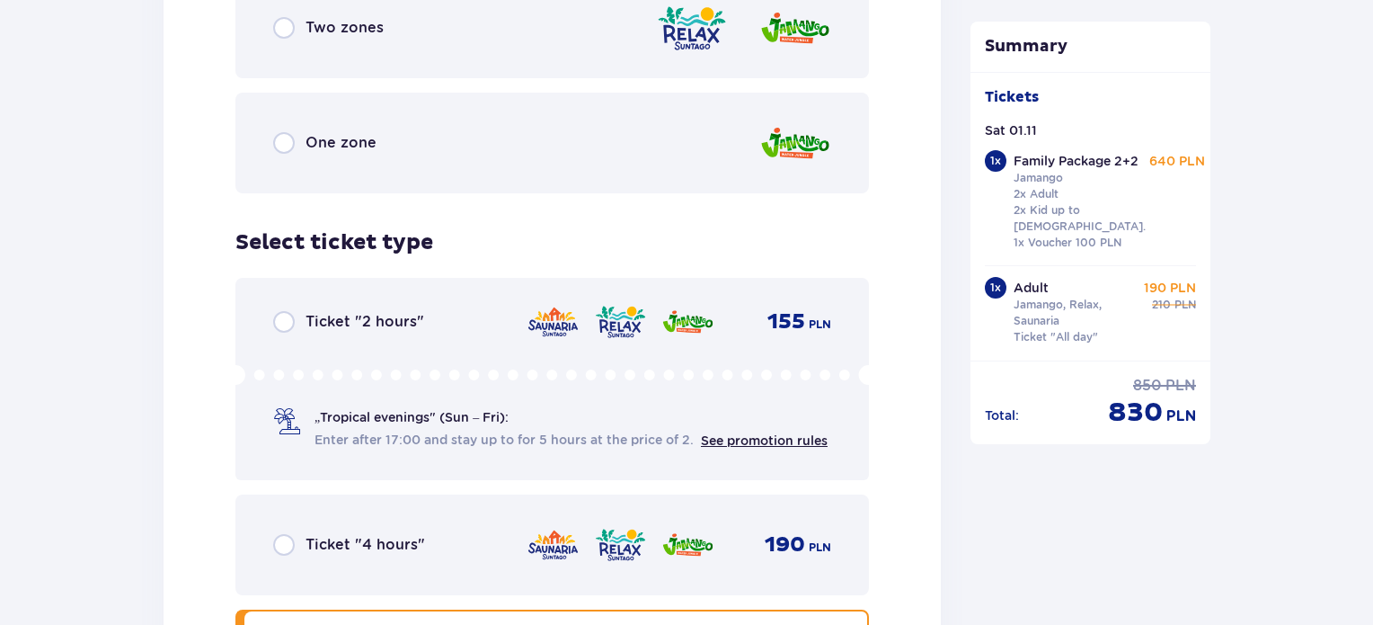
scroll to position [2066, 0]
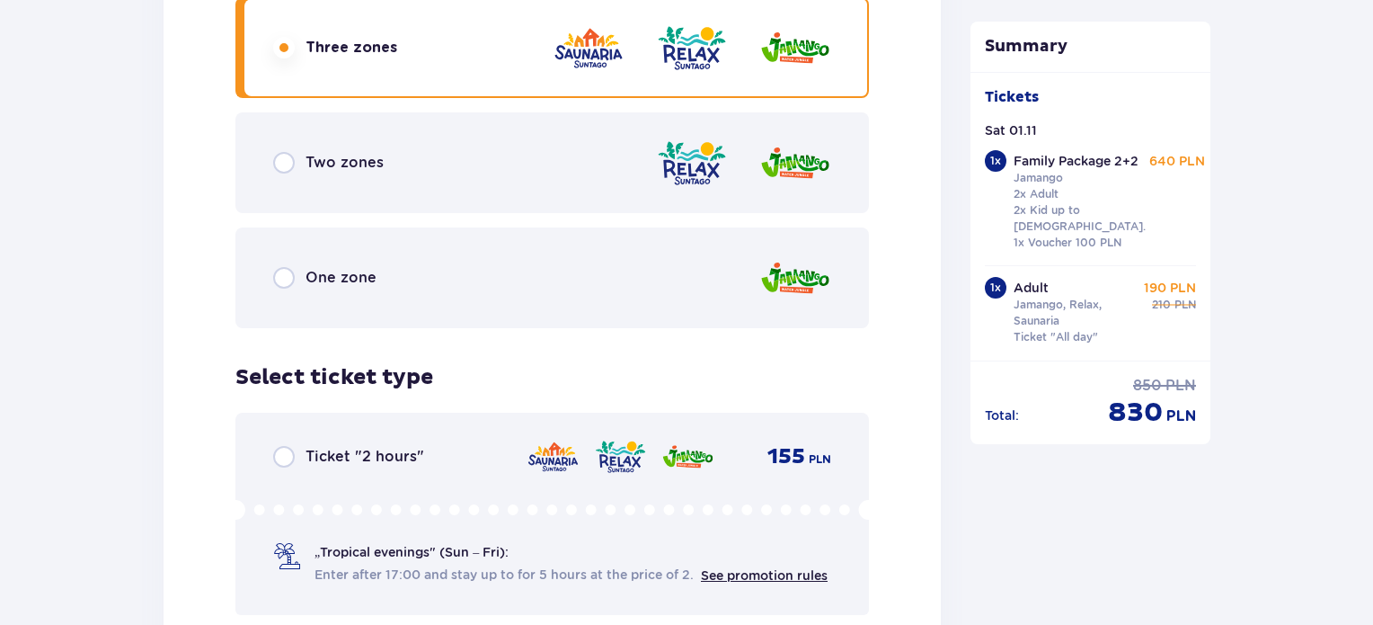
click at [1046, 49] on p "Summary" at bounding box center [1091, 47] width 241 height 22
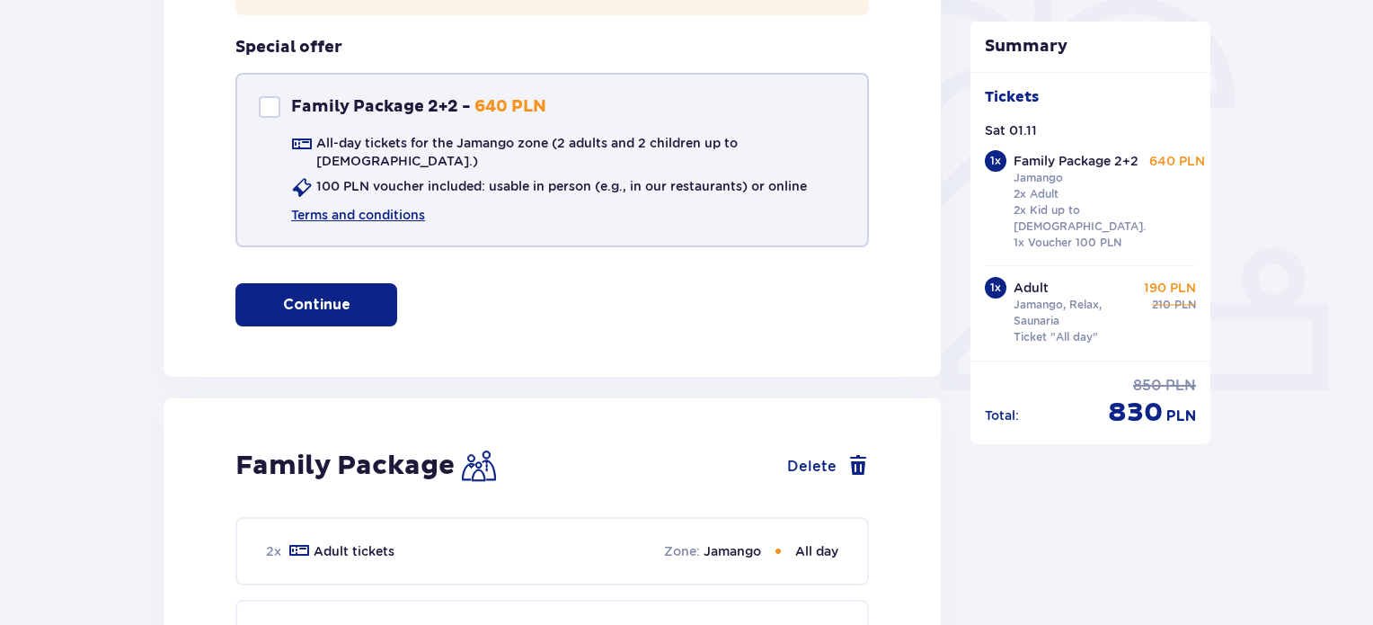
scroll to position [0, 0]
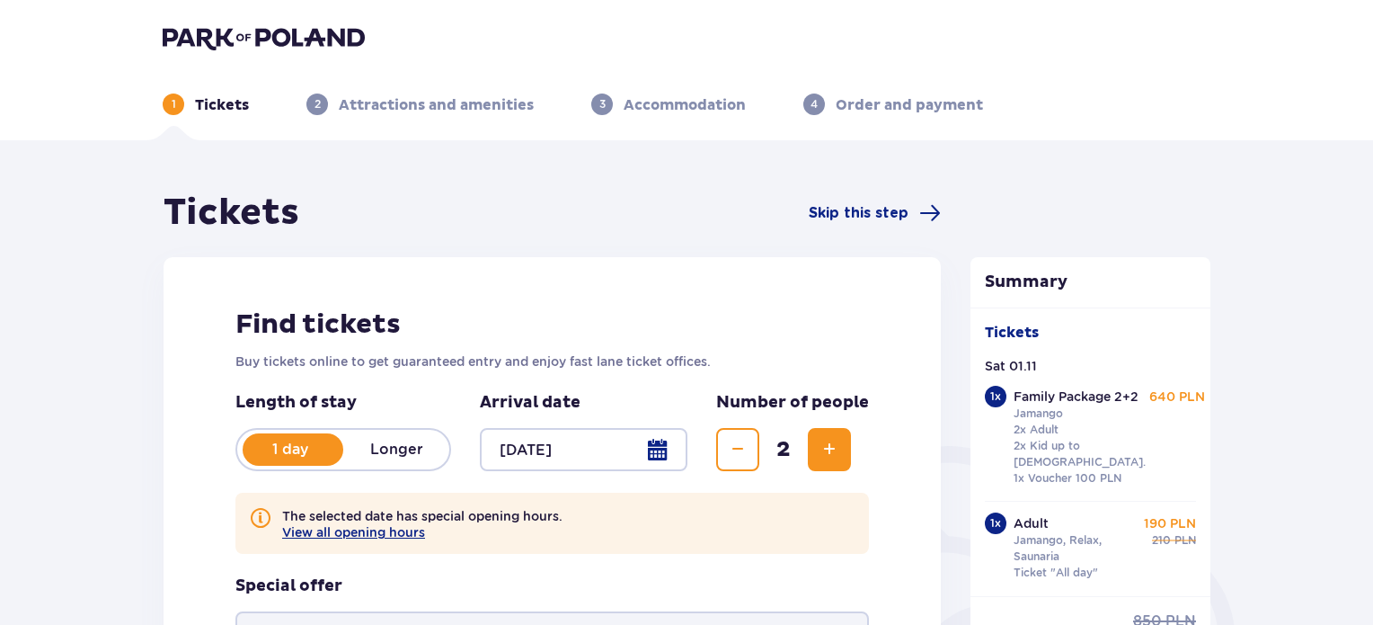
click at [200, 102] on p "Tickets" at bounding box center [222, 105] width 54 height 20
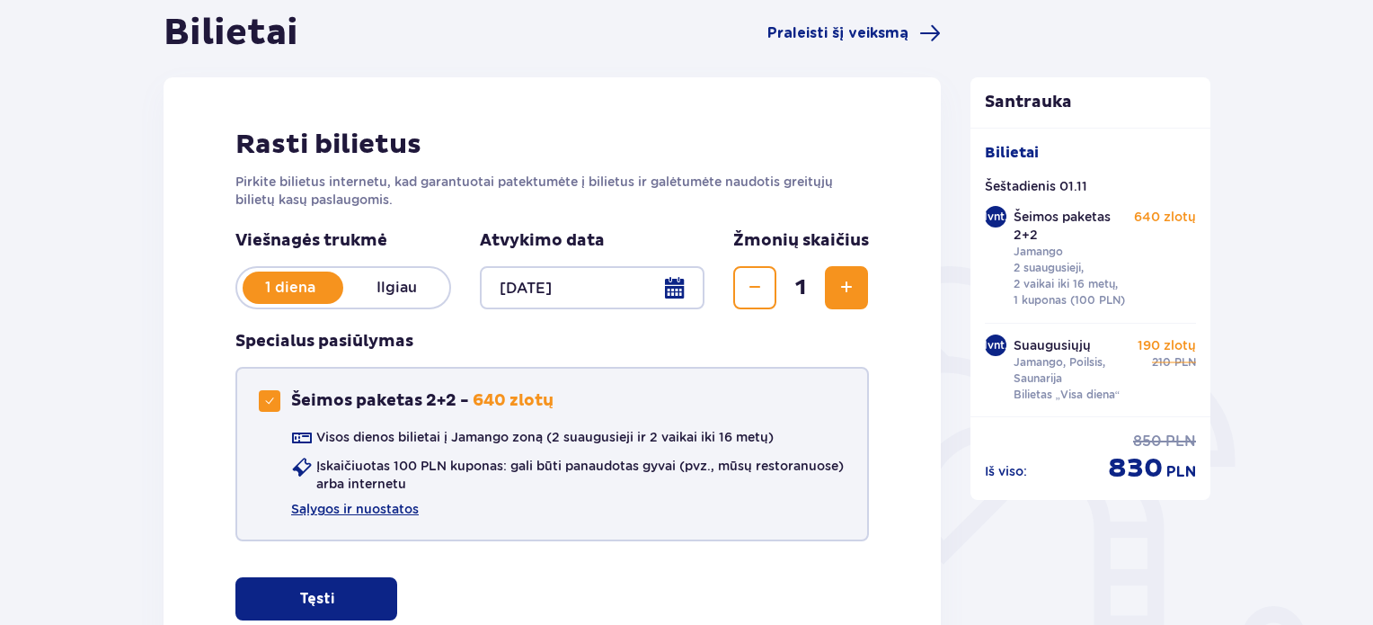
click at [272, 395] on span at bounding box center [269, 400] width 11 height 11
checkbox input "false"
click at [848, 290] on span "Padidinti" at bounding box center [847, 288] width 22 height 22
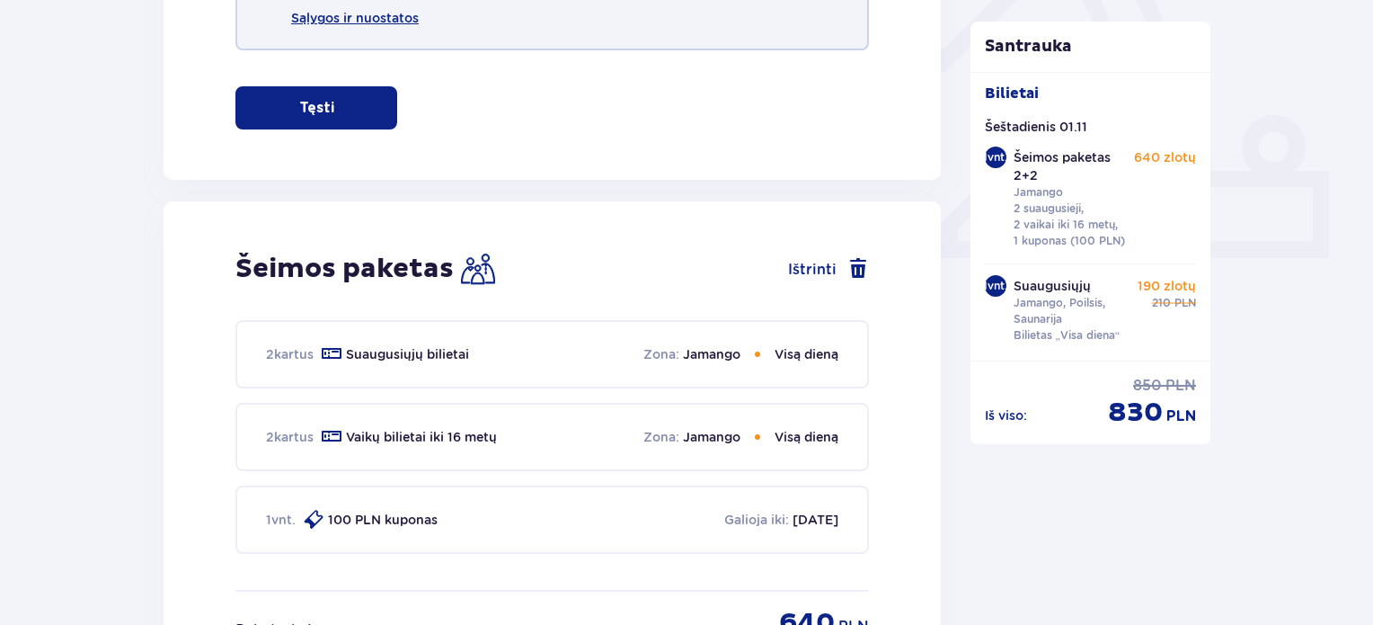
scroll to position [736, 0]
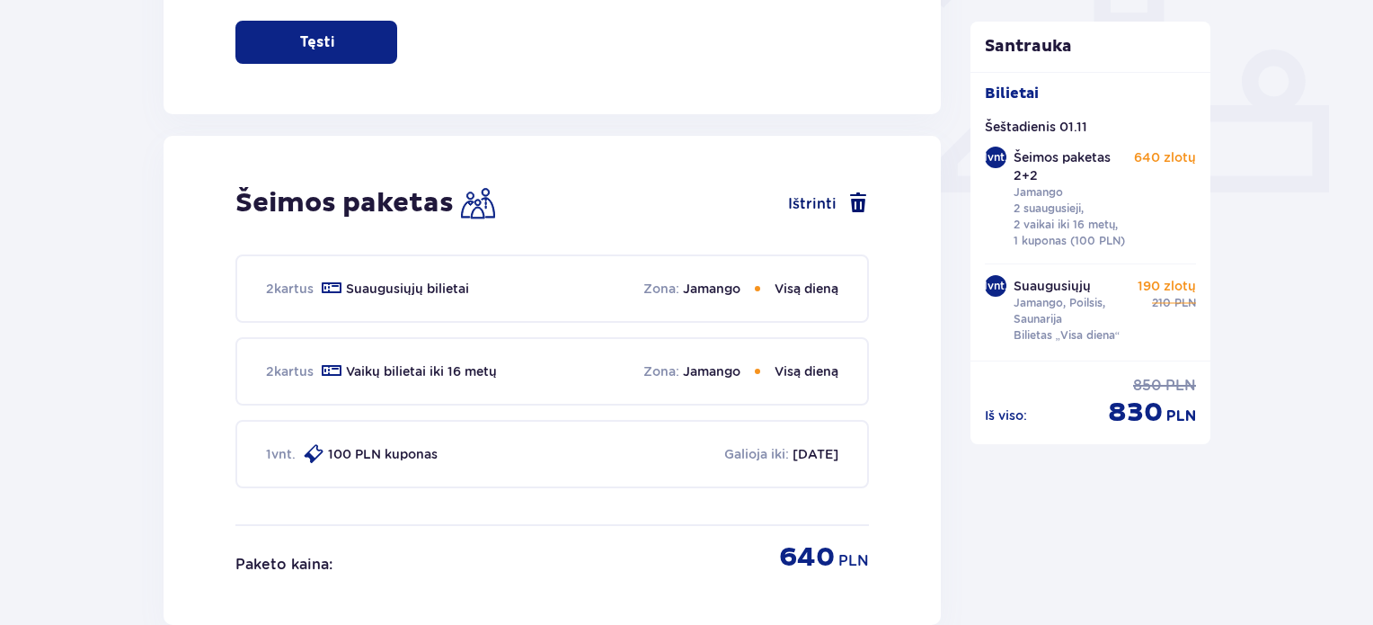
click at [852, 196] on span at bounding box center [858, 203] width 22 height 22
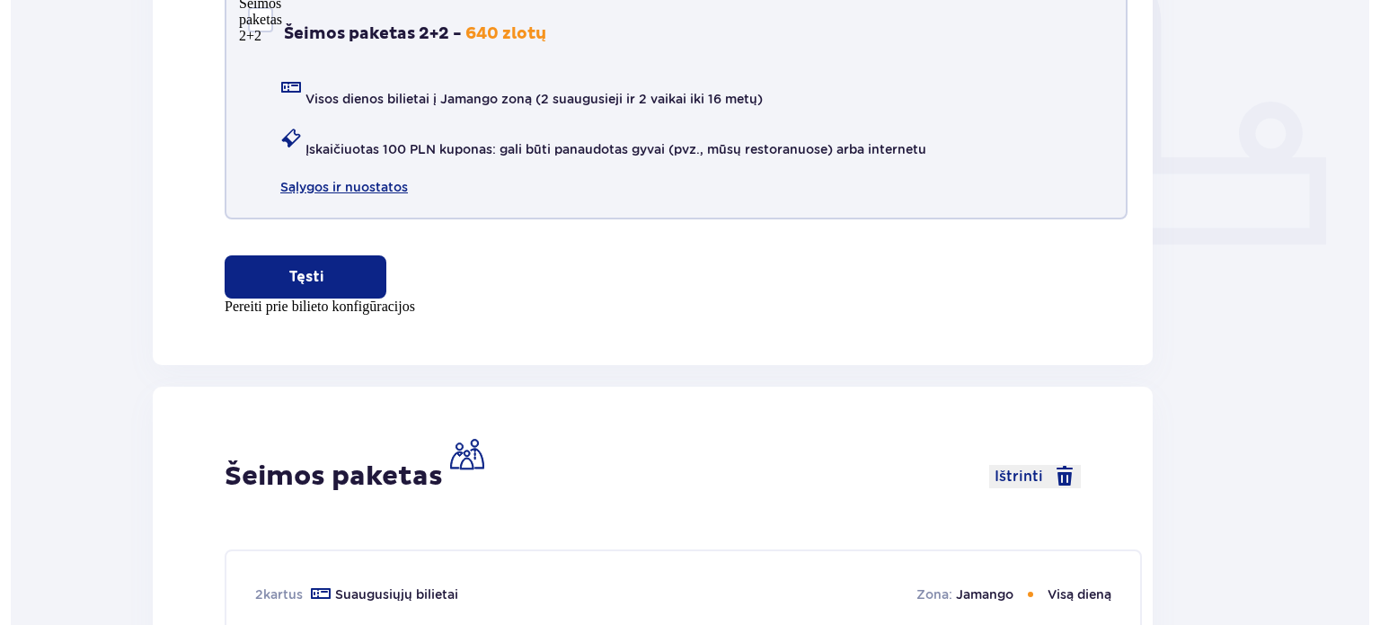
scroll to position [0, 0]
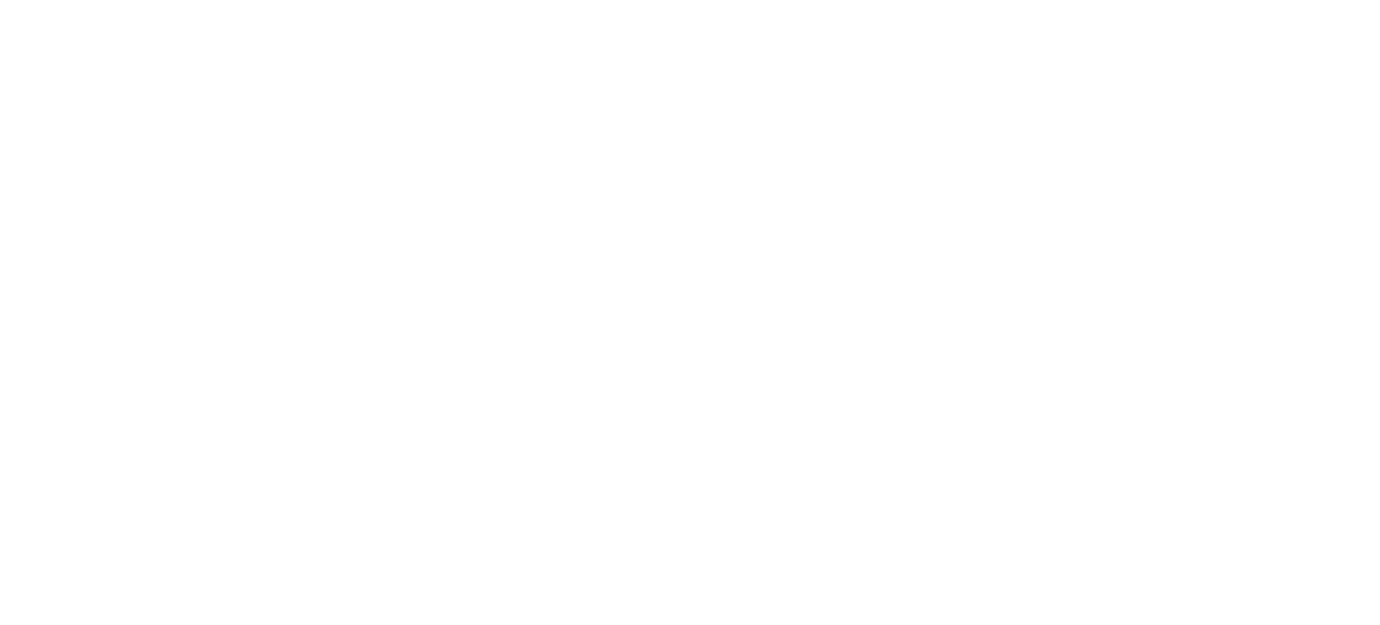
click at [827, 7] on html "Original text Rate this translation Your feedback will be used to help improve …" at bounding box center [690, 3] width 1380 height 7
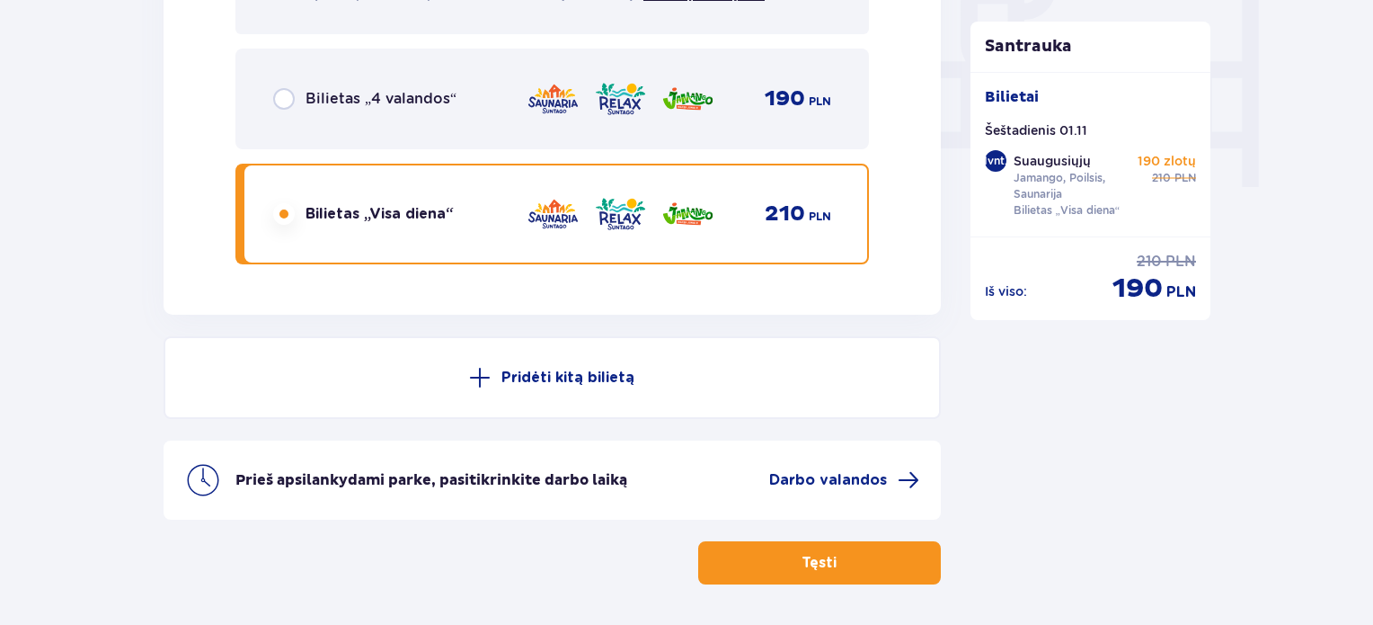
scroll to position [1797, 0]
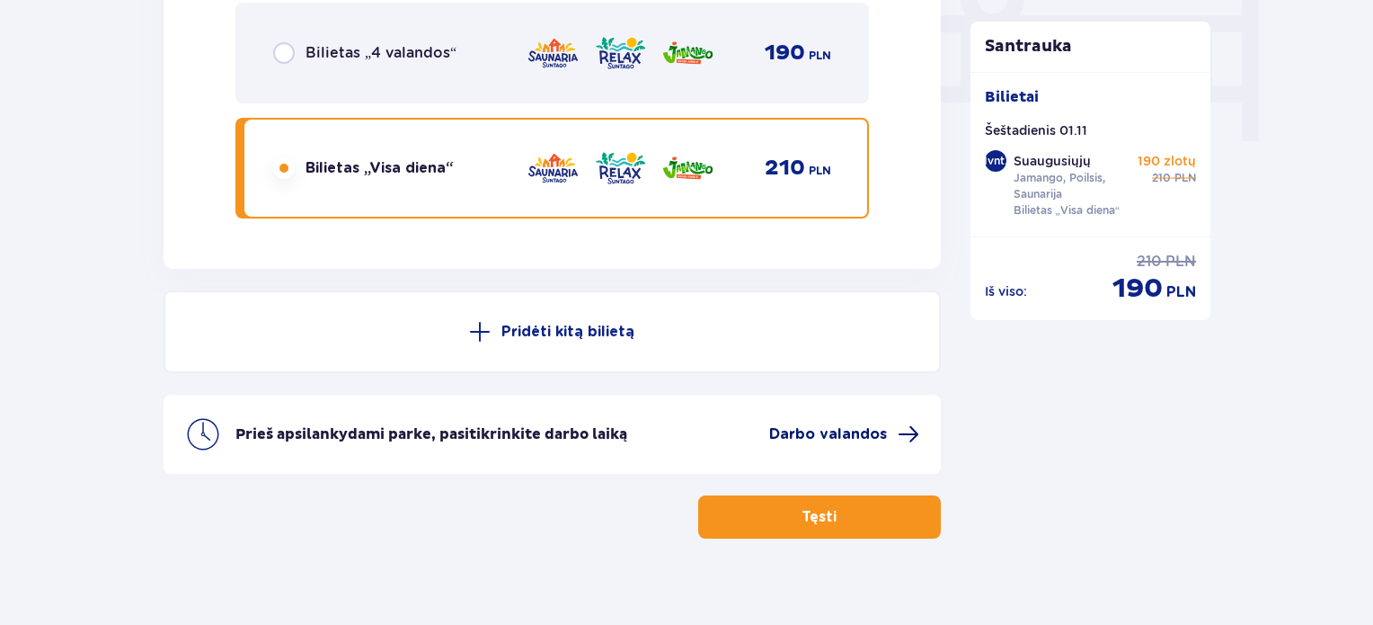
click at [872, 433] on font "Darbo valandos" at bounding box center [828, 434] width 118 height 14
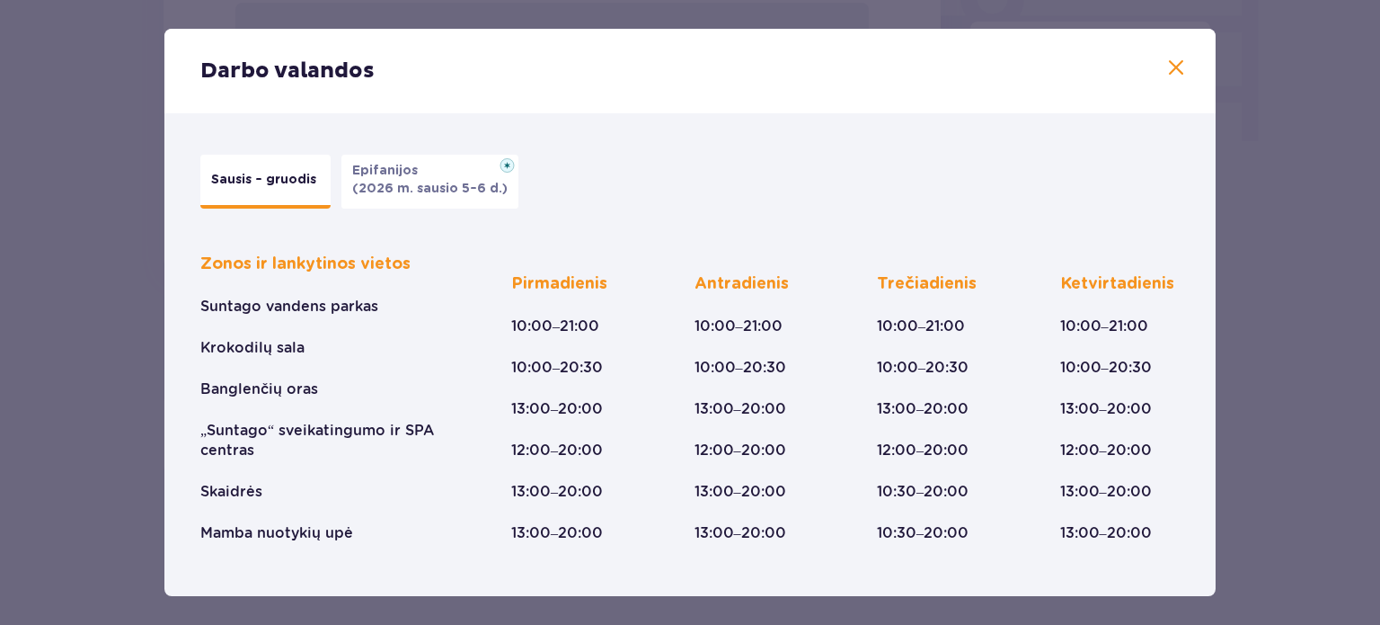
click at [1172, 67] on span at bounding box center [1177, 69] width 22 height 22
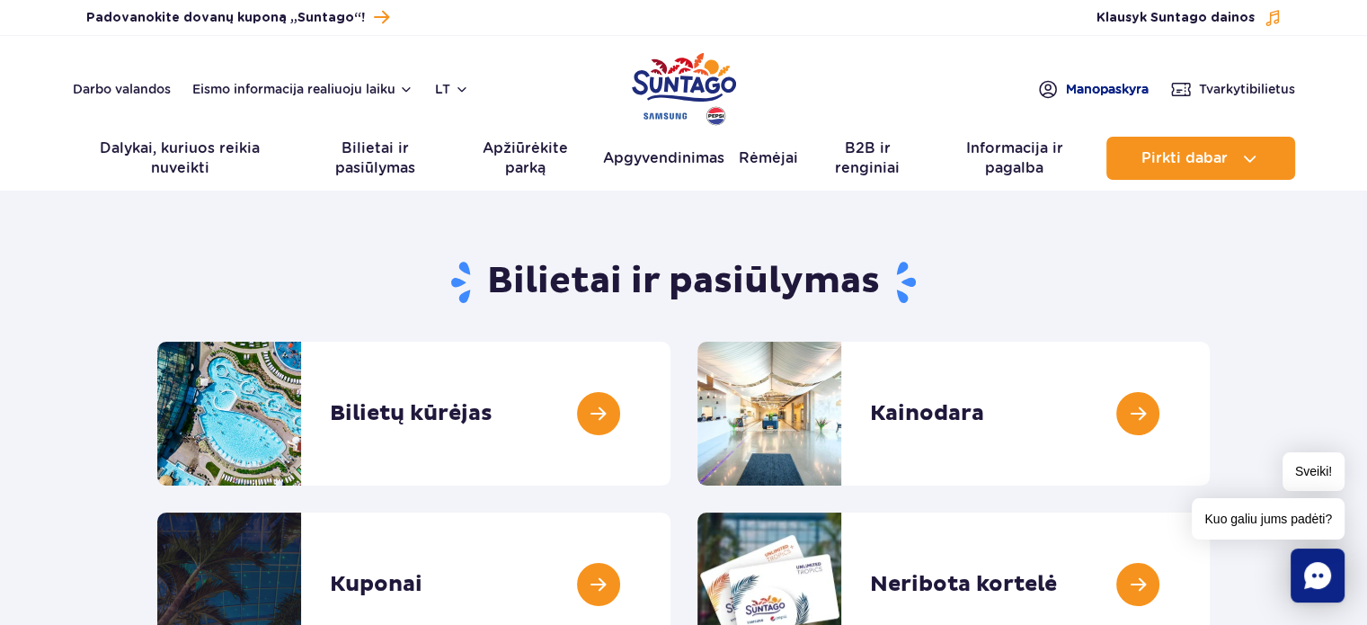
click at [1114, 92] on font "paskyra" at bounding box center [1124, 89] width 49 height 14
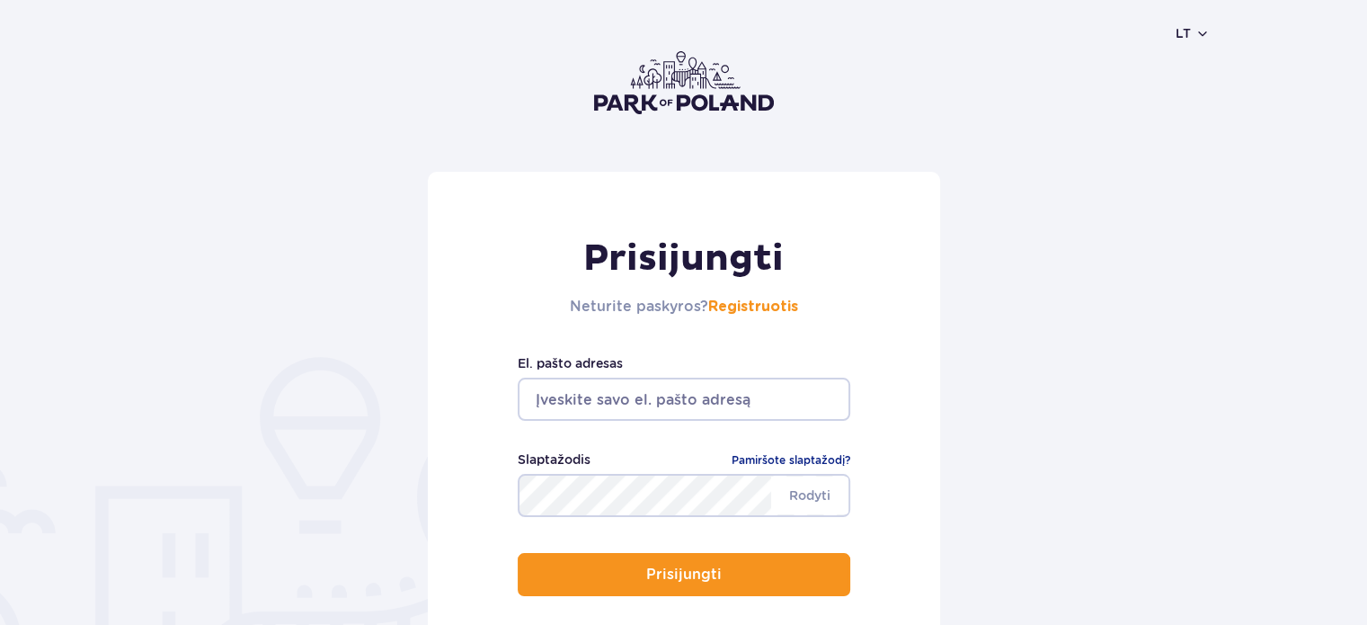
scroll to position [270, 0]
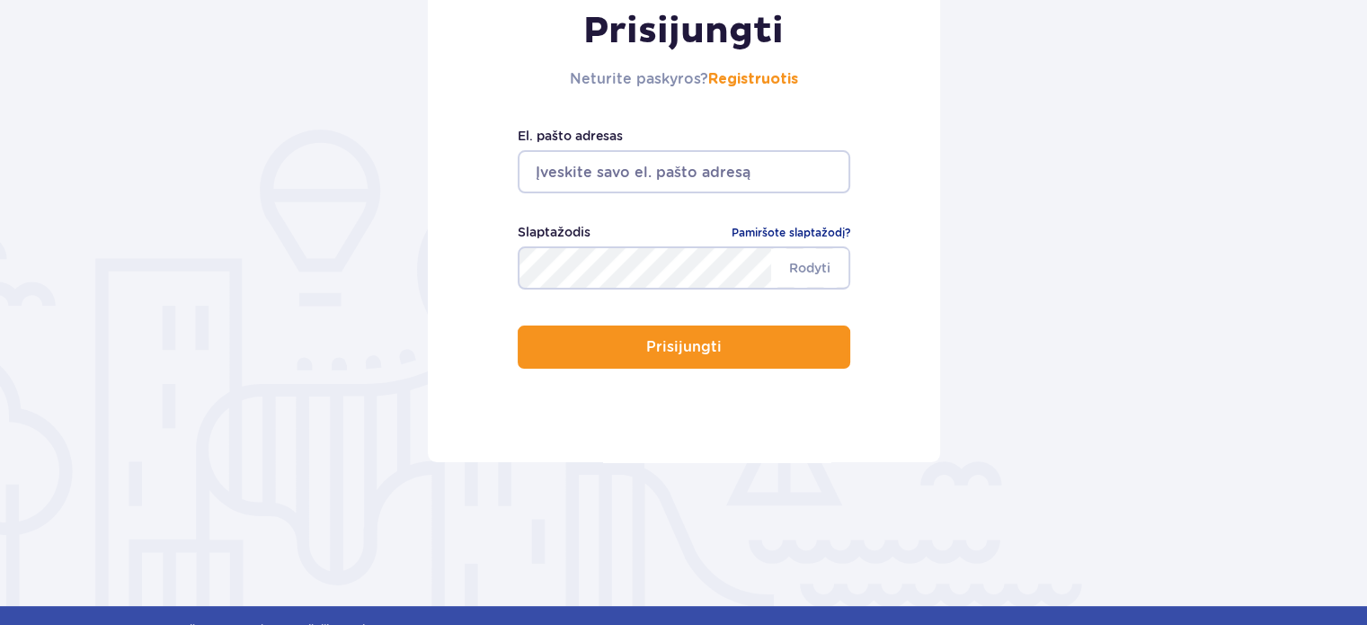
click at [647, 164] on input "email" at bounding box center [684, 171] width 333 height 43
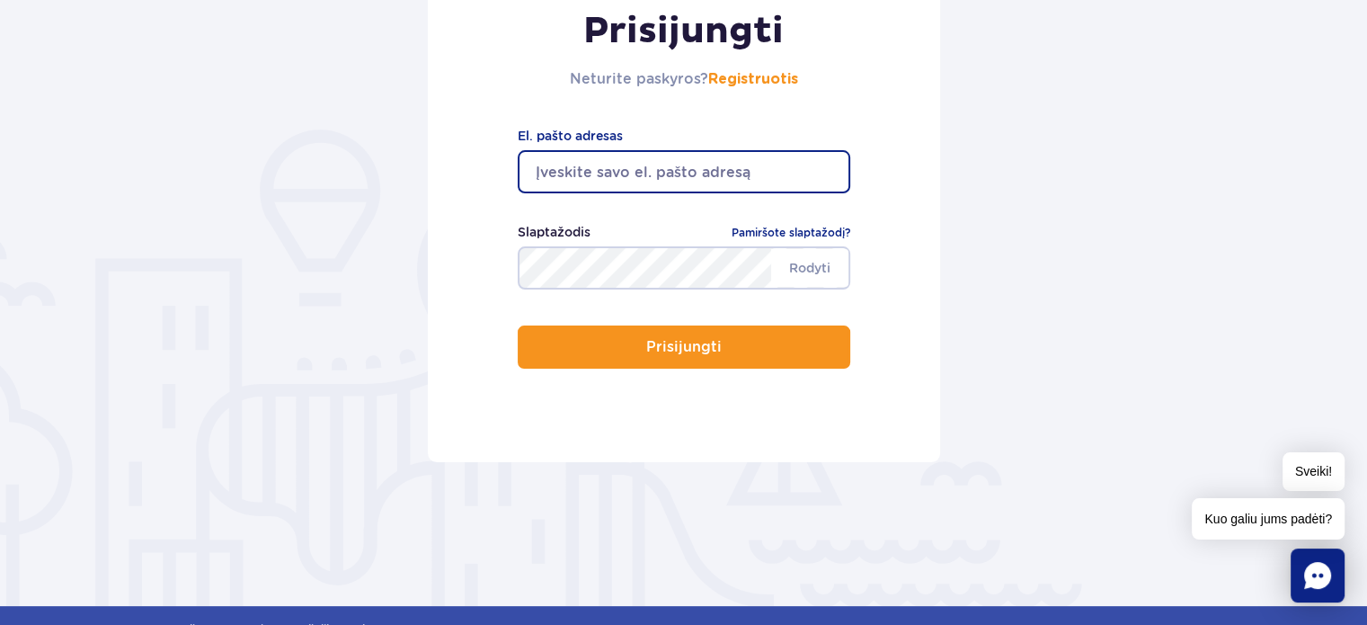
type input "[EMAIL_ADDRESS][DOMAIN_NAME]"
click at [767, 82] on font "Registruotis" at bounding box center [753, 79] width 90 height 14
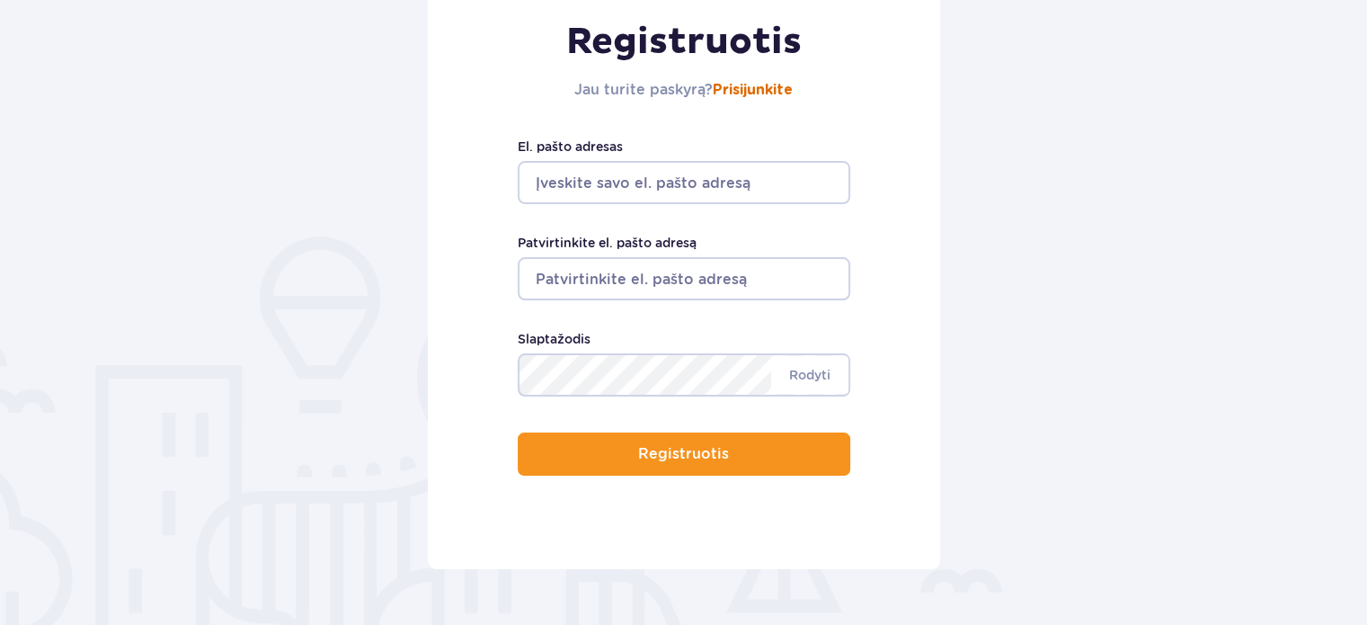
scroll to position [270, 0]
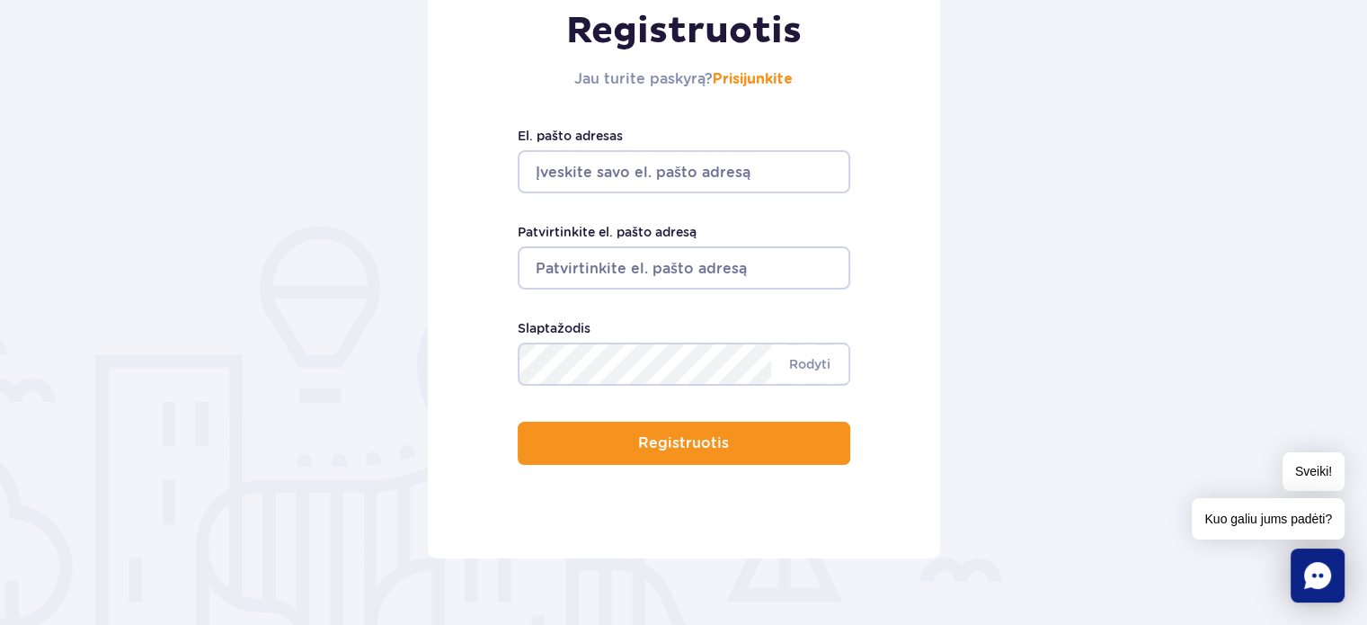
click at [687, 172] on input "El. pašto adresas" at bounding box center [684, 171] width 333 height 43
type input "inzinieriuz@yahoo.com"
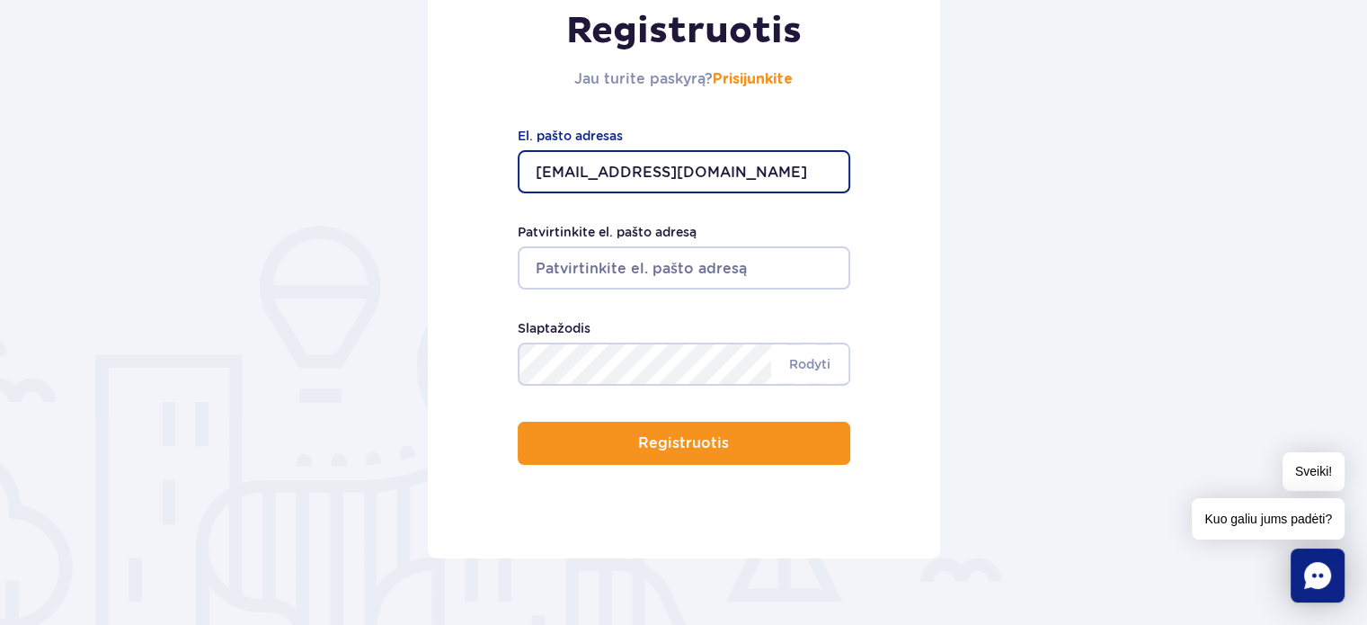
type input "inzinieriuz@yahoo.com"
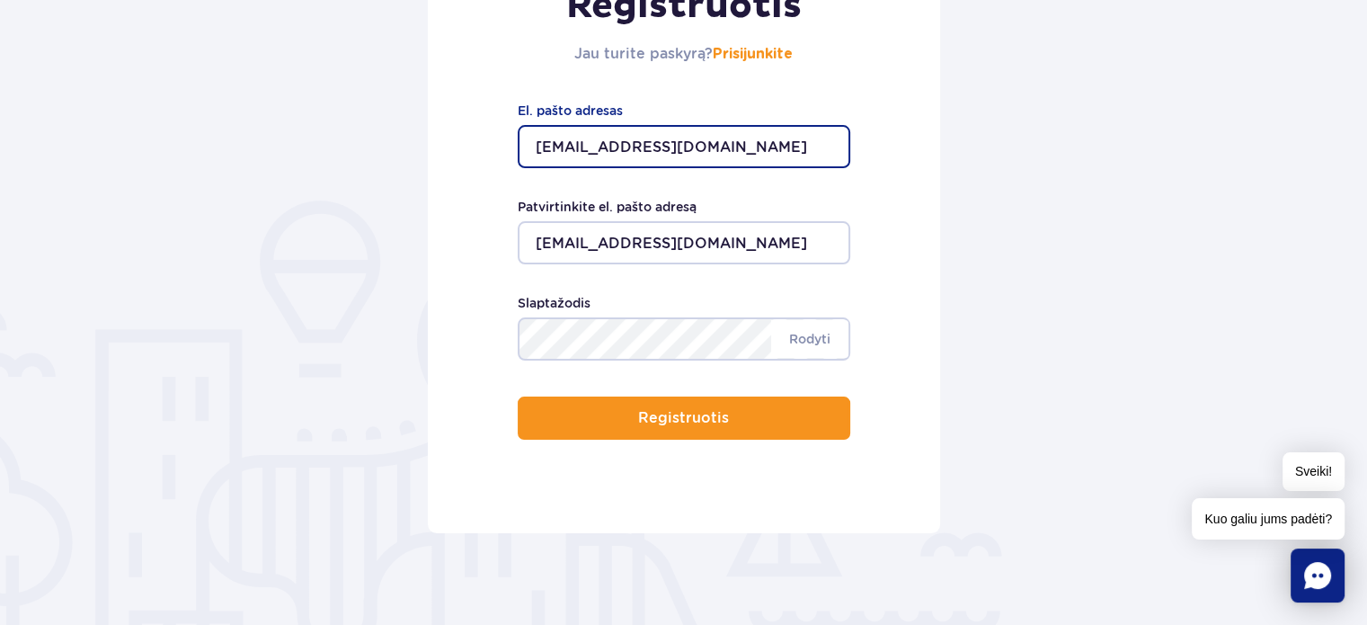
click at [664, 360] on div "Bent 8 simbolių ilgio. Rodyti Slaptažodis" at bounding box center [684, 326] width 333 height 67
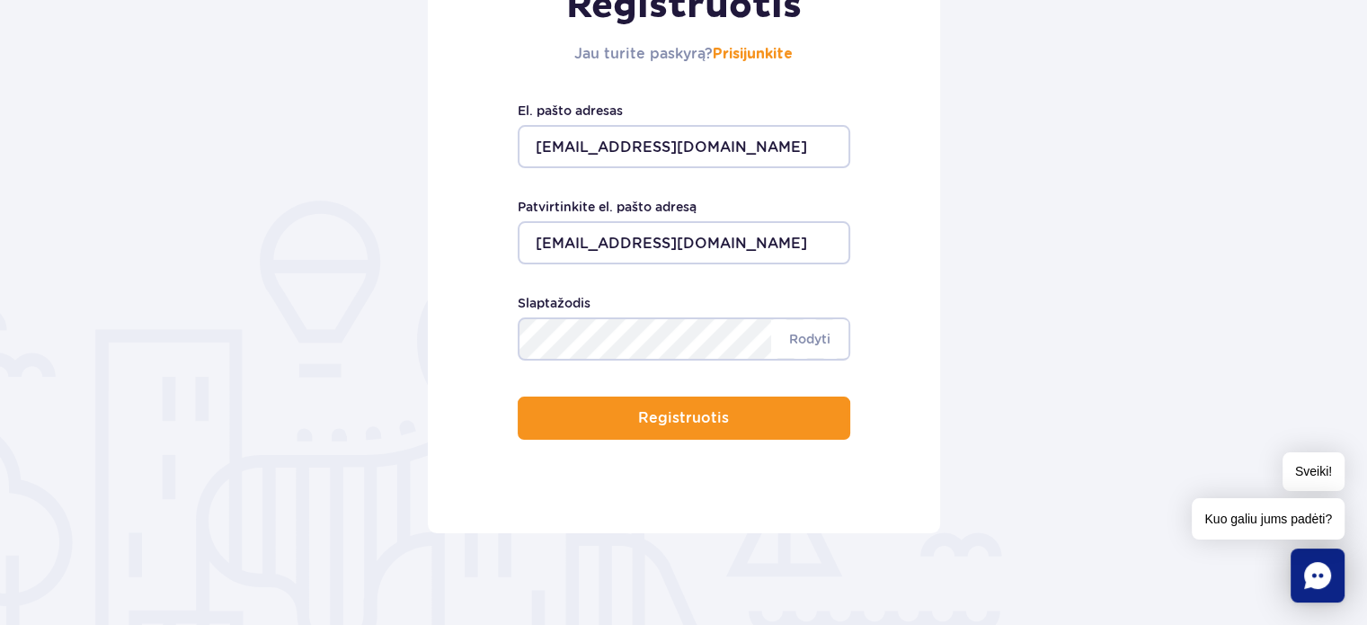
scroll to position [270, 0]
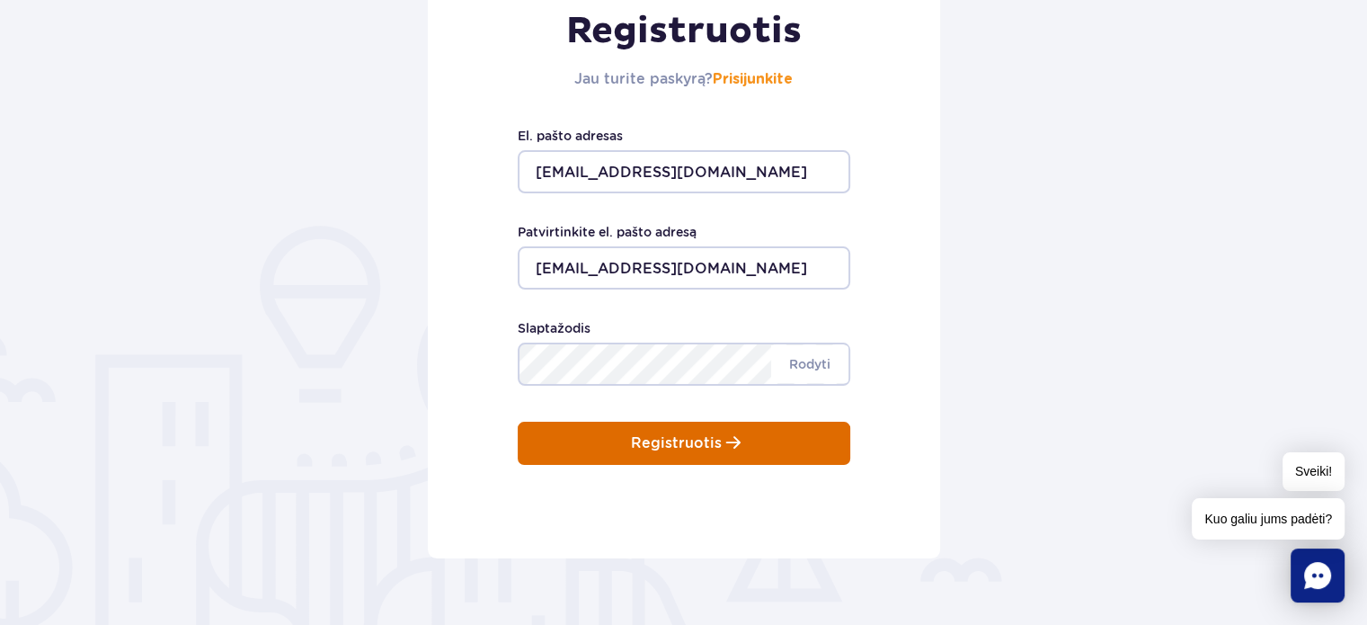
click at [719, 453] on button "Registruotis" at bounding box center [684, 442] width 333 height 43
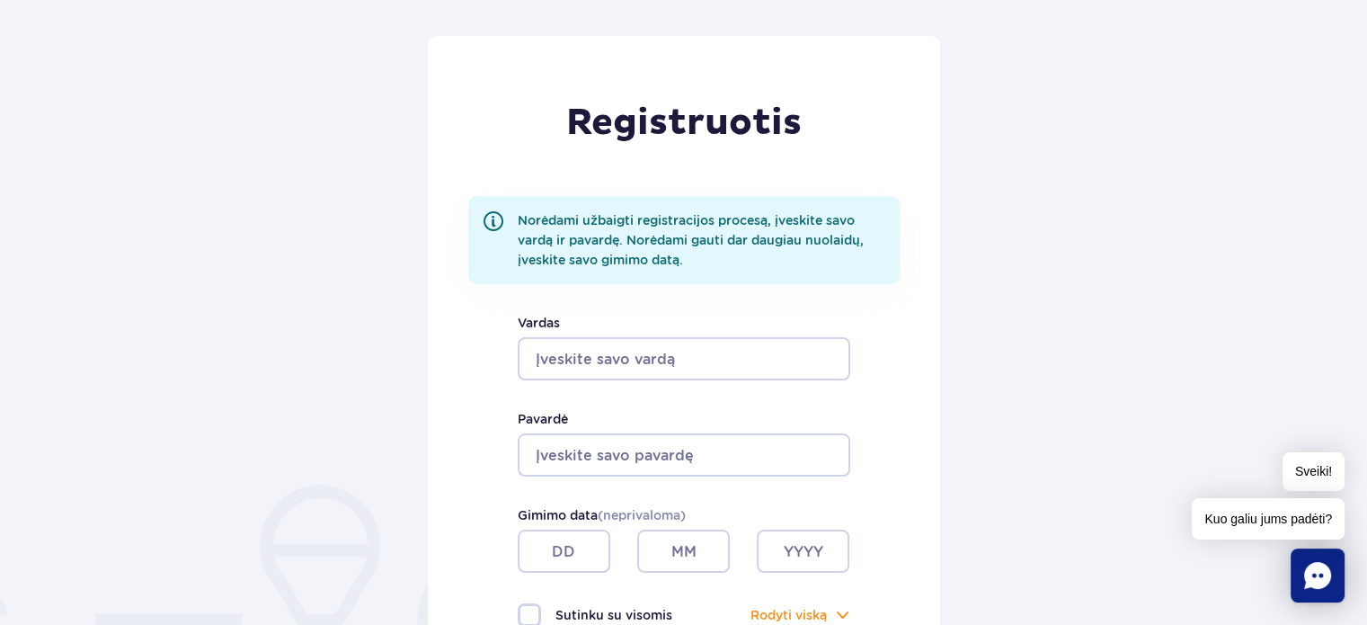
scroll to position [180, 0]
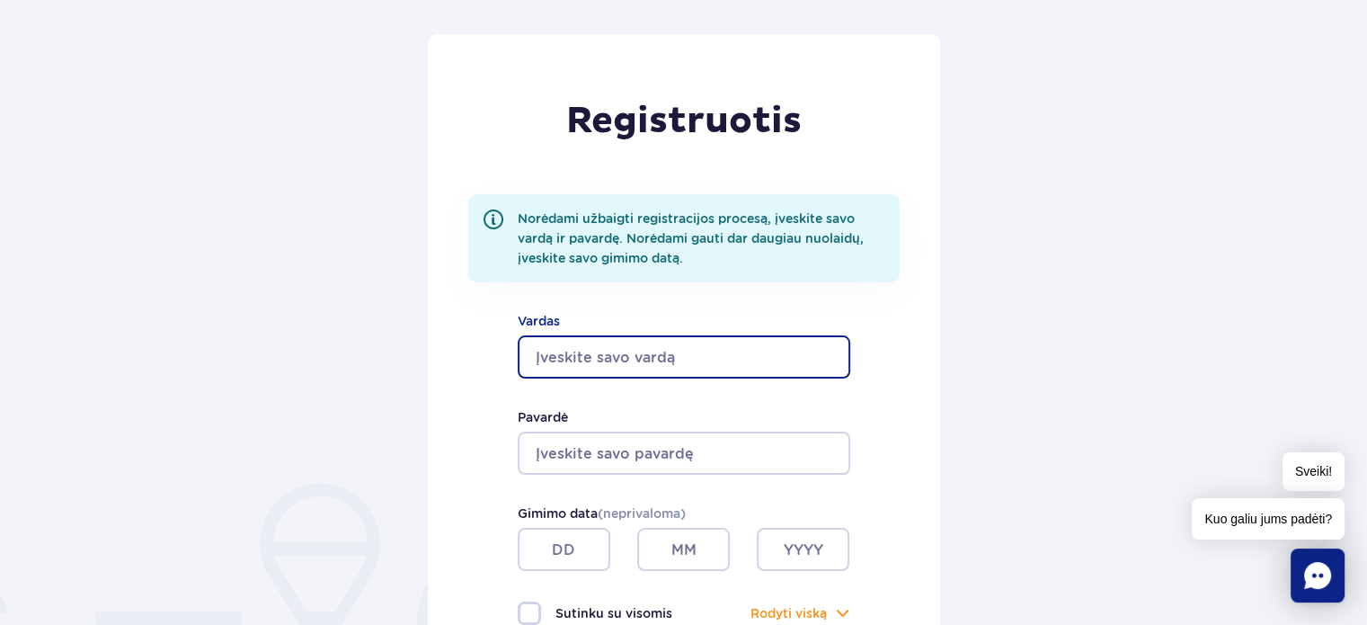
click at [676, 362] on input "Vardas" at bounding box center [684, 356] width 333 height 43
type input "Mindaugas"
click at [691, 427] on div "[PERSON_NAME]" at bounding box center [684, 440] width 333 height 67
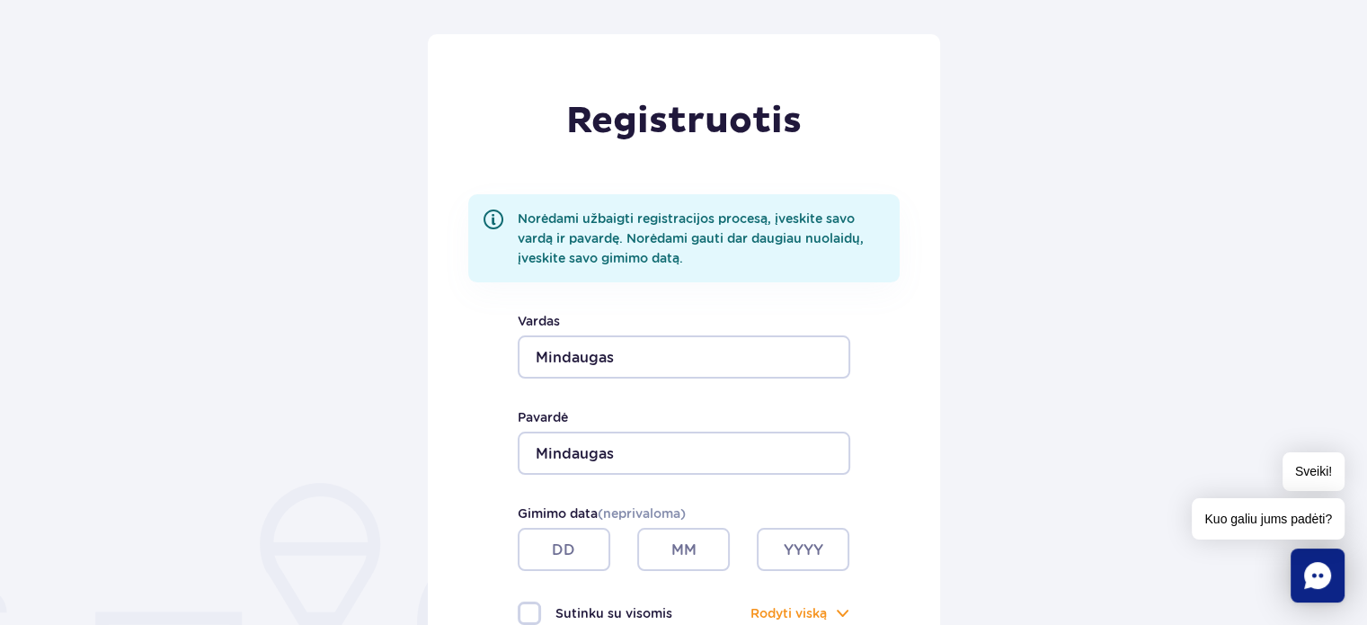
click at [691, 446] on input "Mindaugas" at bounding box center [684, 452] width 333 height 43
type input "M"
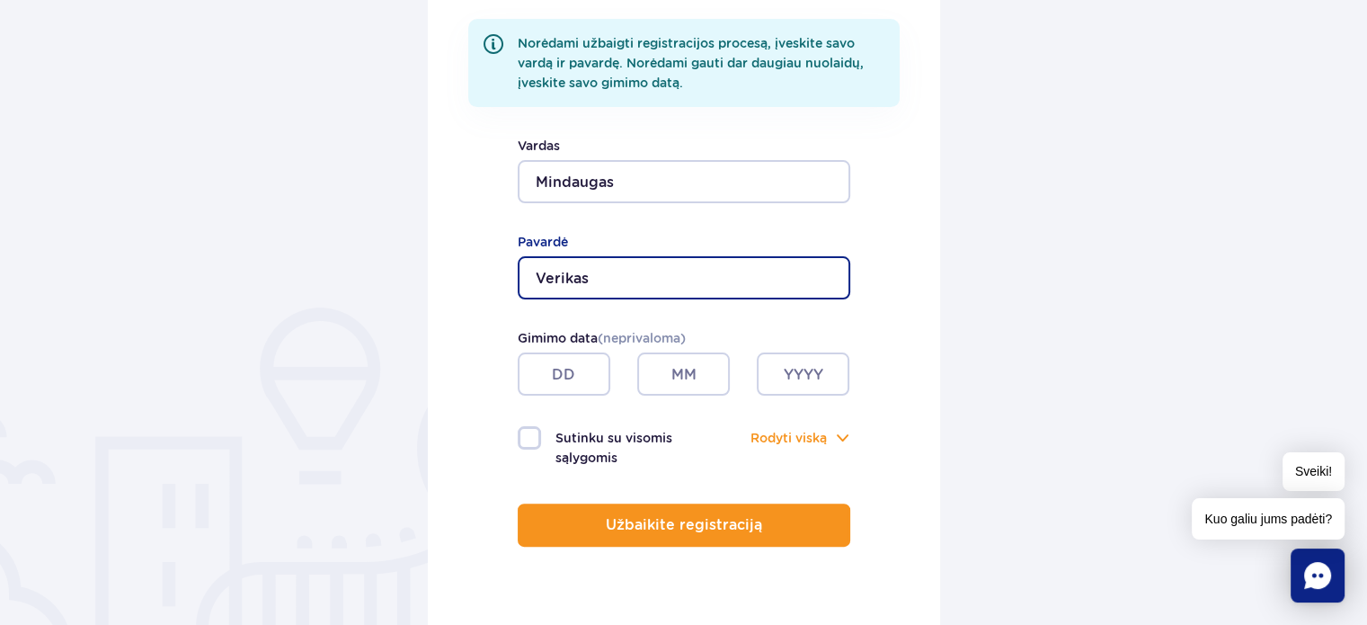
scroll to position [359, 0]
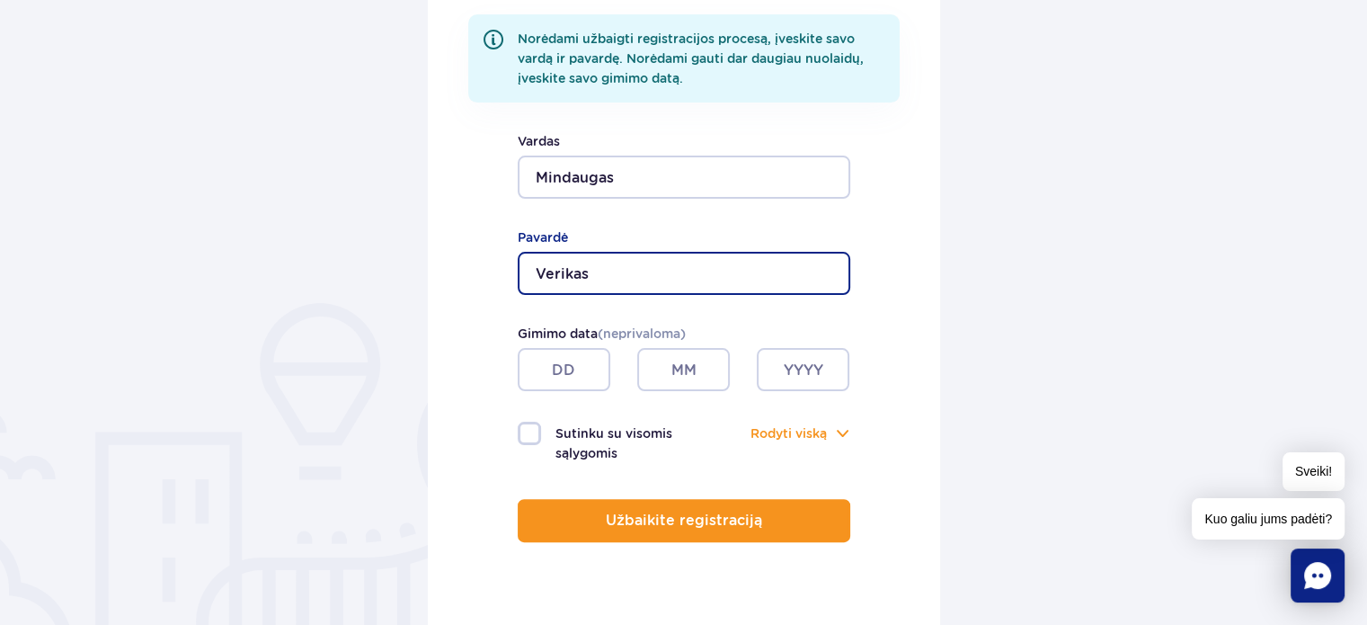
type input "Verikas"
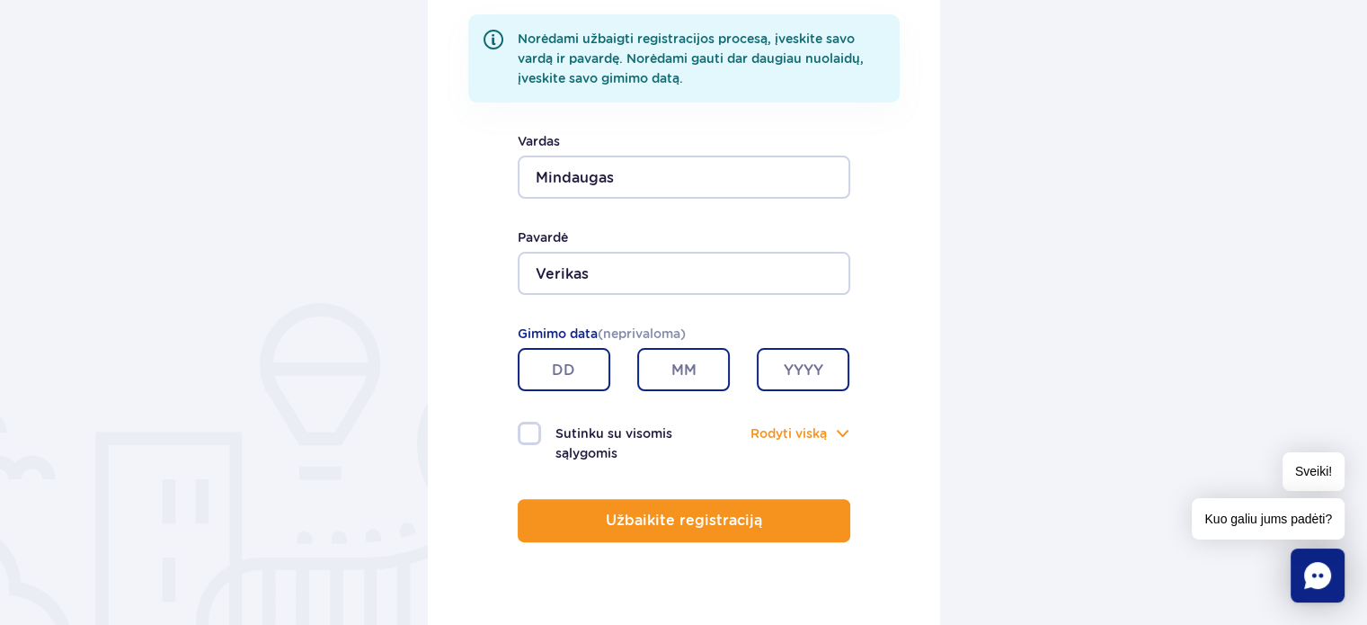
click at [570, 373] on input "text" at bounding box center [564, 369] width 93 height 43
type input "23"
type input "04"
type input "1981"
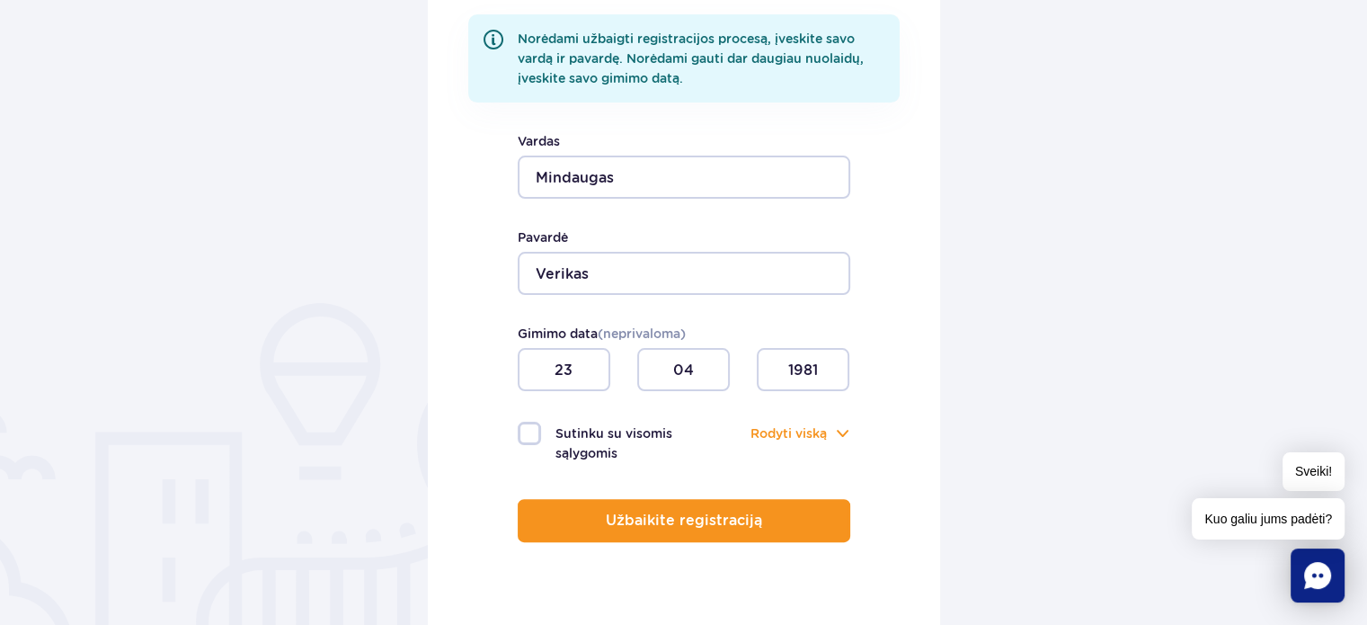
click at [535, 441] on label "Sutinku su visomis sąlygomis" at bounding box center [601, 441] width 166 height 41
click at [535, 425] on input "Sutinku su visomis sąlygomis" at bounding box center [528, 423] width 20 height 4
checkbox input "true"
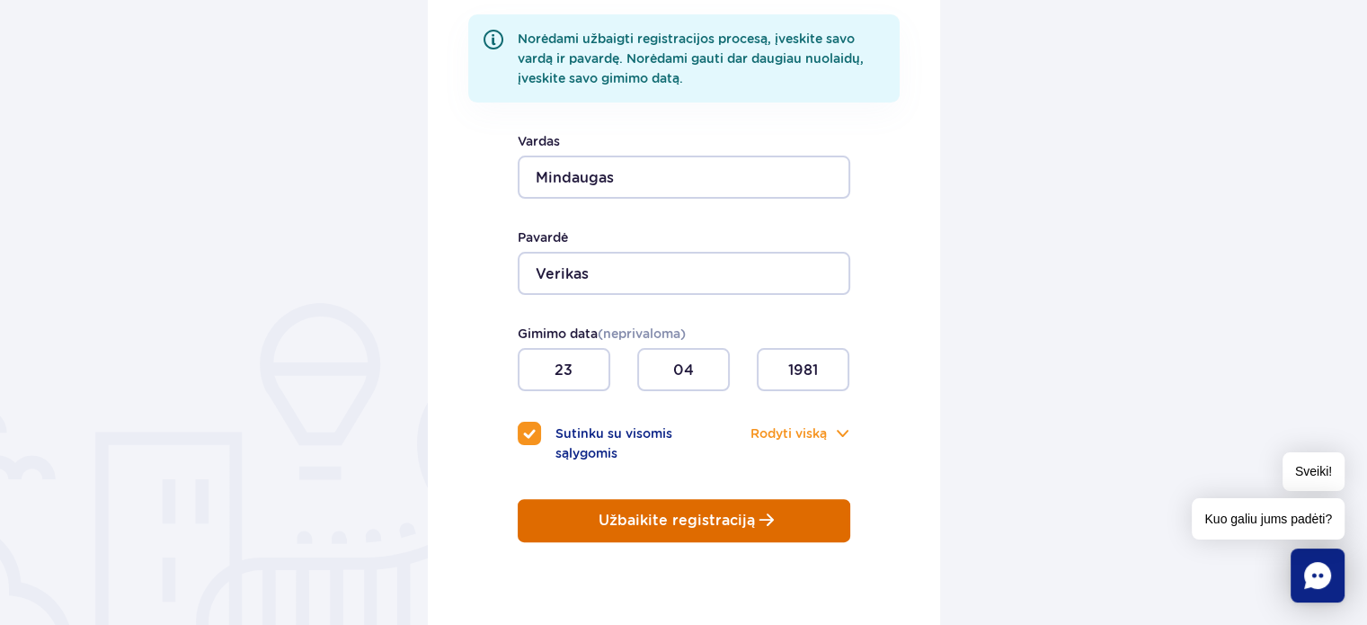
click at [619, 531] on button "Užbaikite registraciją" at bounding box center [684, 520] width 333 height 43
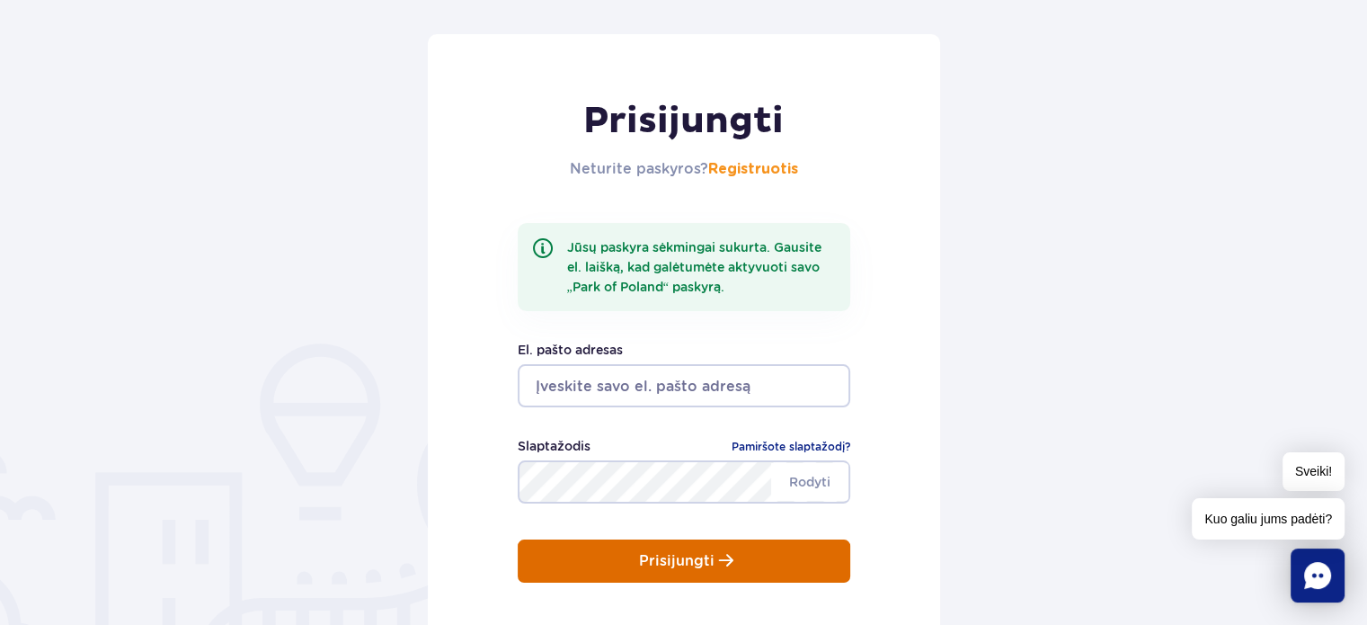
type input "[EMAIL_ADDRESS][DOMAIN_NAME]"
click at [708, 572] on button "Prisijungti" at bounding box center [684, 560] width 333 height 43
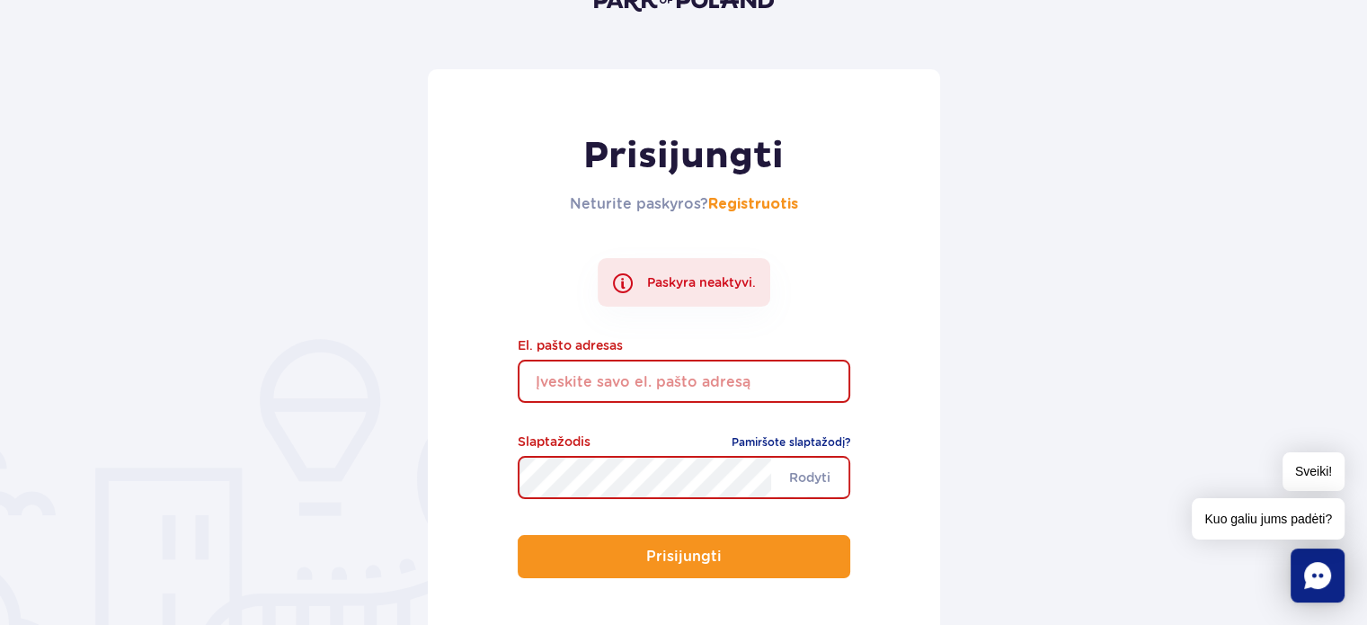
scroll to position [180, 0]
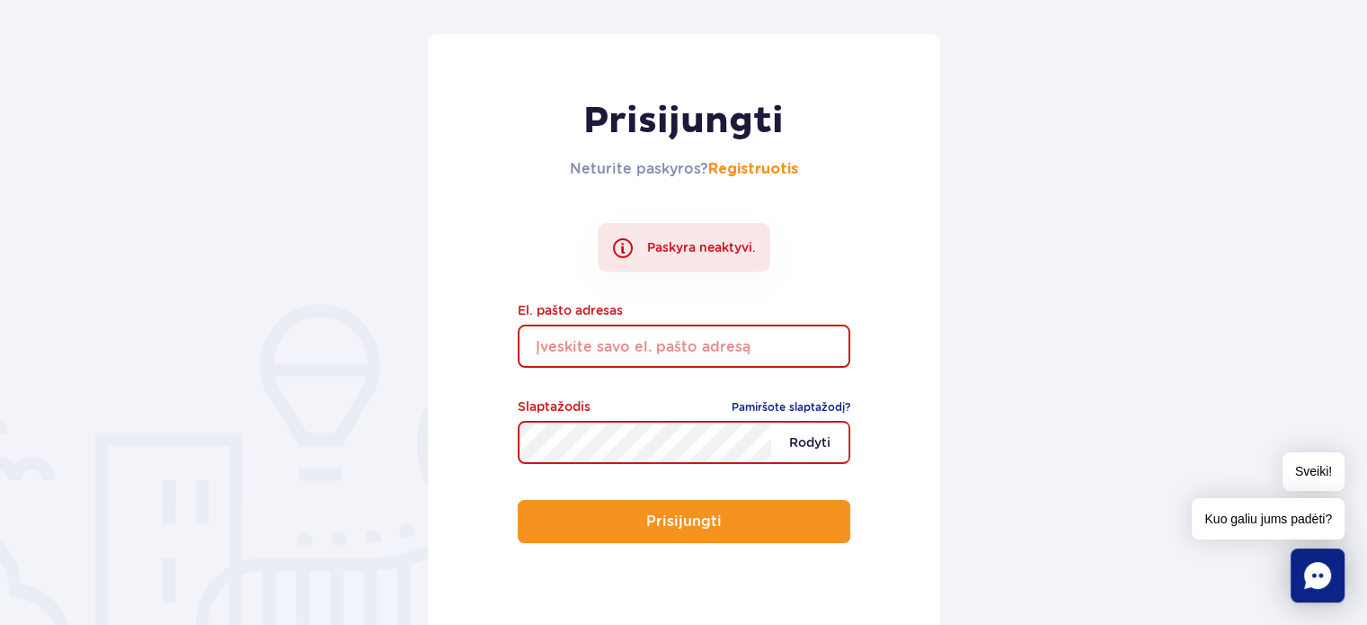
type input "inzinieriuz@yahoo.com"
click at [807, 438] on font "Rodyti" at bounding box center [809, 442] width 41 height 14
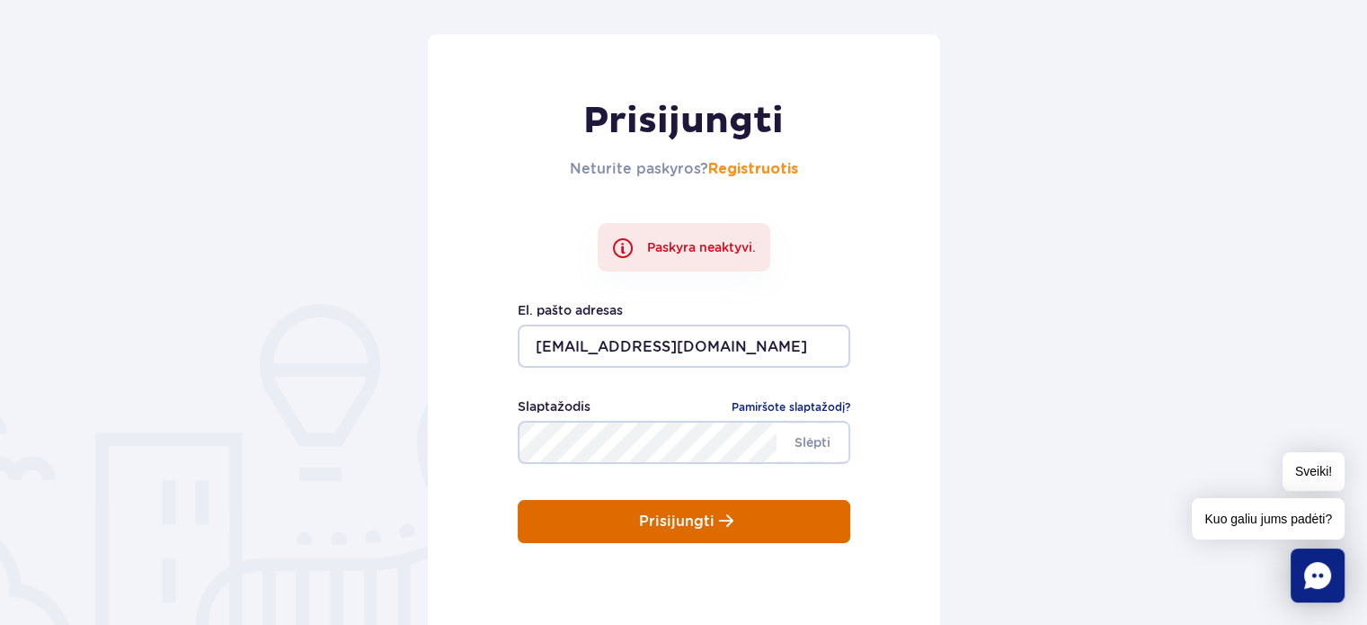
click at [693, 525] on p "Prisijungti" at bounding box center [676, 521] width 75 height 16
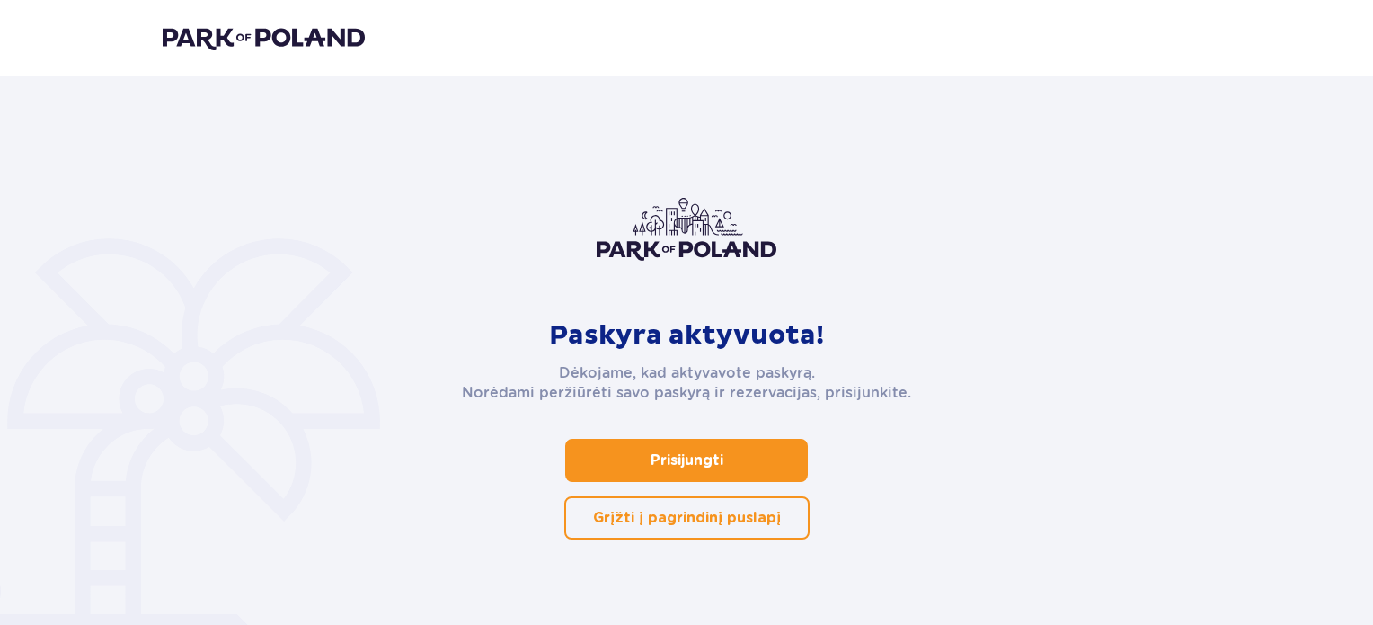
click at [690, 462] on font "Prisijungti" at bounding box center [687, 460] width 73 height 14
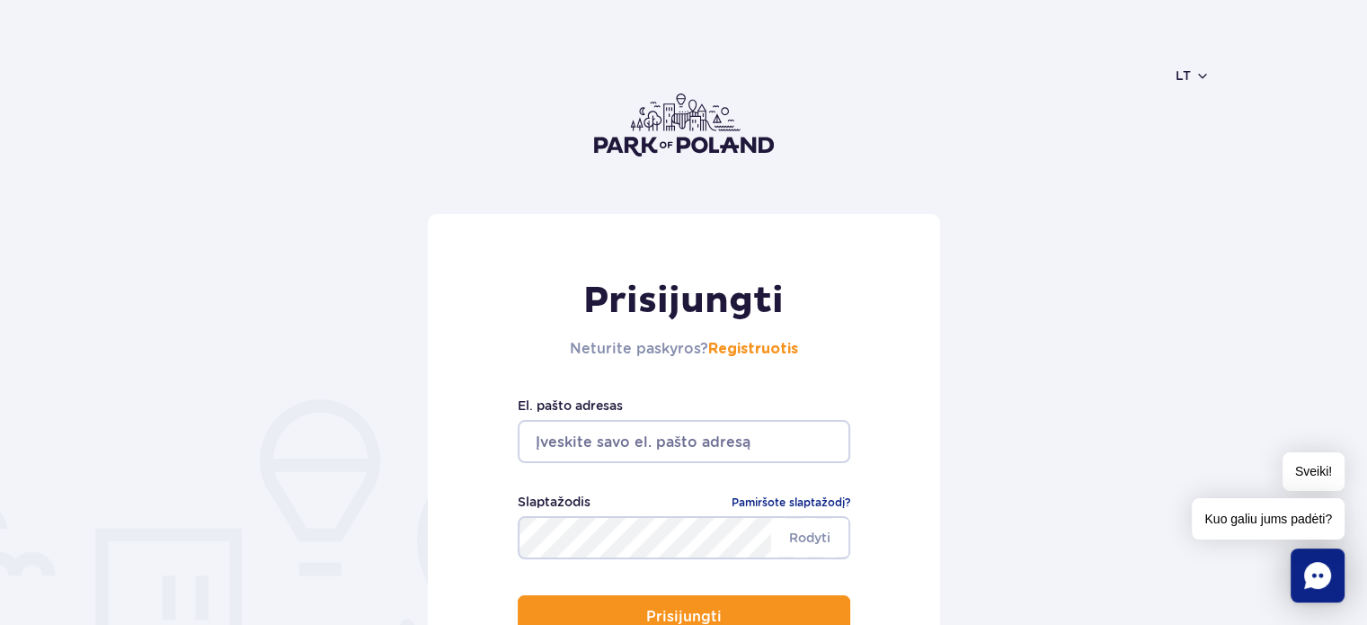
type input "[EMAIL_ADDRESS][DOMAIN_NAME]"
click at [607, 595] on div "Prisijungti" at bounding box center [684, 616] width 333 height 43
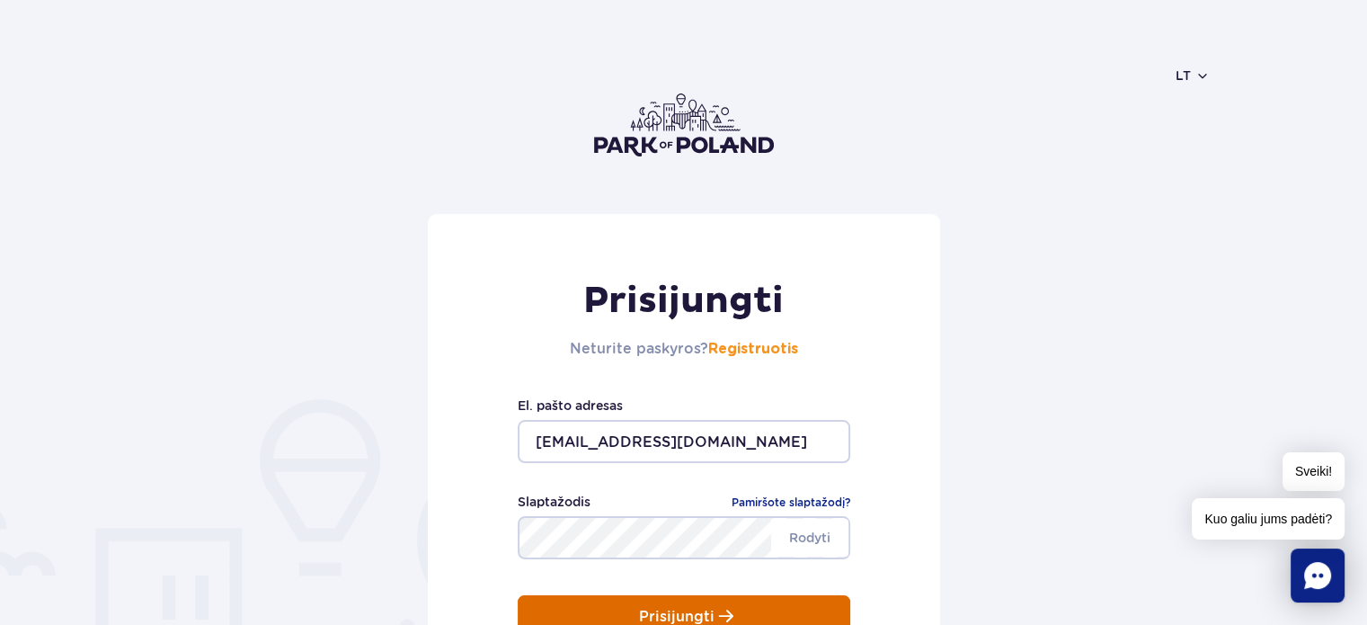
click at [608, 601] on button "Prisijungti" at bounding box center [684, 616] width 333 height 43
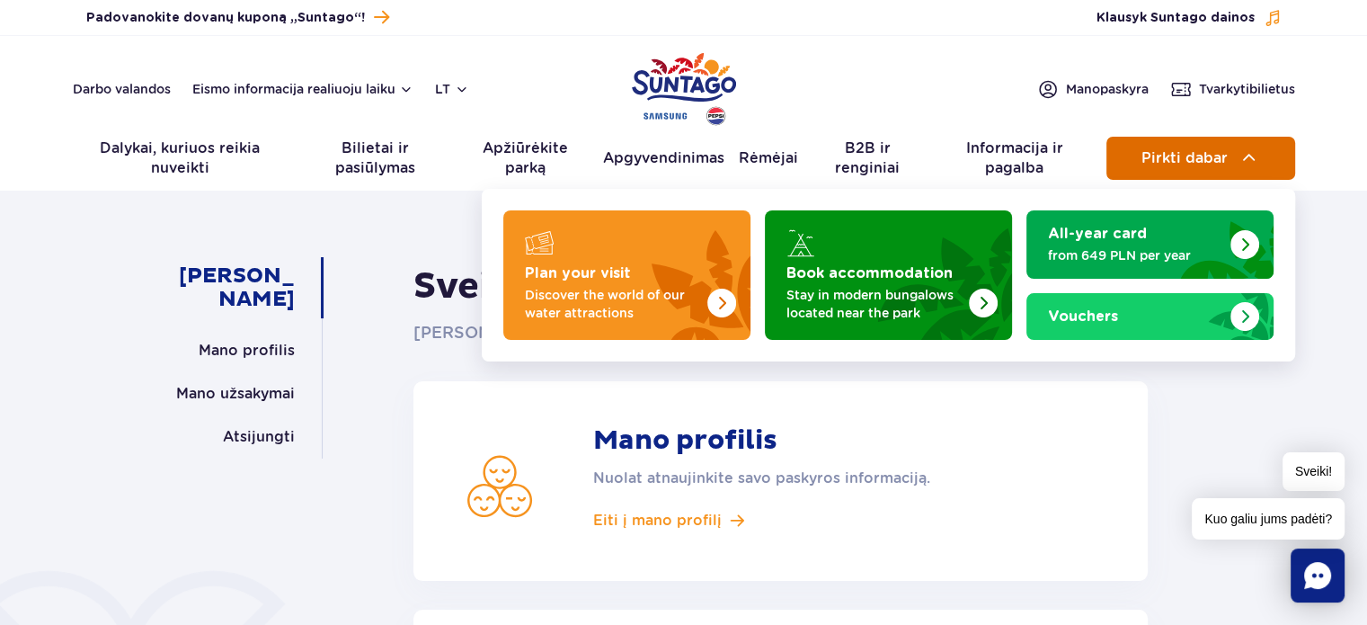
click at [1229, 154] on button "Pirkti dabar" at bounding box center [1200, 158] width 189 height 43
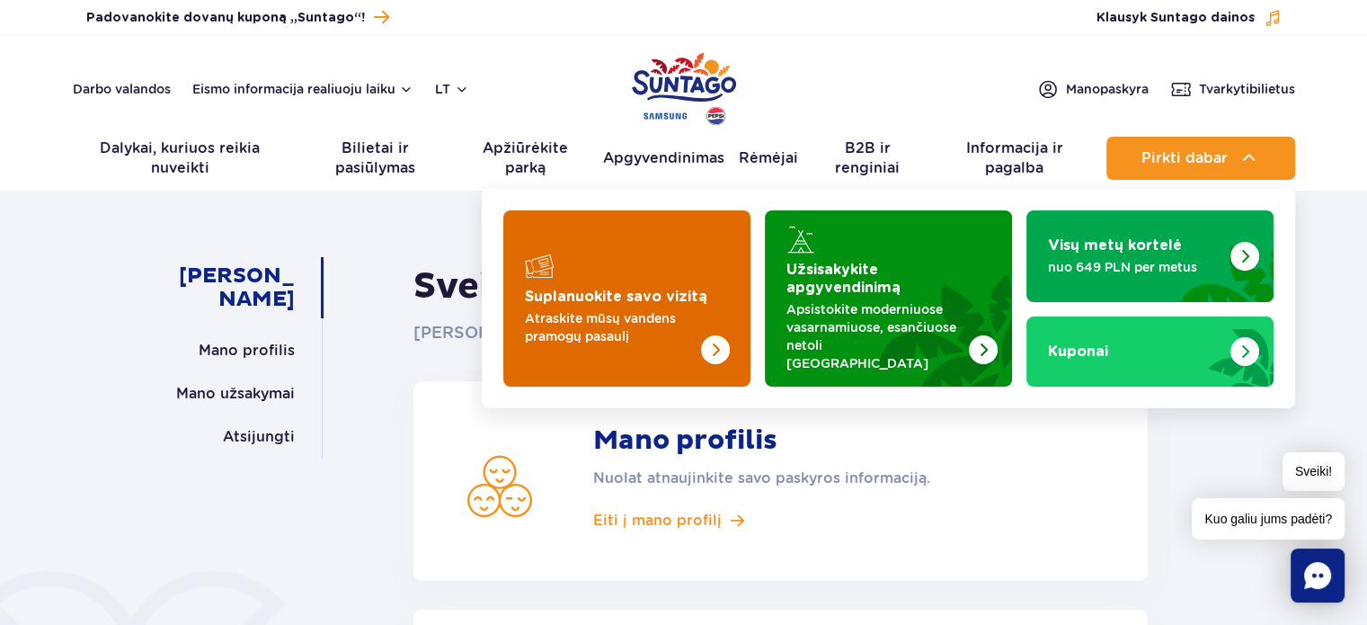
click at [645, 246] on img "Suplanuokite savo vizitą" at bounding box center [678, 316] width 143 height 140
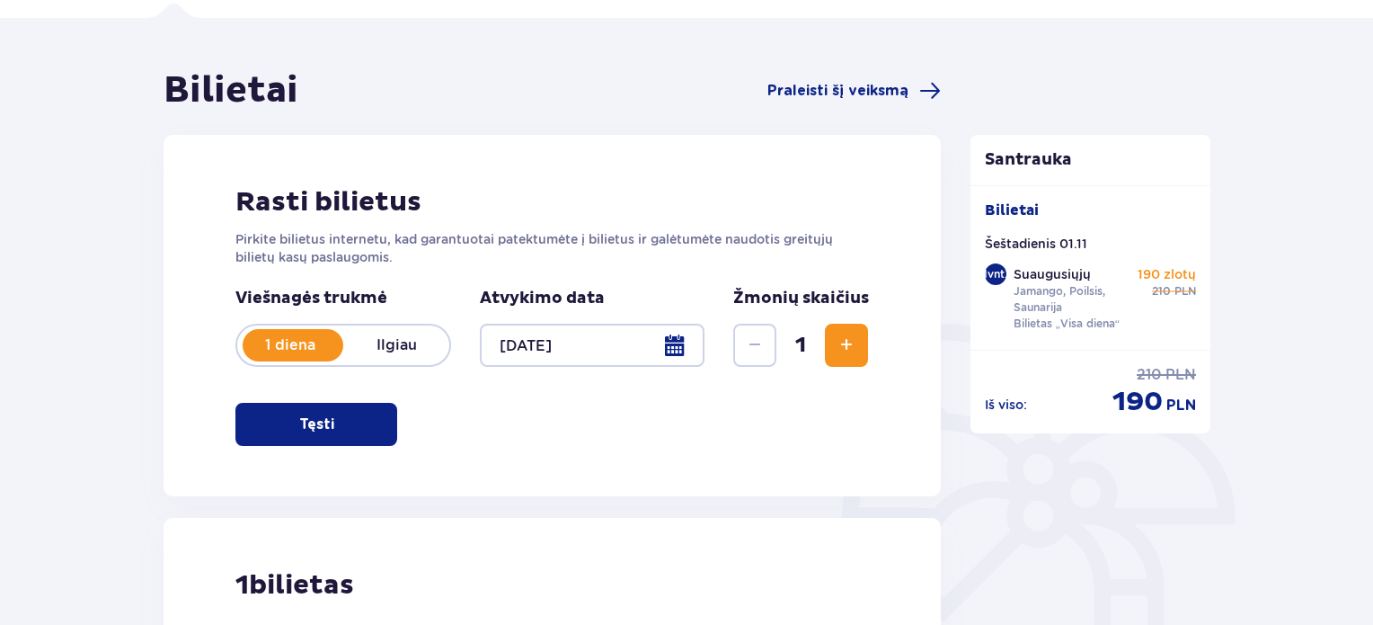
scroll to position [180, 0]
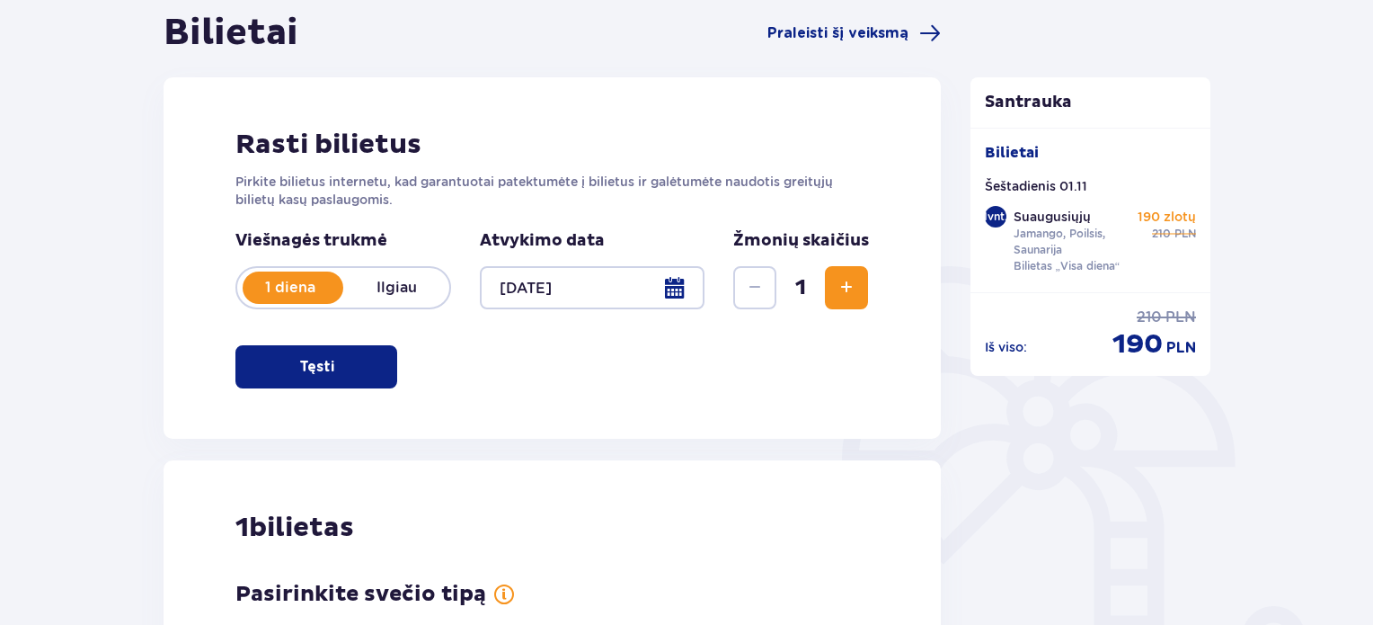
click at [855, 263] on div "Žmonių skaičius 1" at bounding box center [801, 269] width 136 height 79
click at [856, 278] on span "Padidinti" at bounding box center [847, 288] width 22 height 22
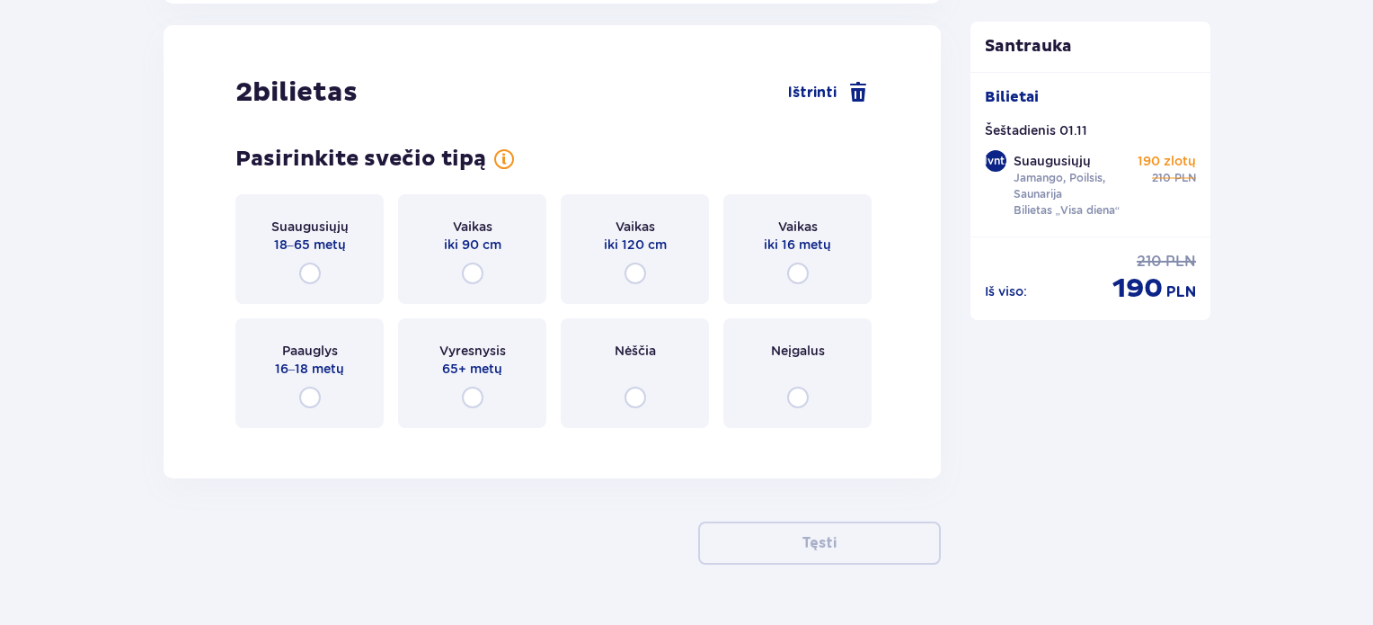
scroll to position [2065, 0]
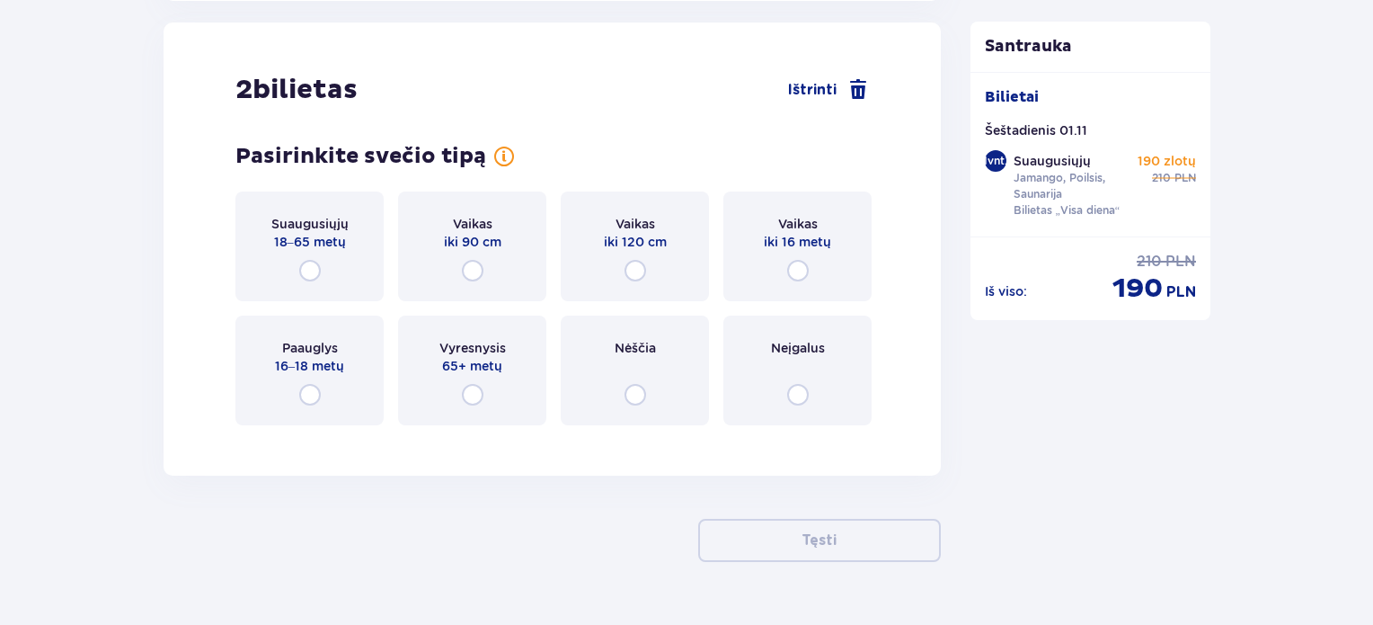
click at [319, 269] on input "radio" at bounding box center [310, 271] width 22 height 22
radio input "true"
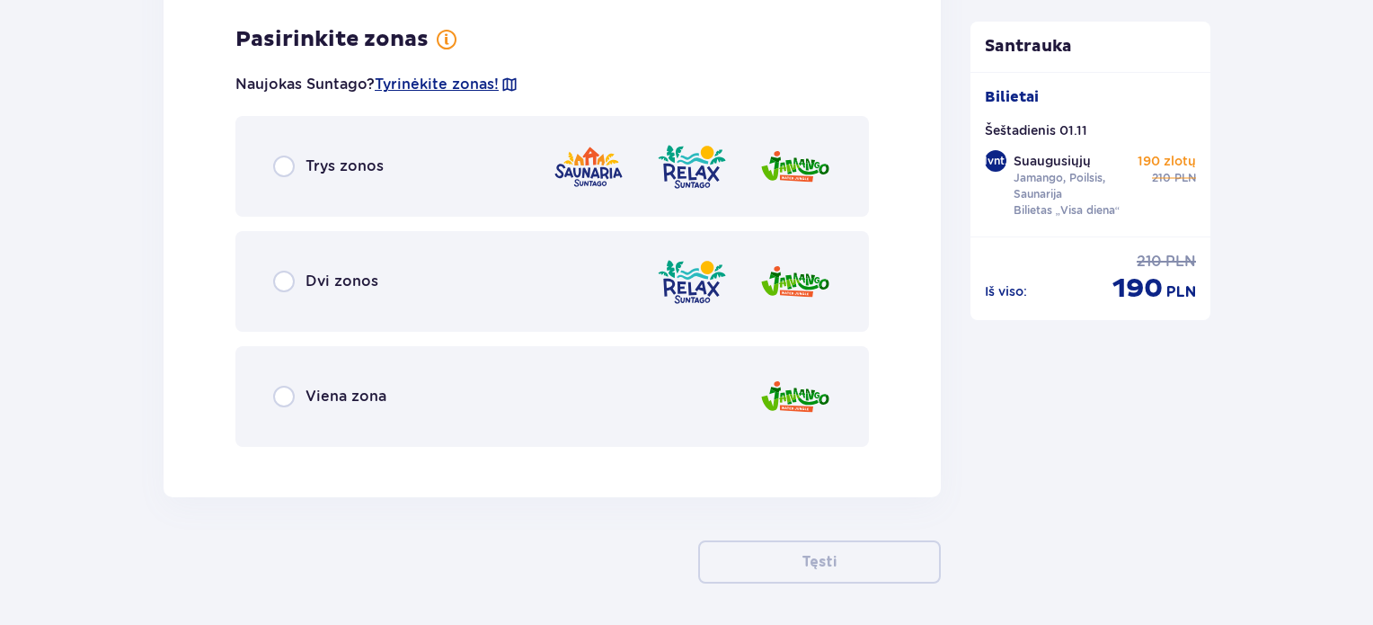
scroll to position [2504, 0]
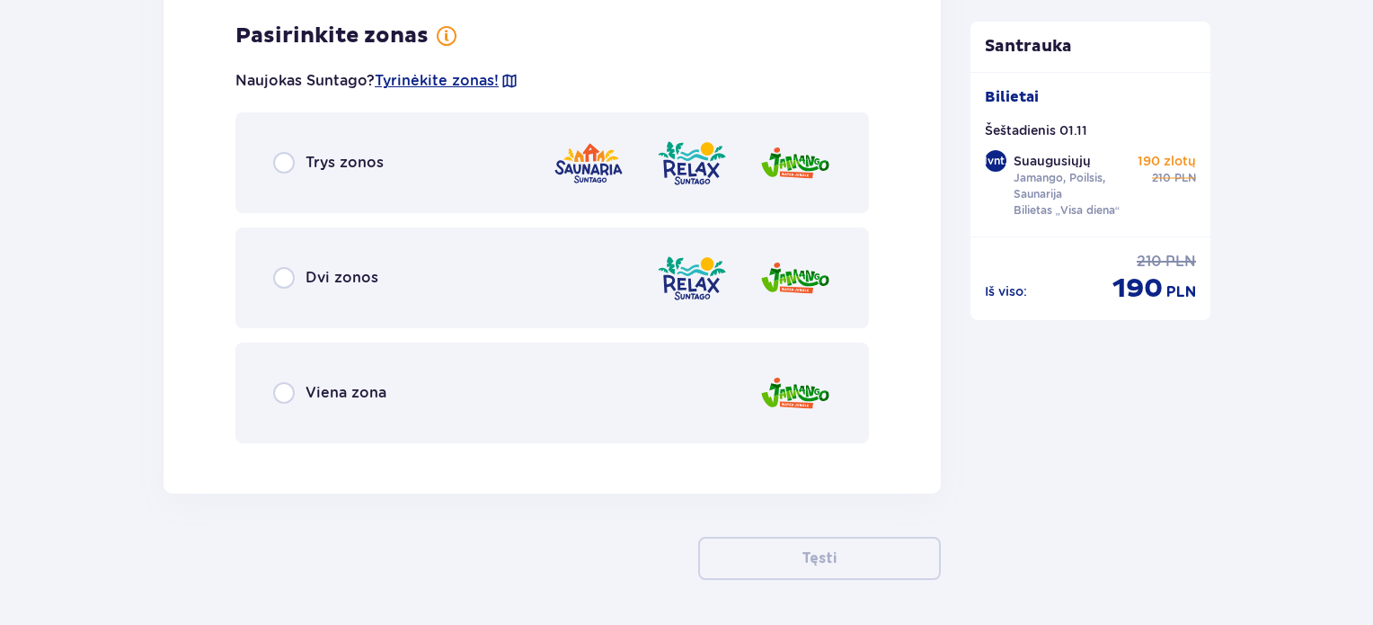
click at [338, 160] on font "Trys zonos" at bounding box center [345, 162] width 78 height 17
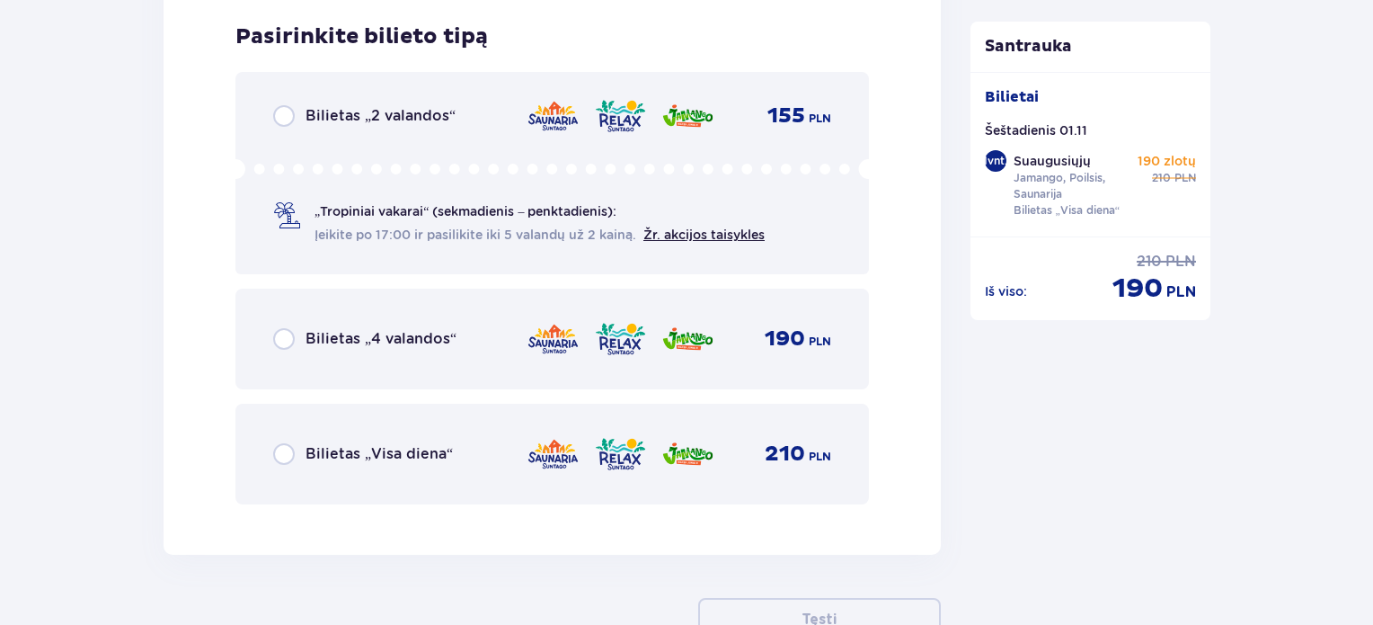
scroll to position [2960, 0]
click at [384, 445] on font "Bilietas „Visa diena“" at bounding box center [379, 452] width 147 height 17
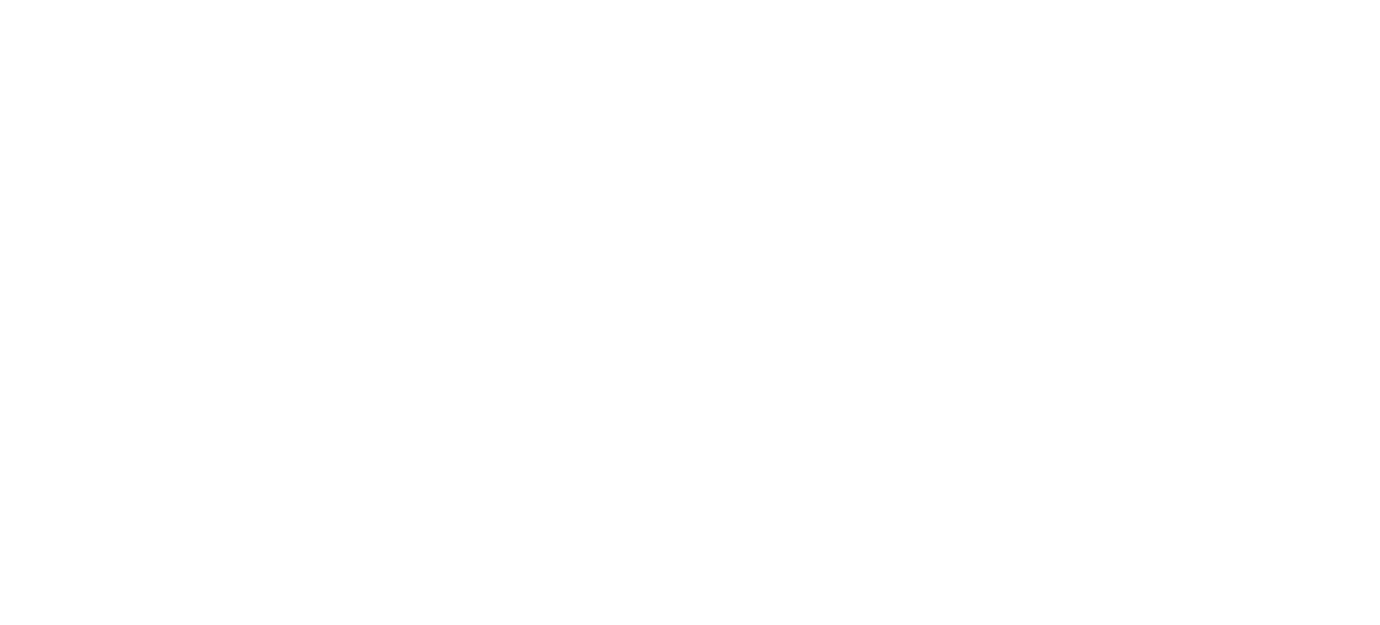
scroll to position [0, 0]
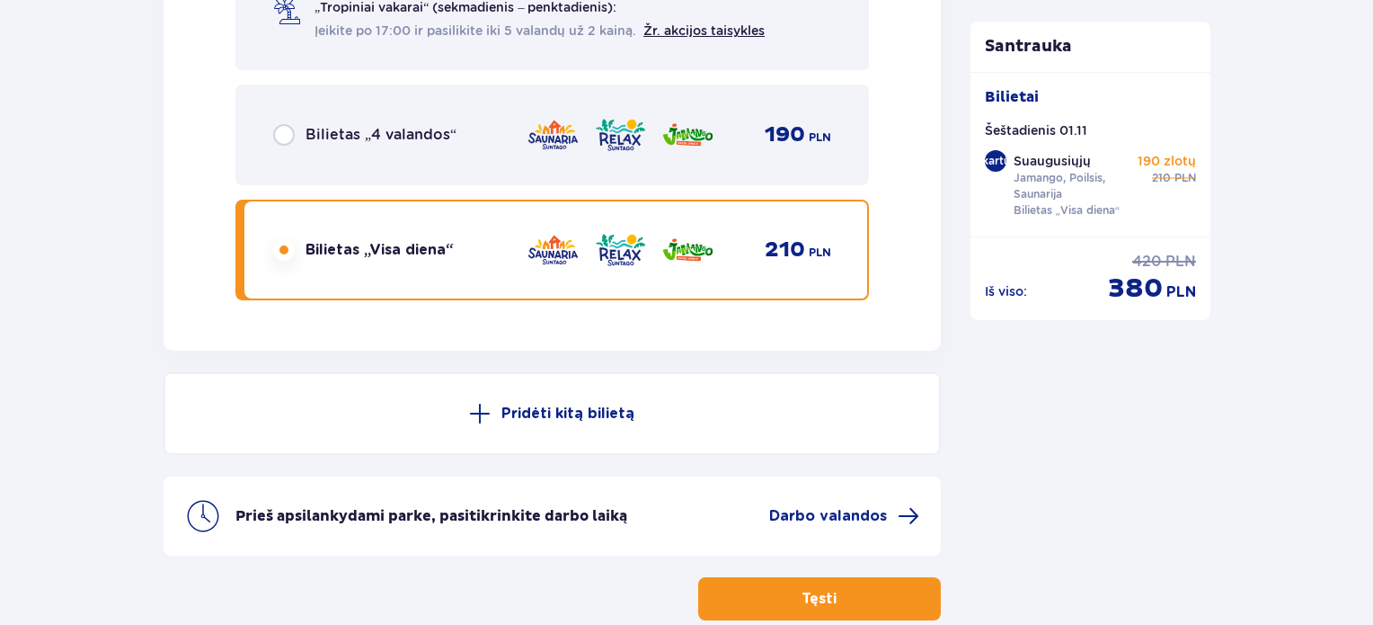
scroll to position [3174, 0]
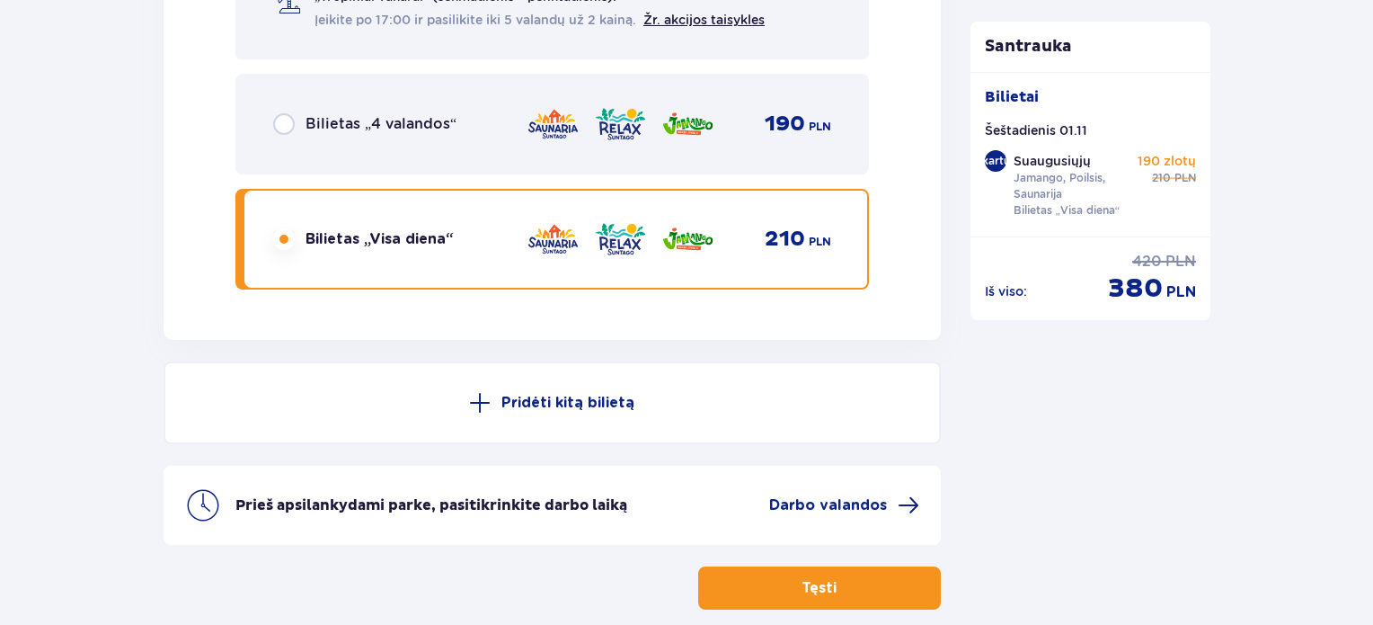
click at [577, 403] on font "Pridėti kitą bilietą" at bounding box center [567, 402] width 133 height 14
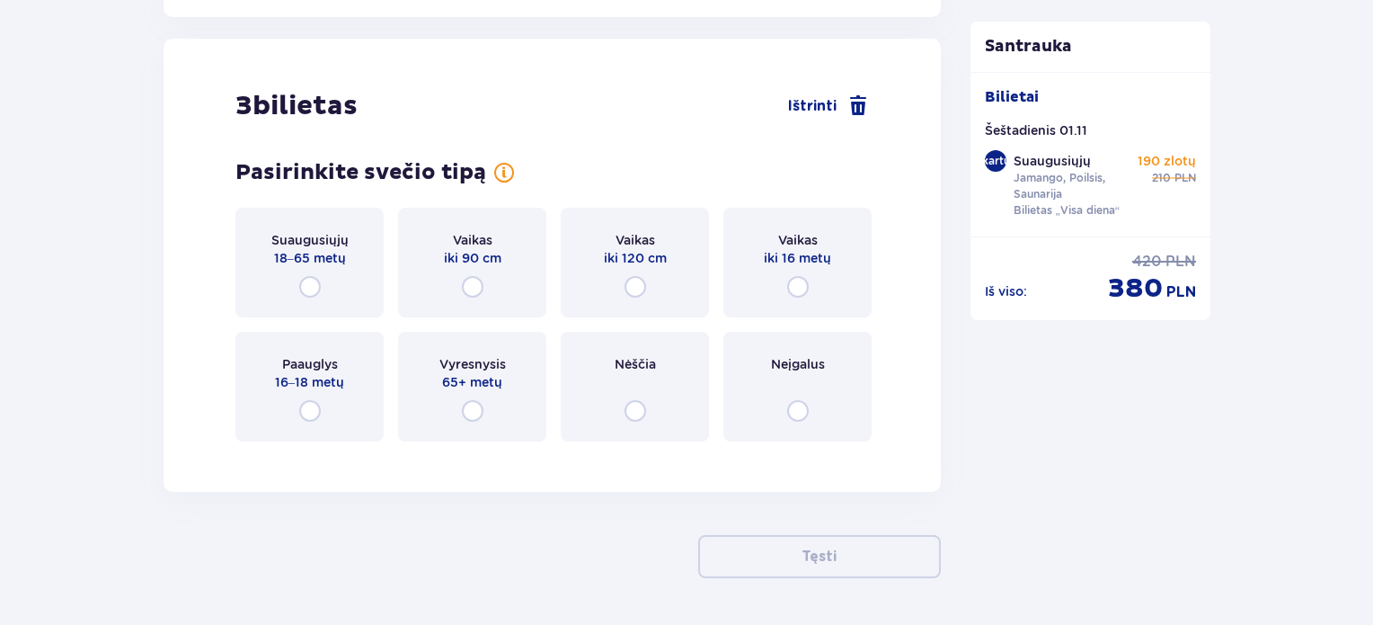
scroll to position [3729, 0]
click at [798, 282] on input "radio" at bounding box center [798, 286] width 22 height 22
radio input "true"
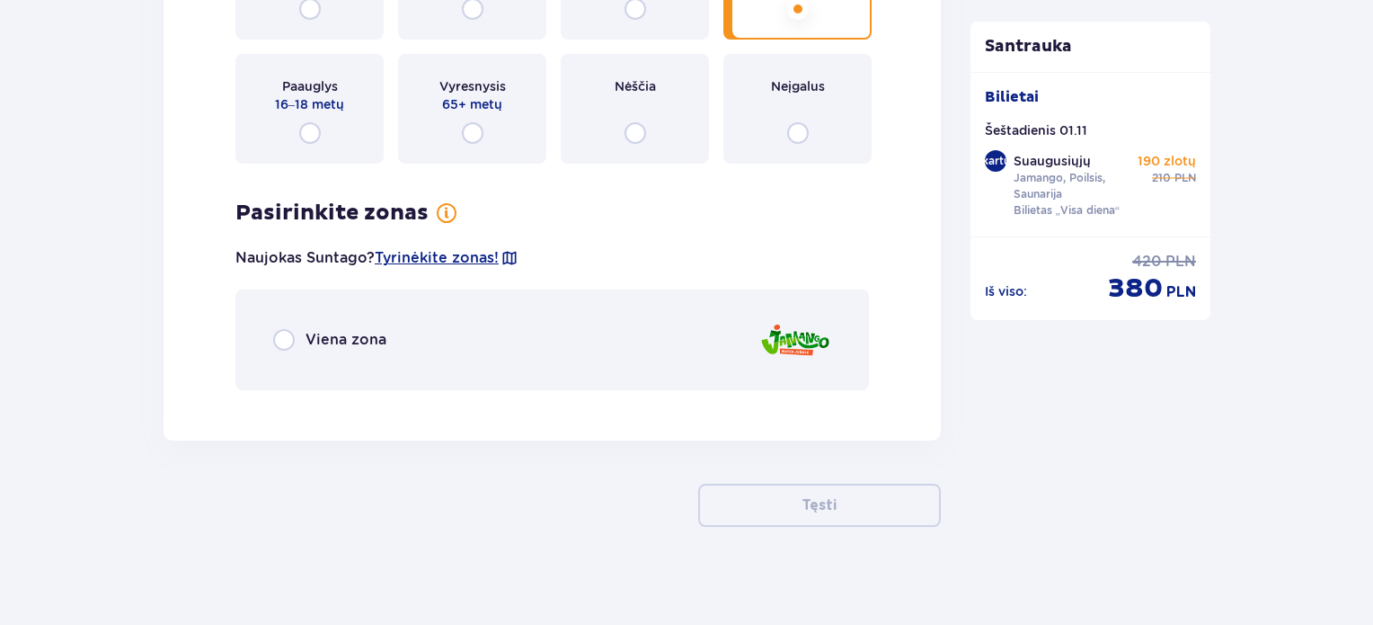
scroll to position [4014, 0]
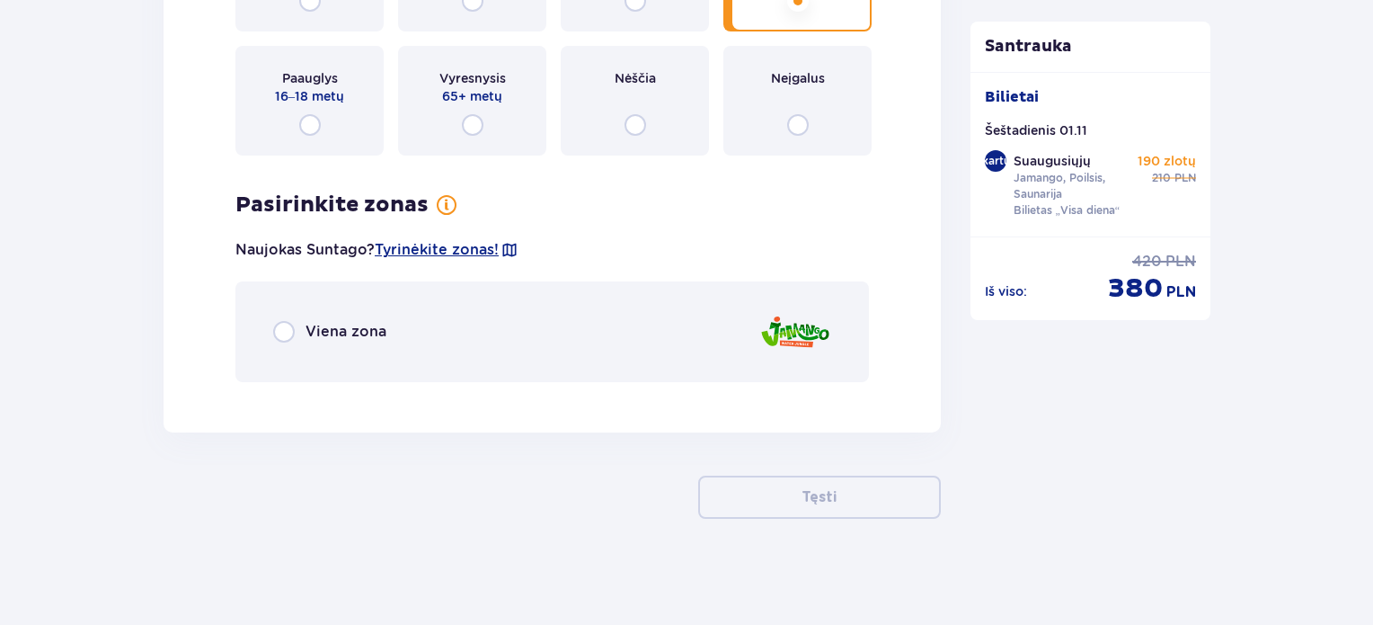
click at [338, 327] on font "Viena zona" at bounding box center [346, 331] width 81 height 17
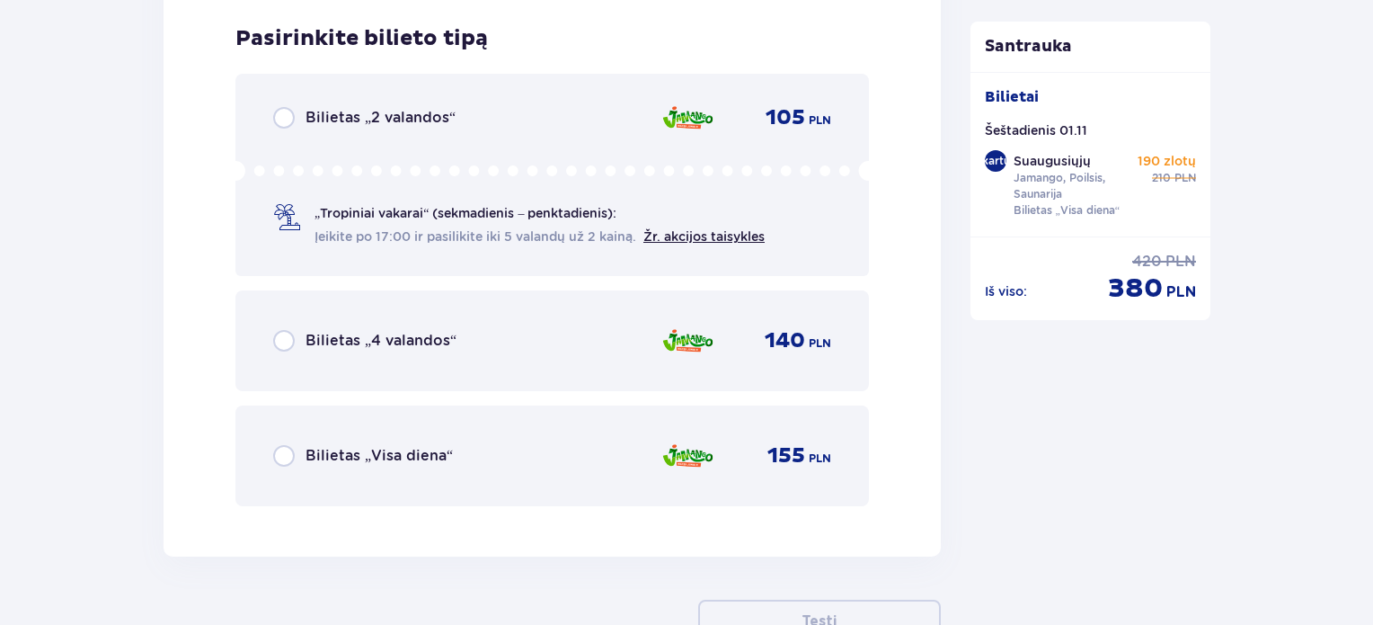
scroll to position [4409, 0]
click at [371, 451] on font "Bilietas „Visa diena“" at bounding box center [379, 453] width 147 height 17
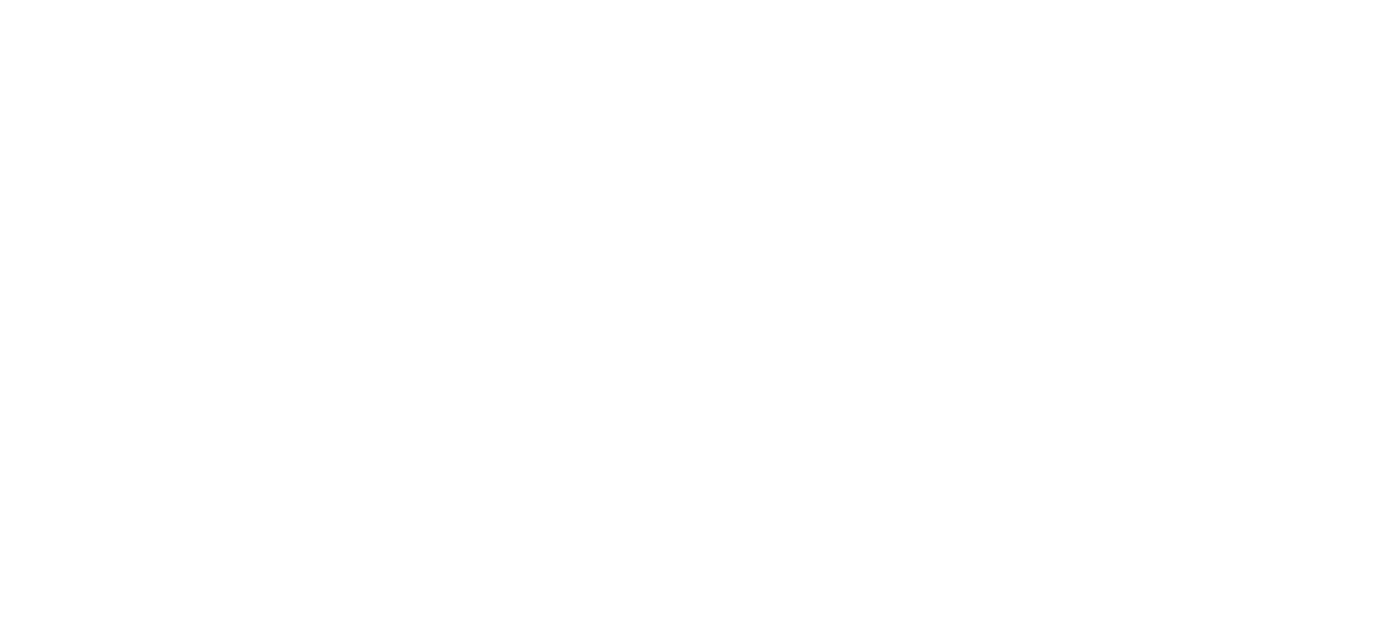
scroll to position [0, 0]
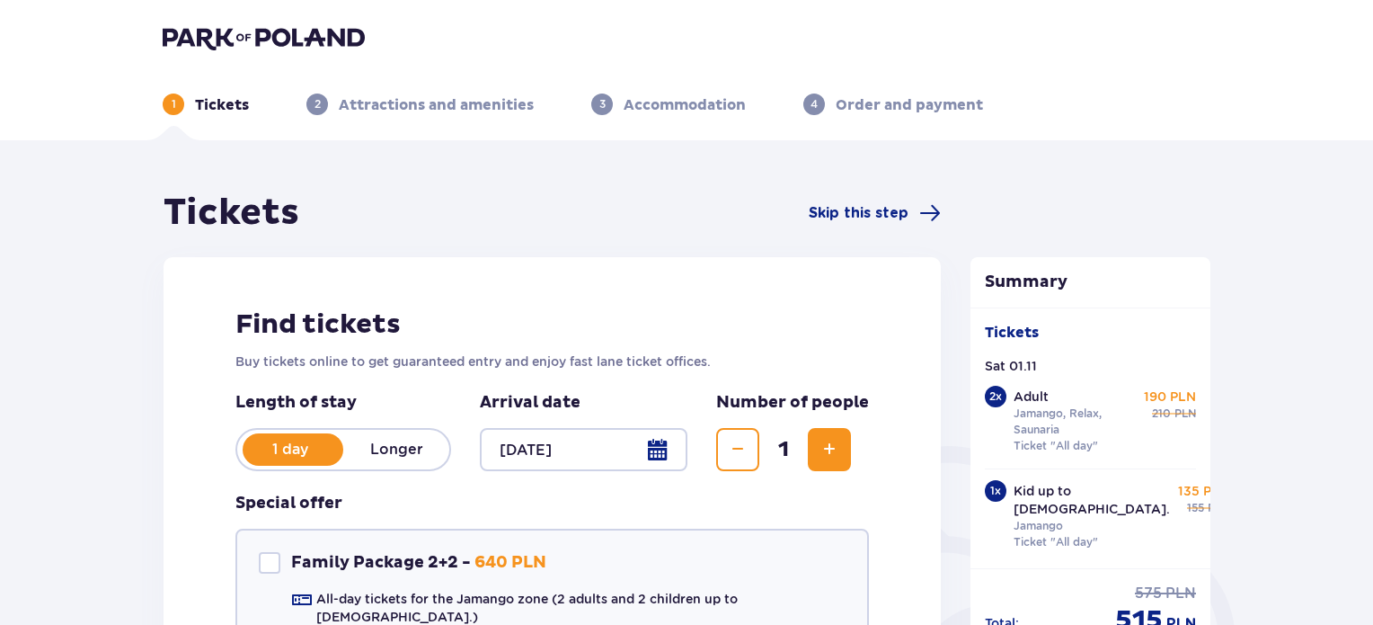
scroll to position [449, 0]
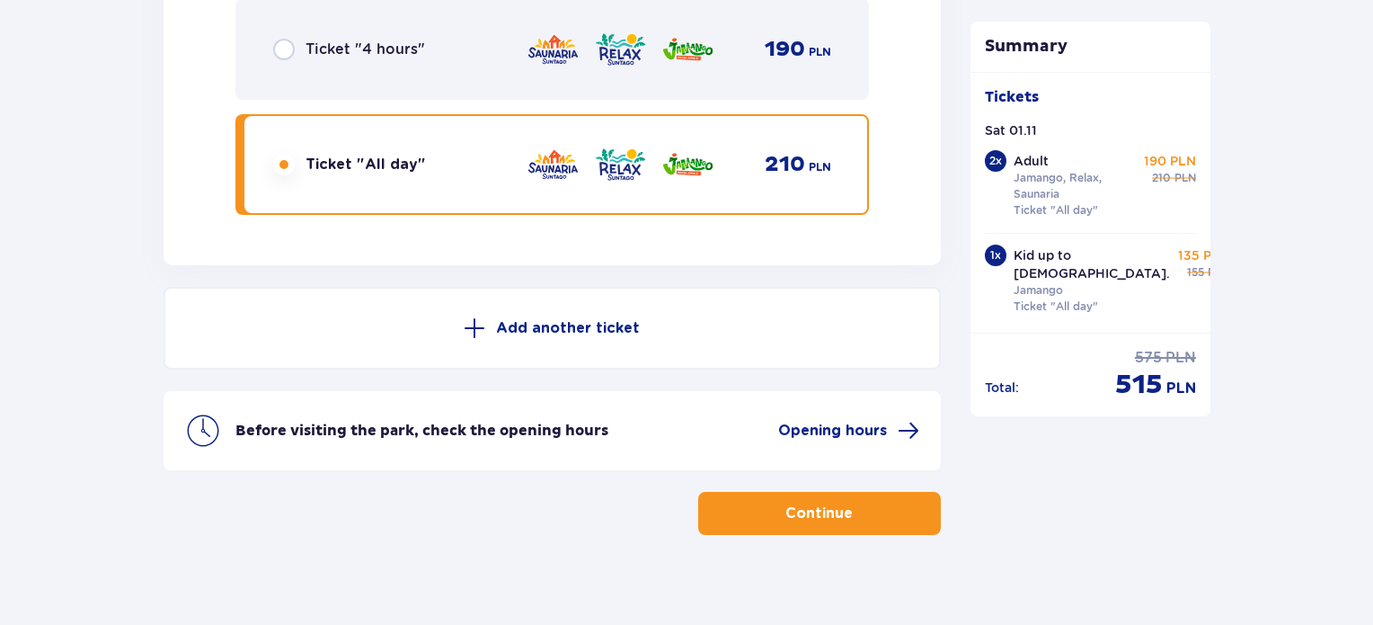
click at [588, 318] on p "Add another ticket" at bounding box center [568, 328] width 144 height 20
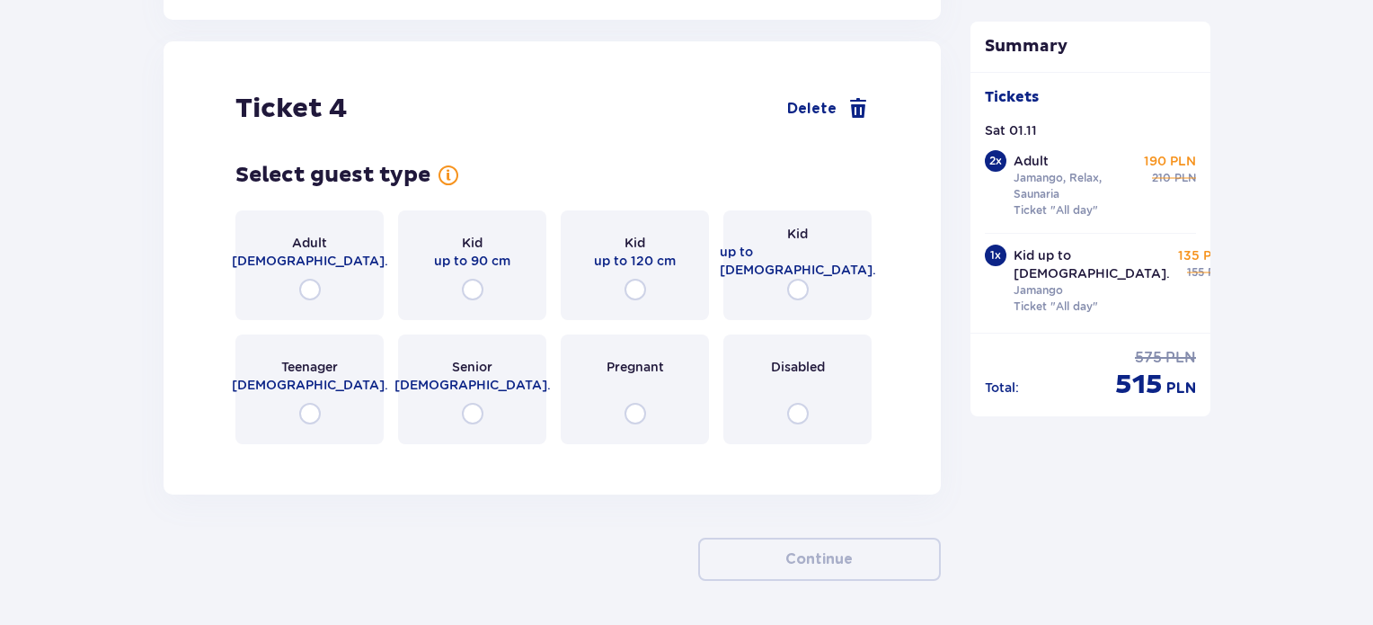
scroll to position [4928, 0]
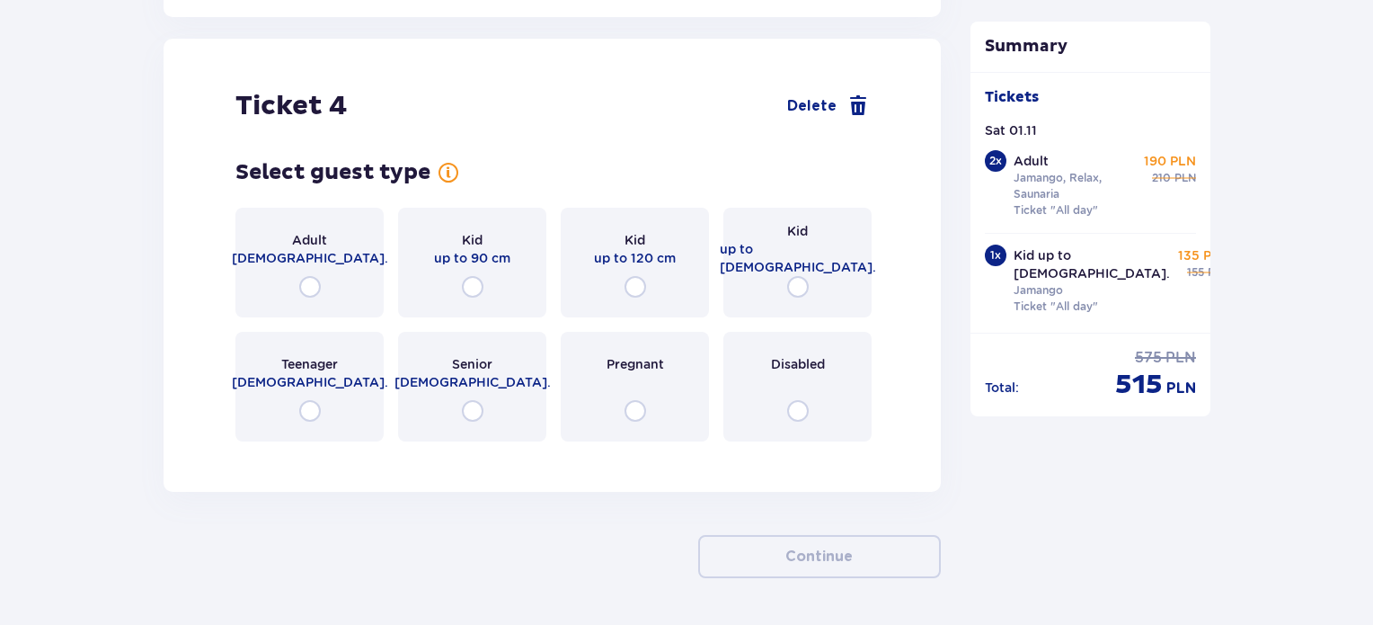
click at [799, 276] on input "radio" at bounding box center [798, 287] width 22 height 22
radio input "true"
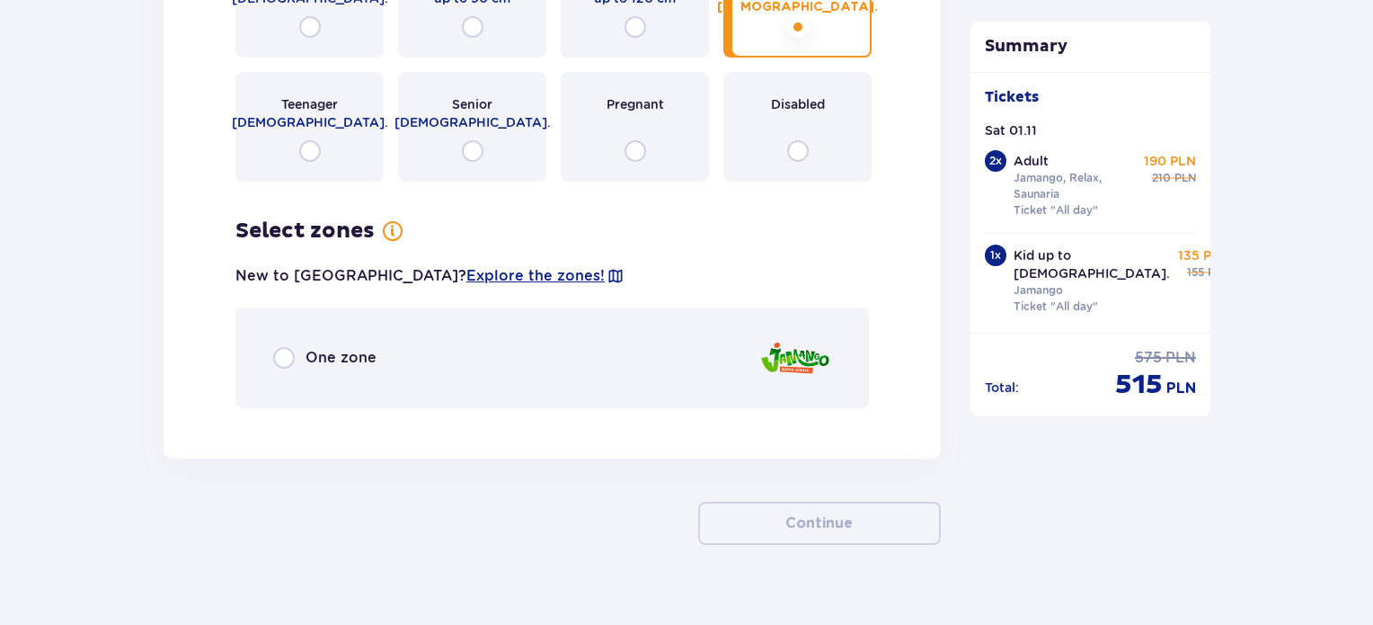
scroll to position [5198, 0]
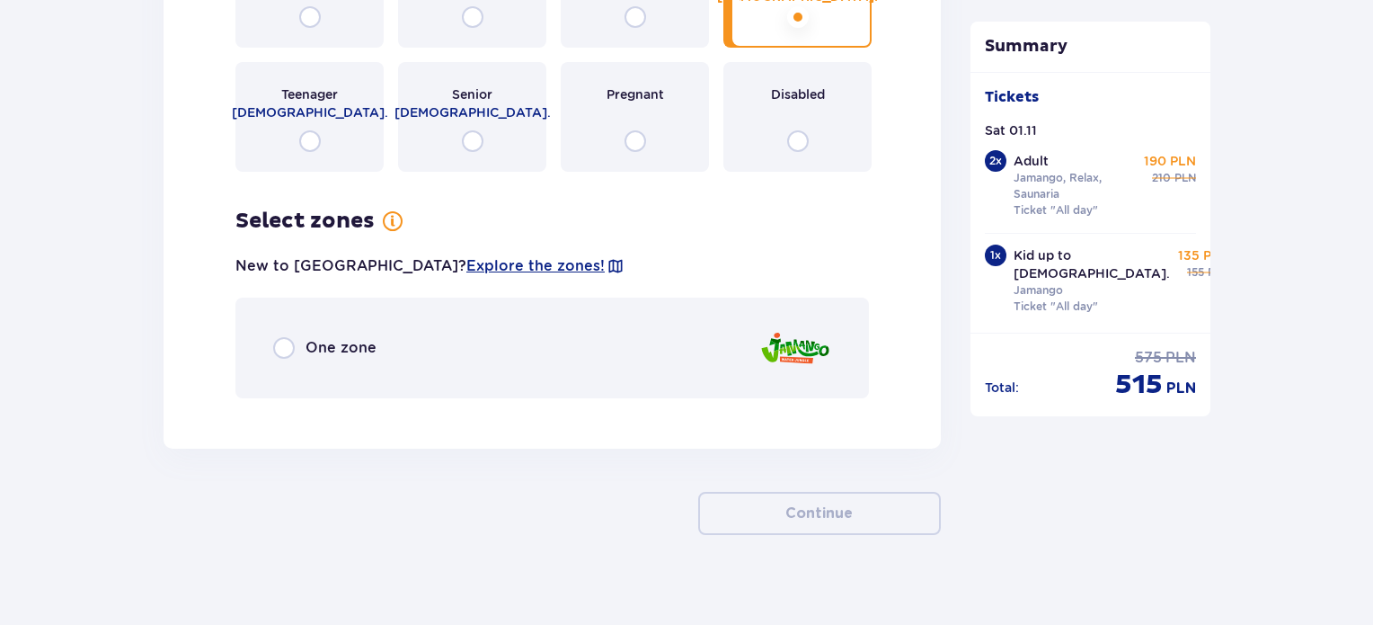
click at [352, 338] on span "One zone" at bounding box center [341, 348] width 71 height 20
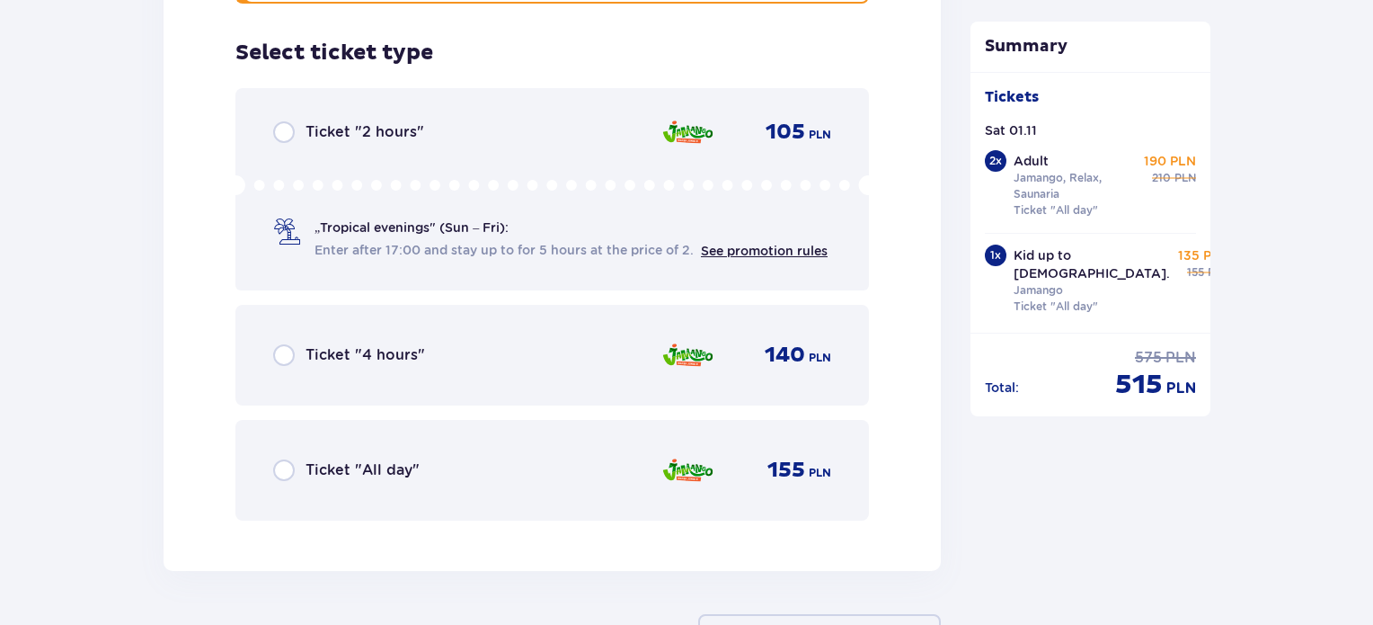
scroll to position [5593, 0]
click at [368, 459] on span "Ticket "All day"" at bounding box center [363, 469] width 114 height 20
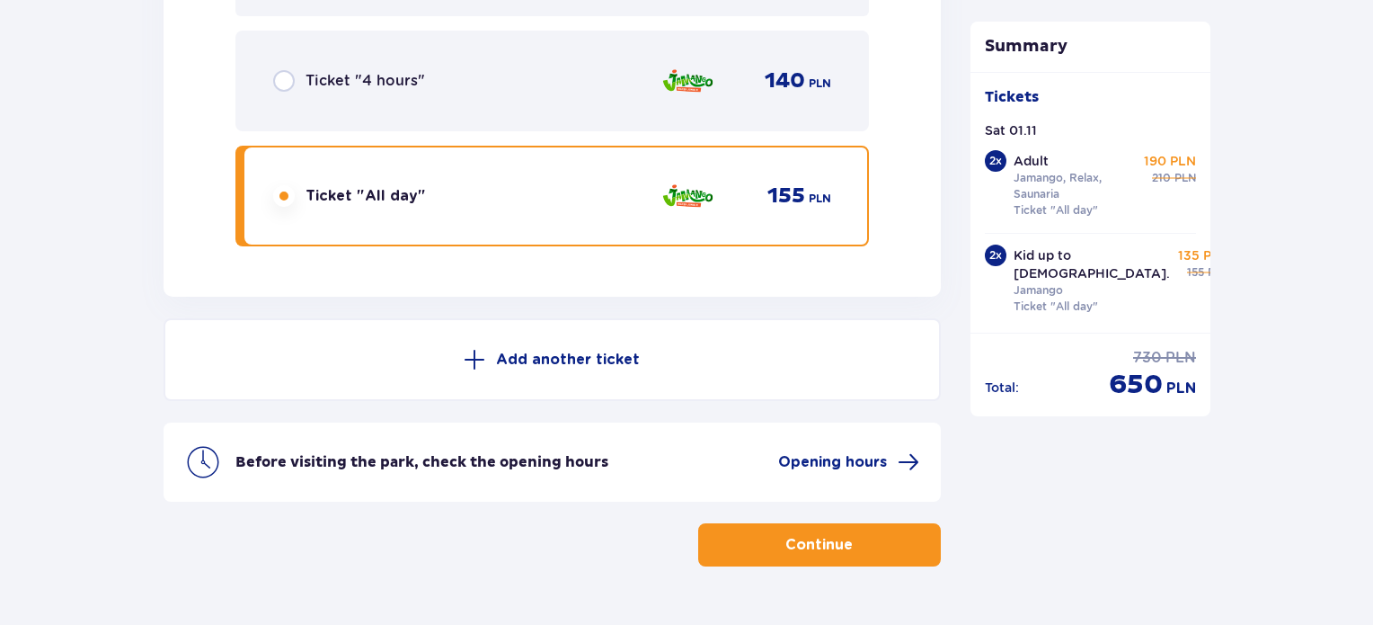
scroll to position [5897, 0]
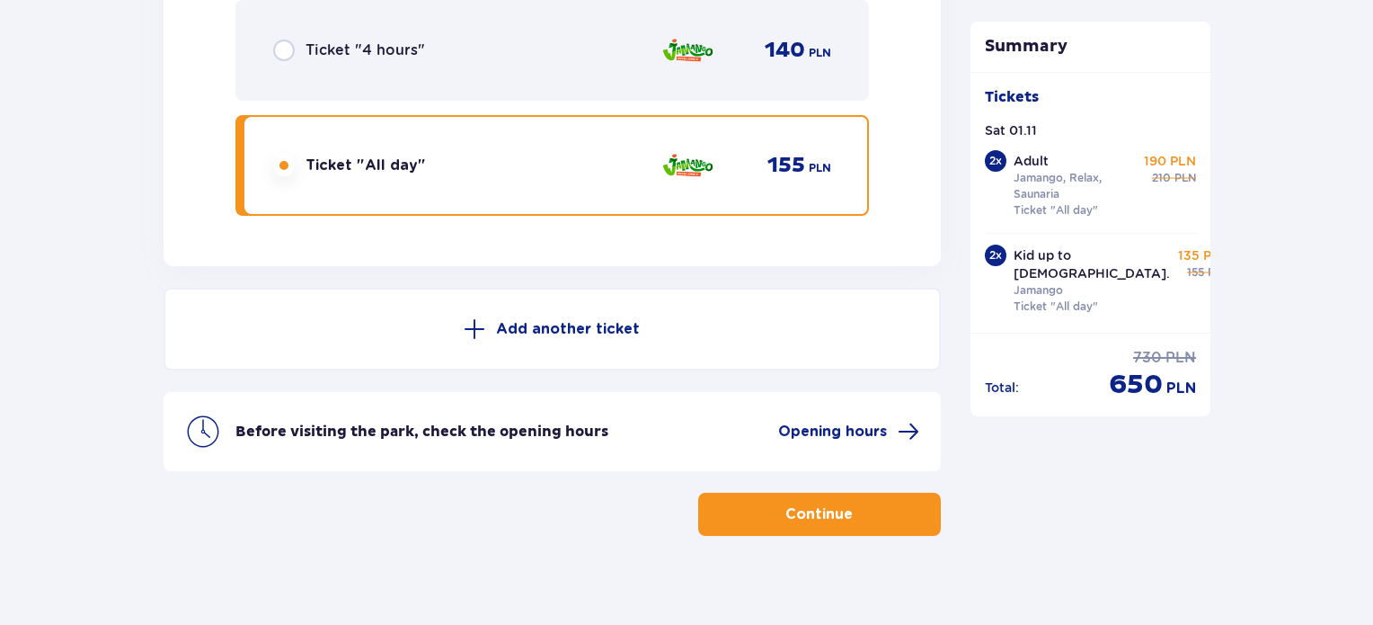
click at [809, 504] on p "Continue" at bounding box center [818, 514] width 67 height 20
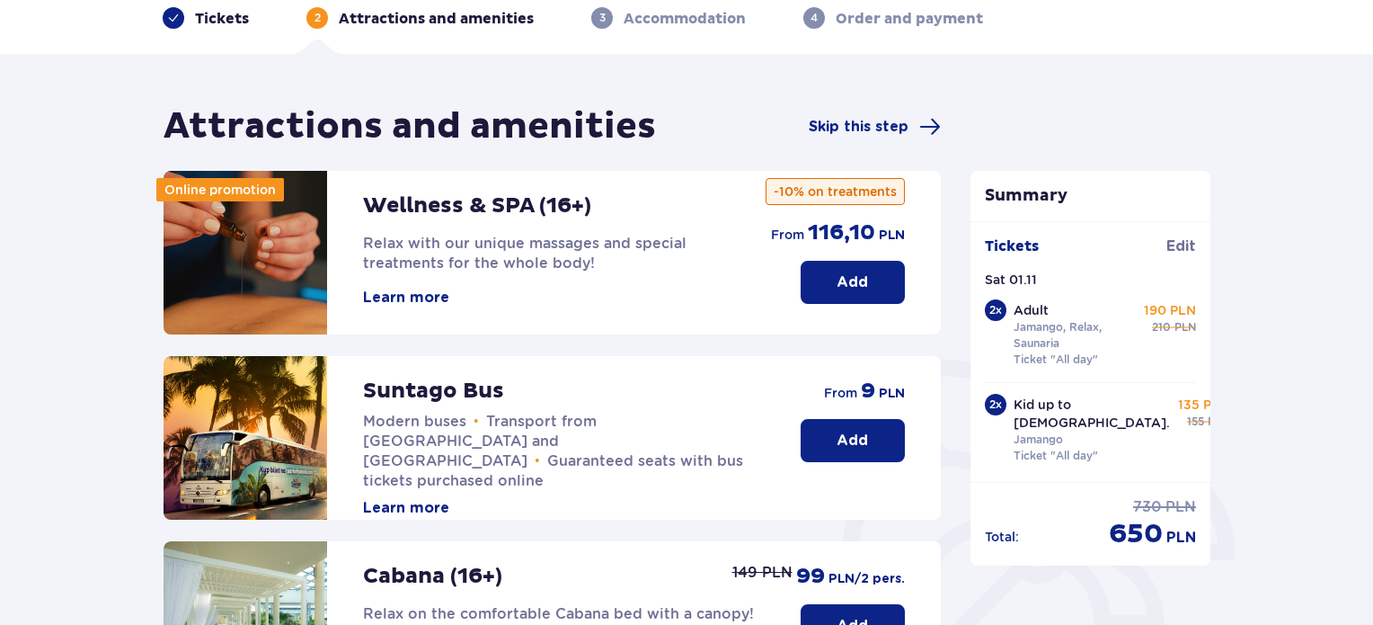
scroll to position [90, 0]
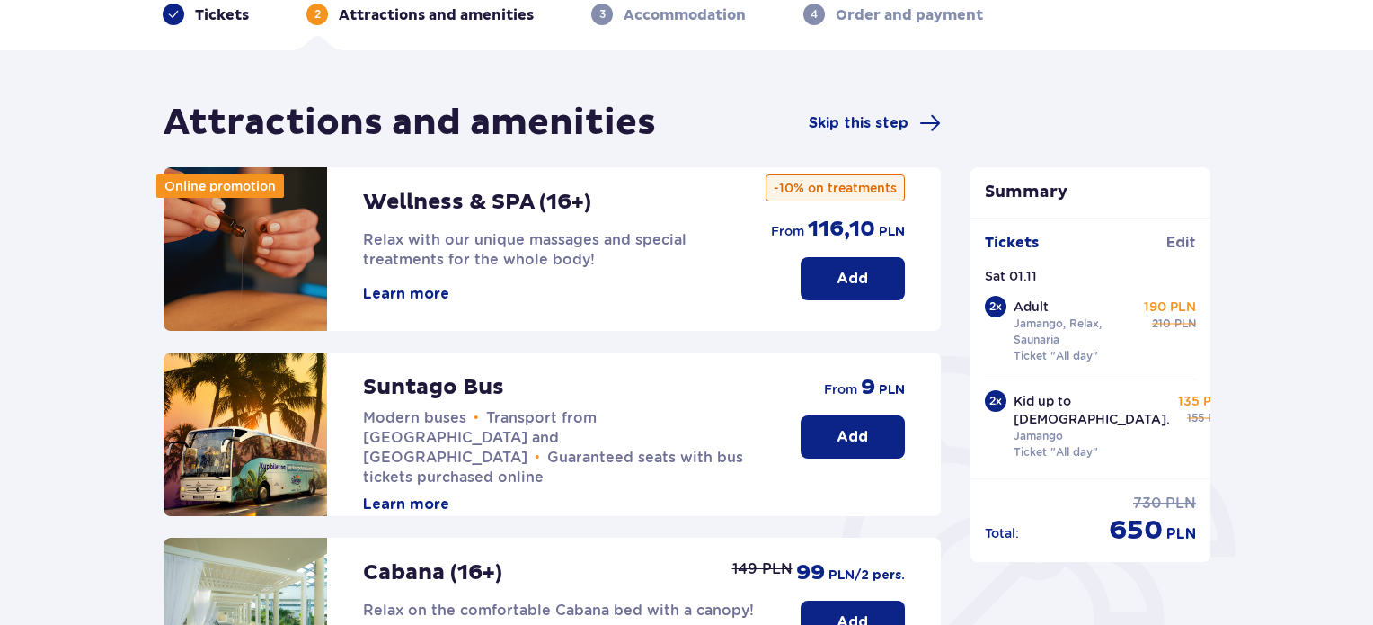
click at [1265, 330] on div "Attractions and amenities Skip this step Online promotion Wellness & SPA (16+) …" at bounding box center [686, 589] width 1373 height 1078
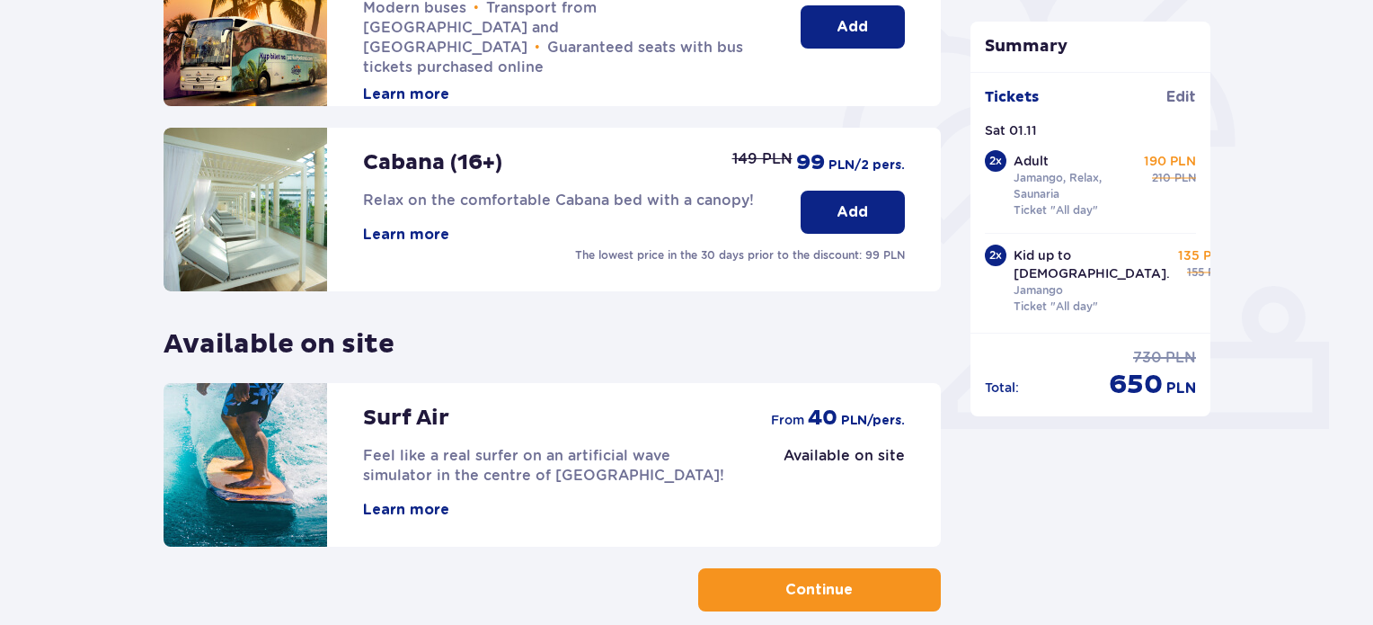
scroll to position [503, 0]
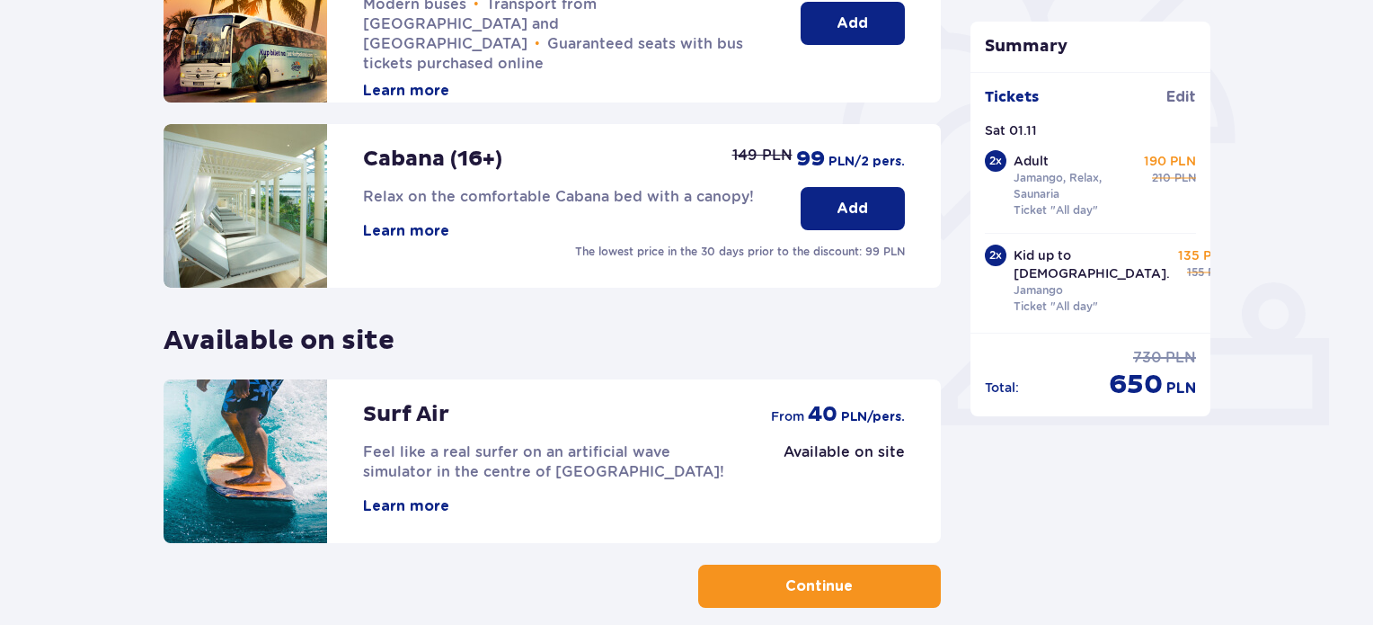
click at [866, 582] on span "button" at bounding box center [857, 586] width 22 height 22
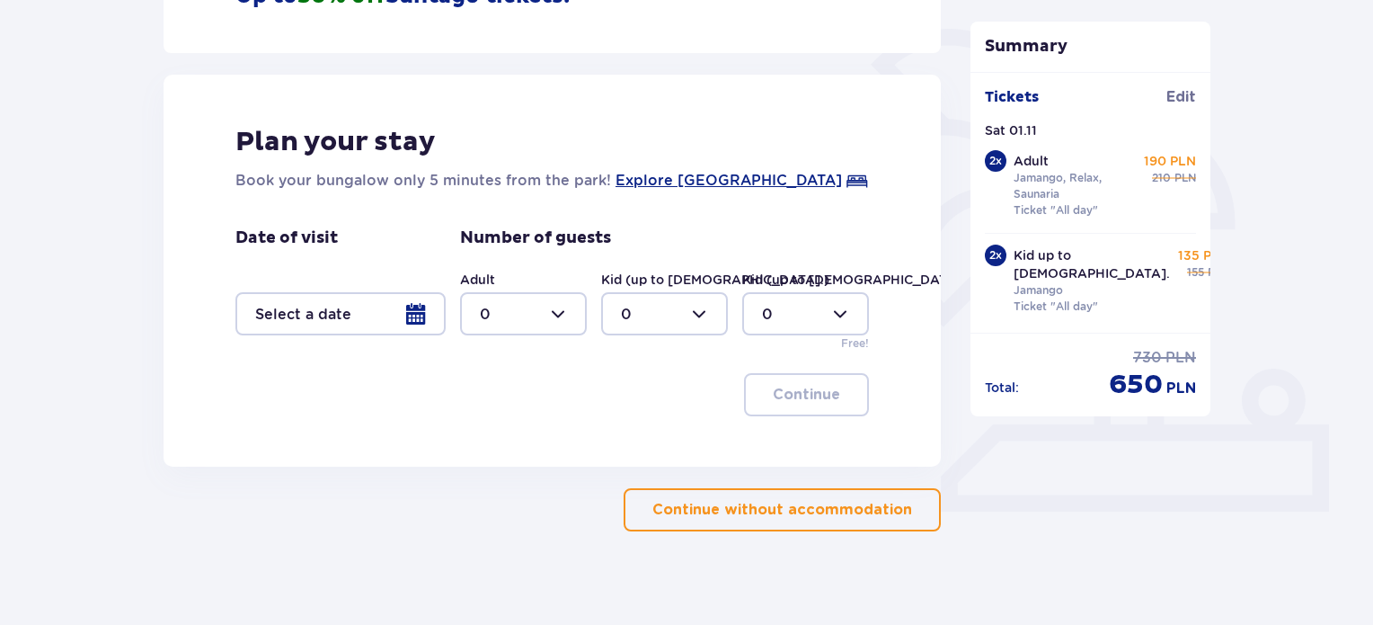
scroll to position [430, 0]
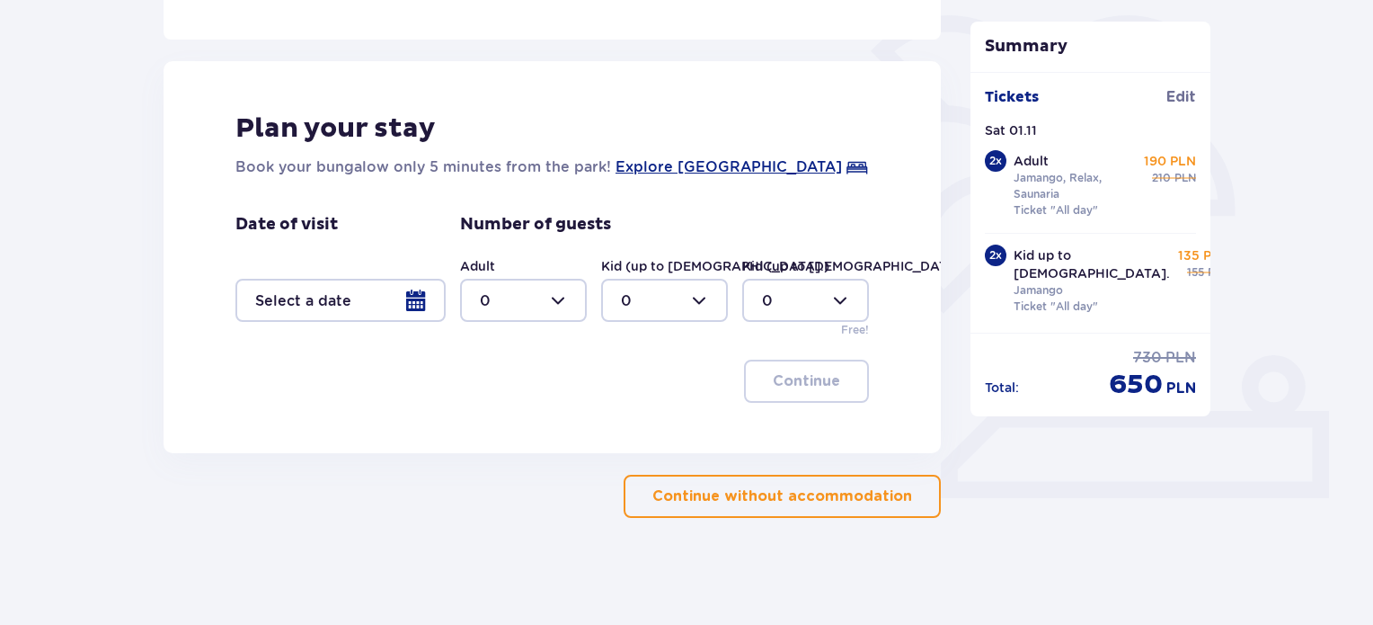
click at [776, 497] on p "Continue without accommodation" at bounding box center [782, 496] width 260 height 20
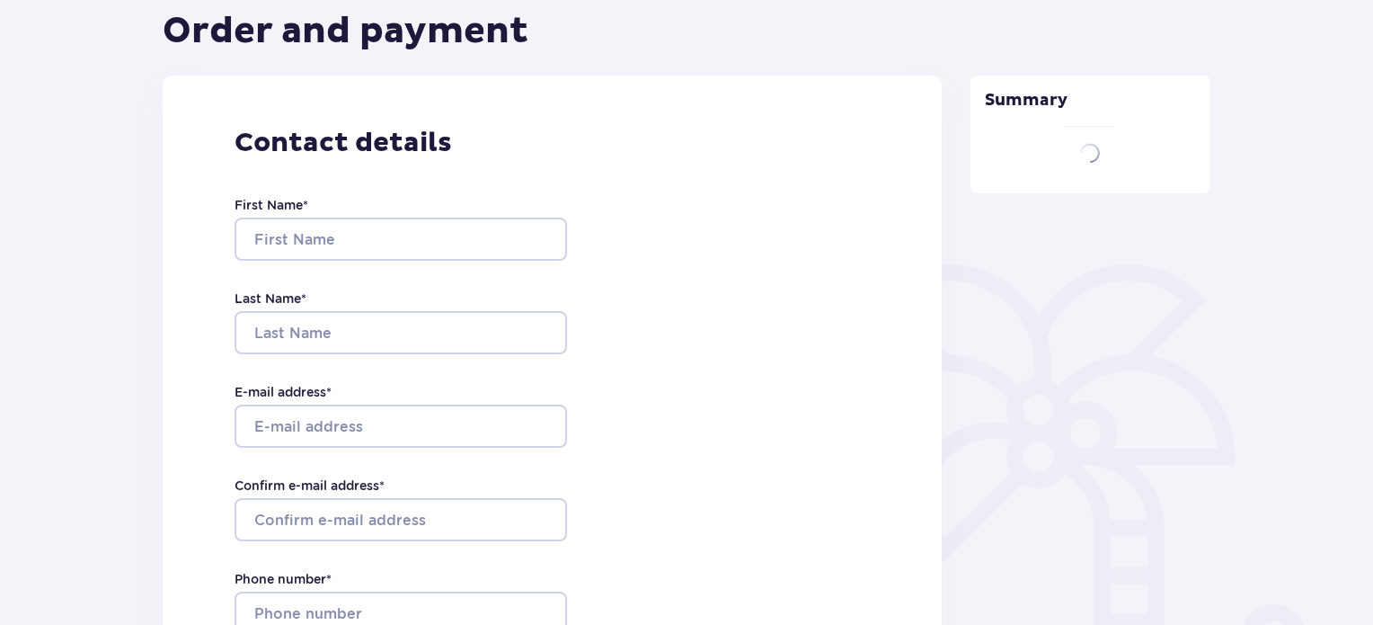
type input "Mindaugas"
type input "Verikas"
type input "inzinieriuz@yahoo.com"
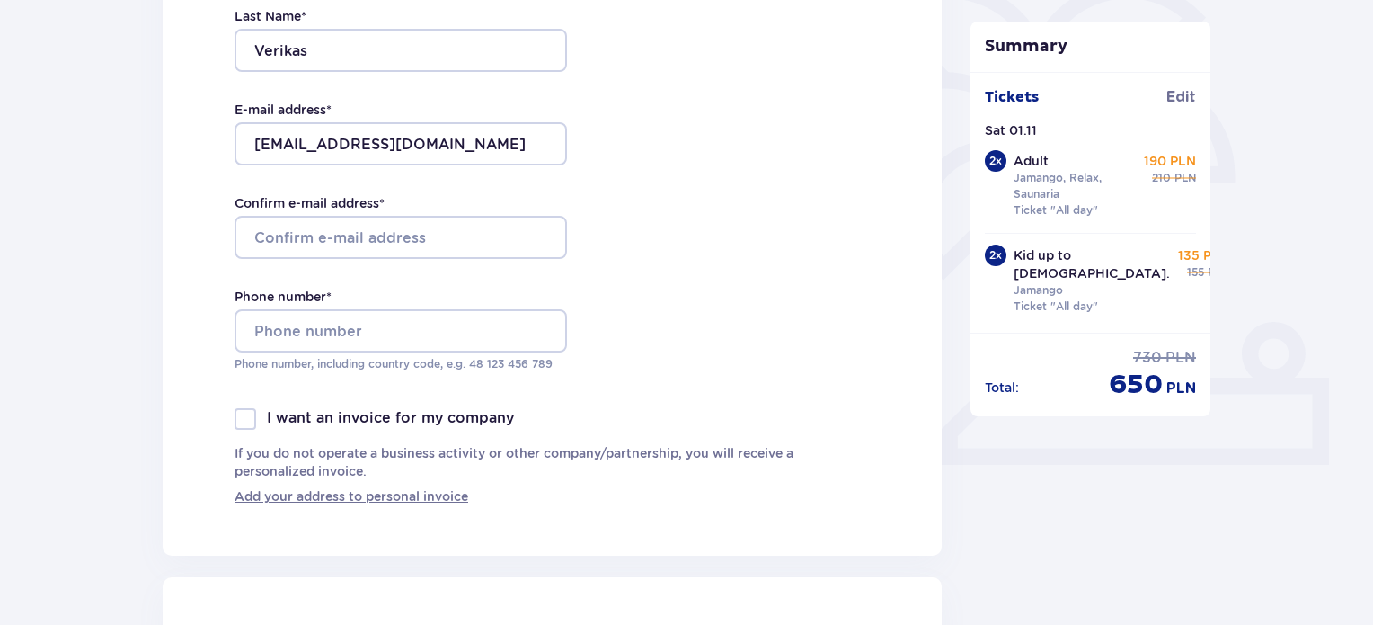
scroll to position [539, 0]
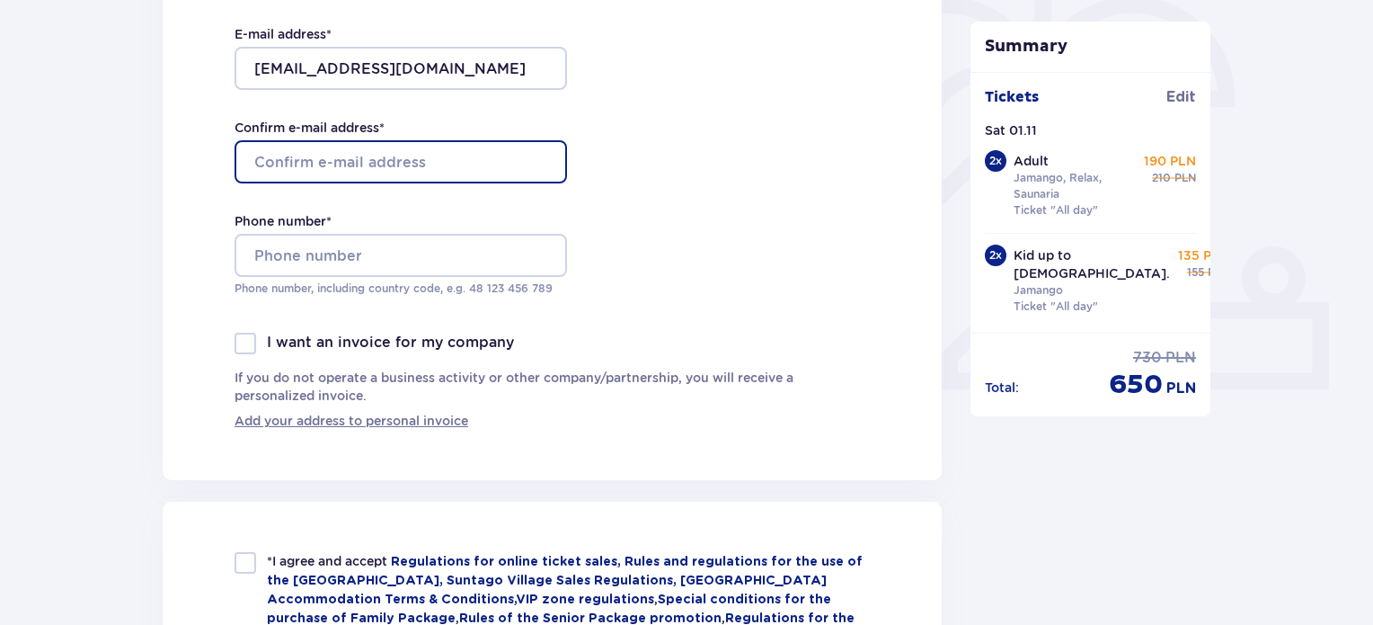
click at [351, 161] on input "Confirm e-mail address *" at bounding box center [401, 161] width 333 height 43
type input "inzinieriuz@yahoo.com"
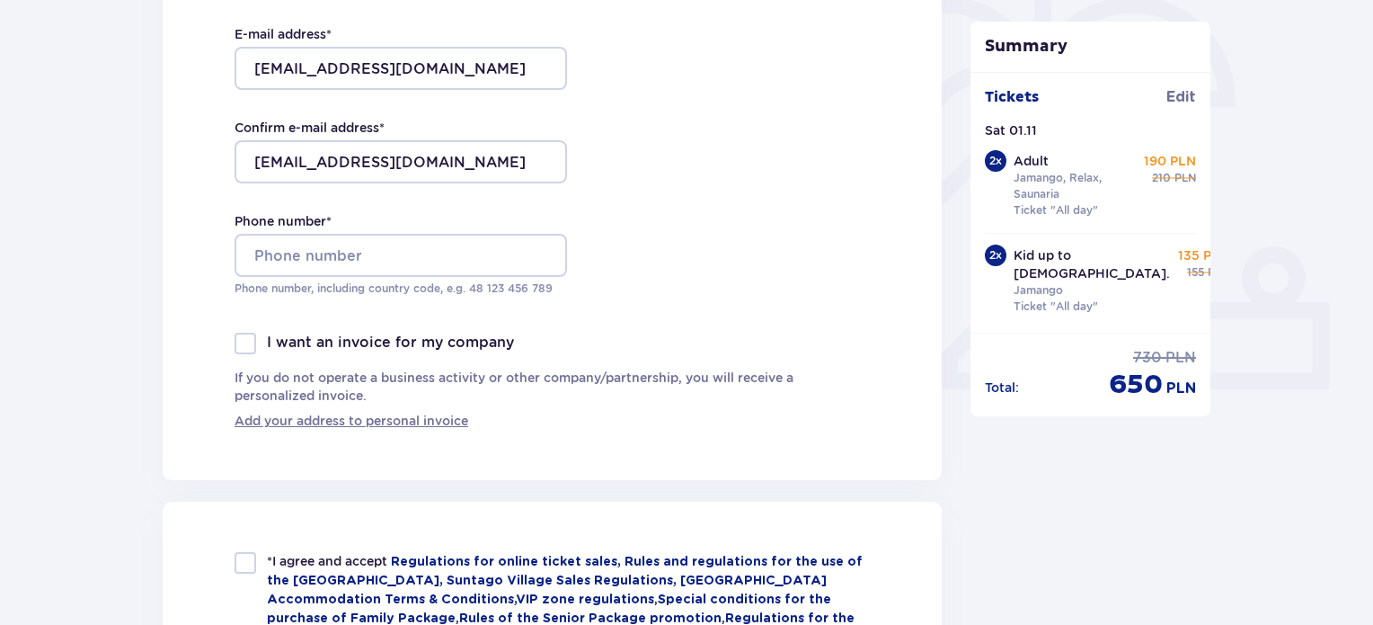
type input "Mindaugas"
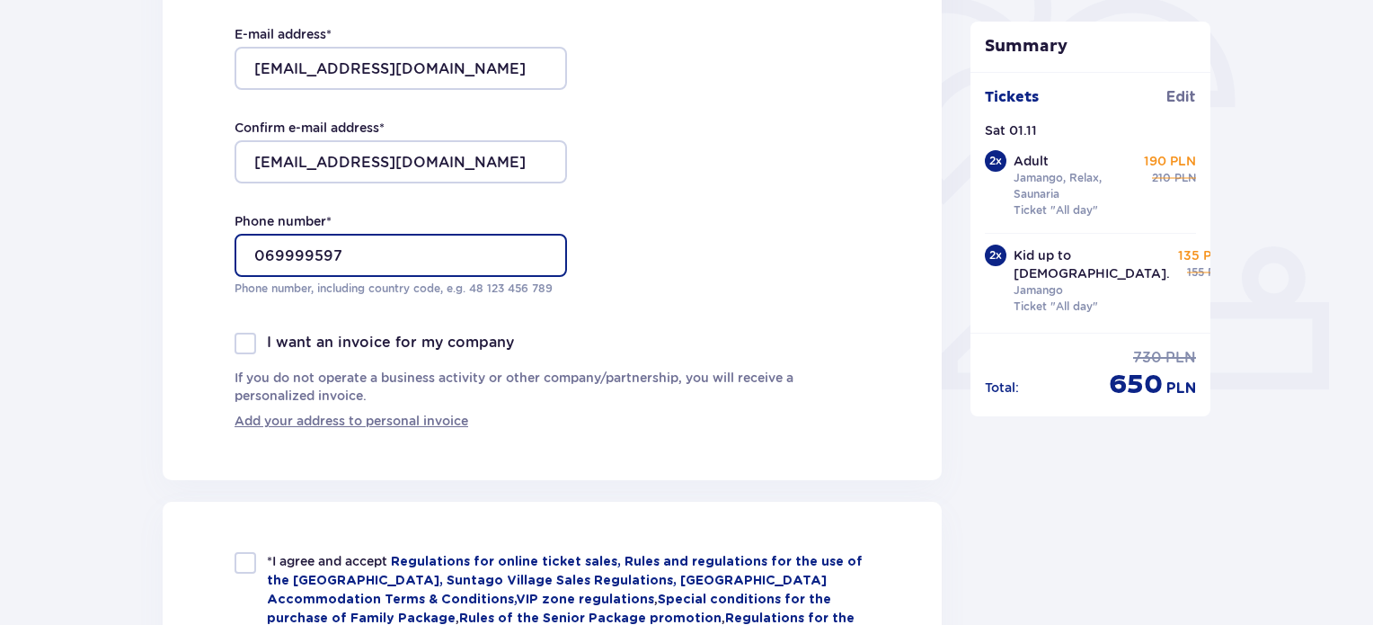
click at [265, 253] on input "069999597" at bounding box center [401, 255] width 333 height 43
click at [264, 254] on input "069999597" at bounding box center [401, 255] width 333 height 43
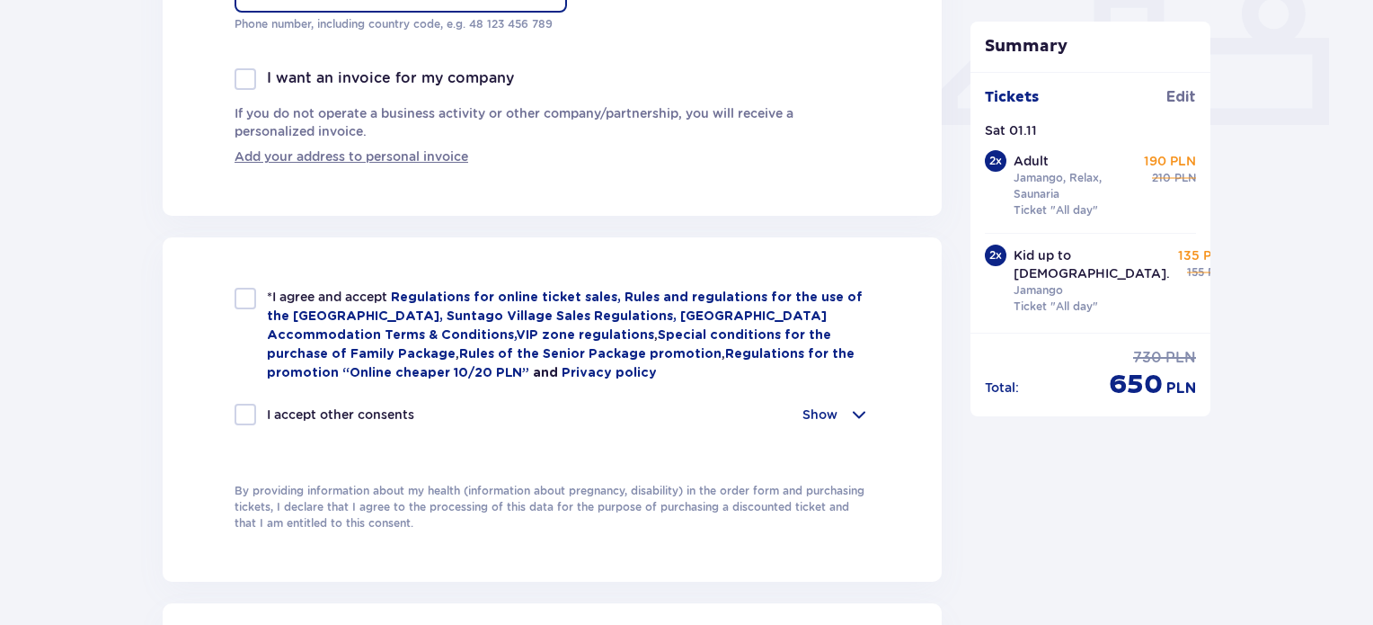
scroll to position [809, 0]
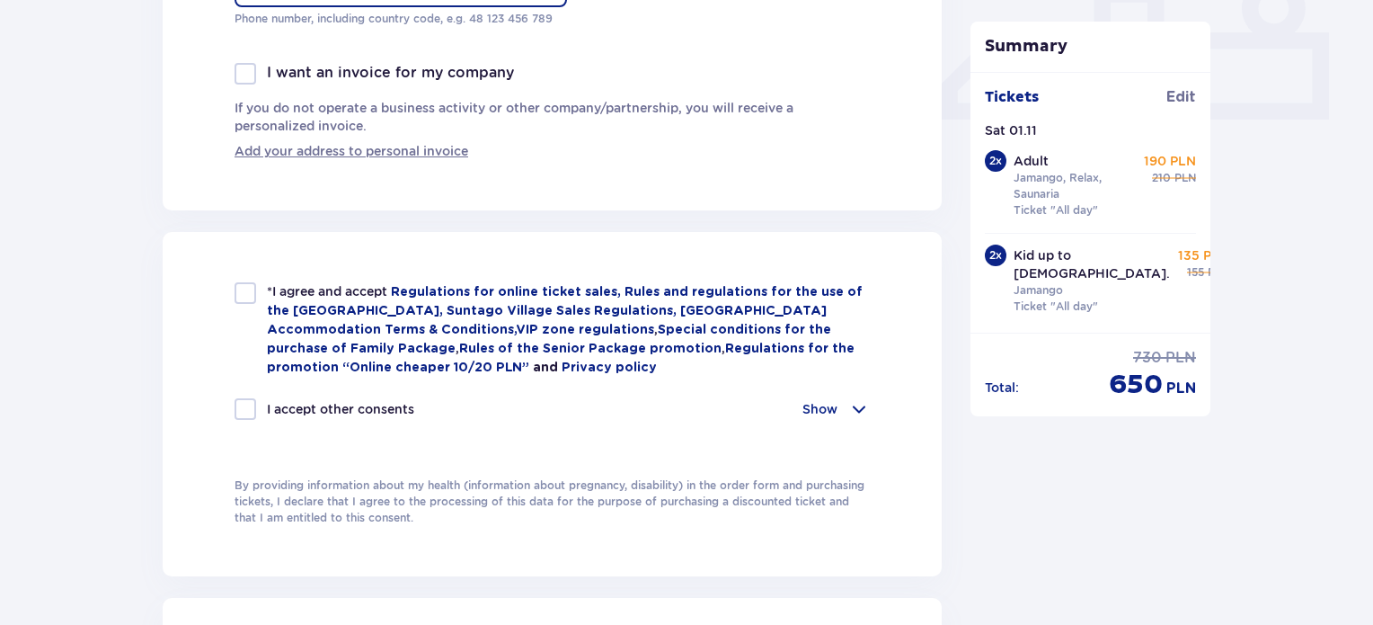
type input "+37069999597"
click at [246, 300] on div at bounding box center [246, 293] width 22 height 22
checkbox input "true"
click at [249, 408] on div at bounding box center [246, 409] width 22 height 22
checkbox input "true"
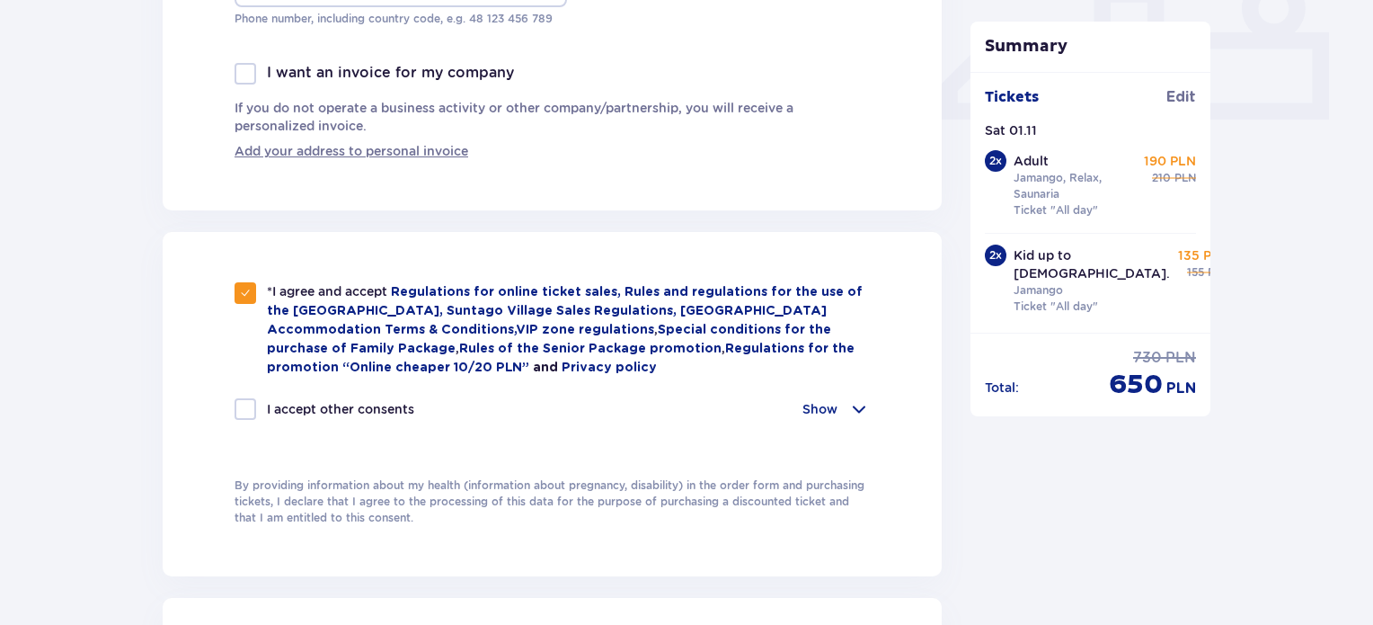
checkbox input "true"
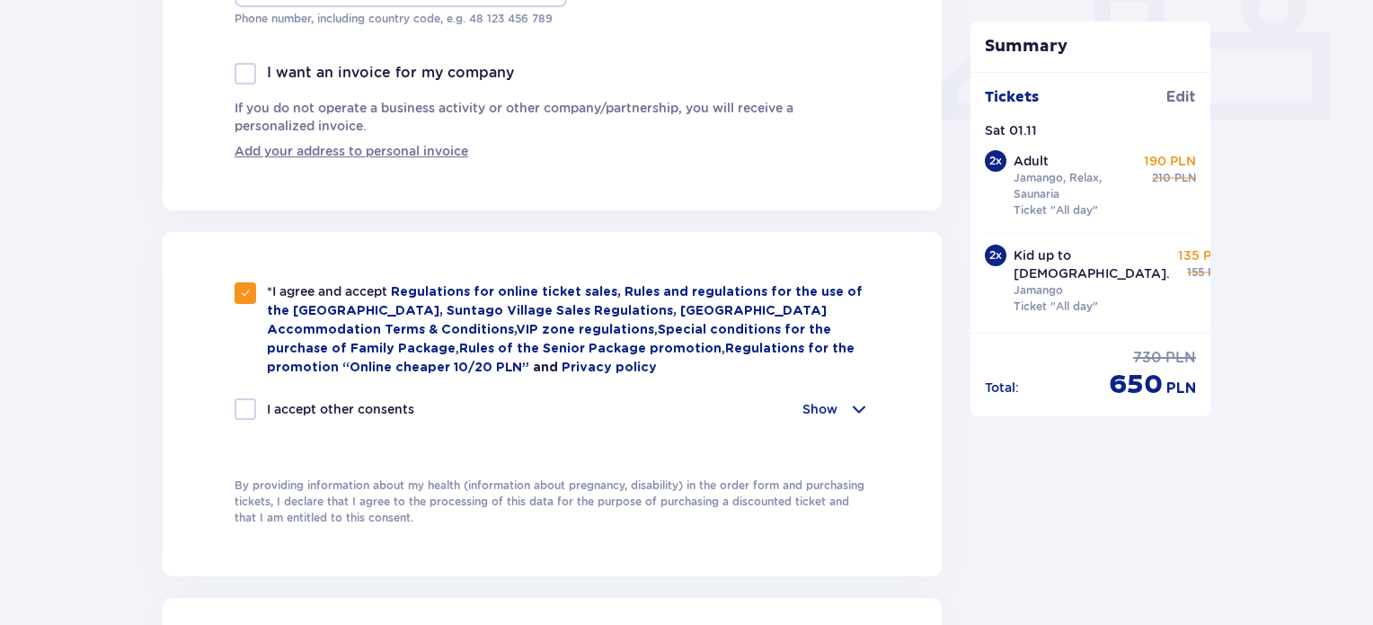
checkbox input "true"
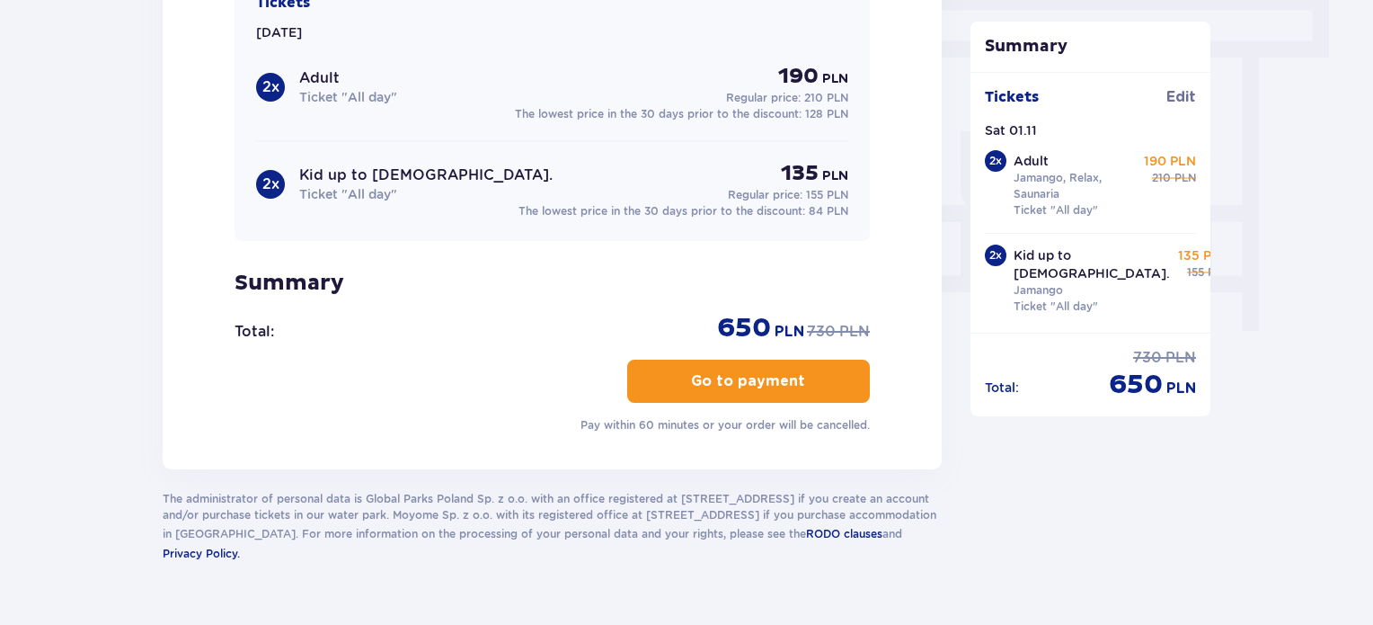
scroll to position [1618, 0]
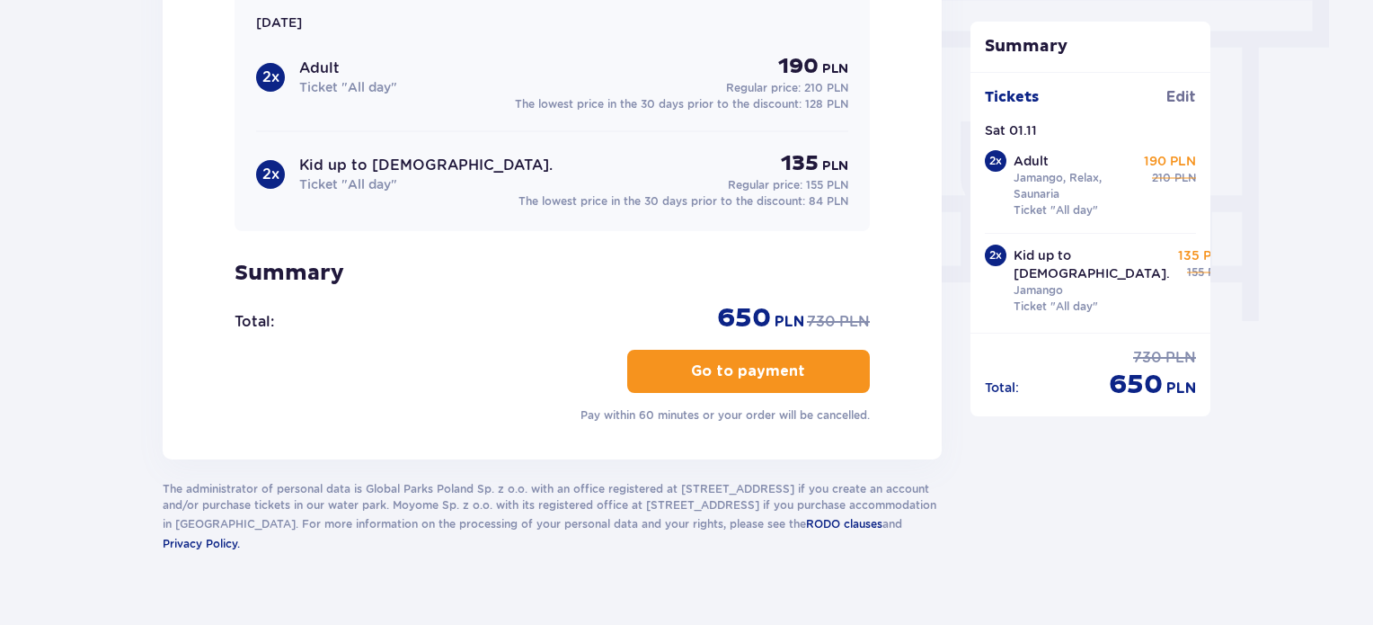
click at [745, 369] on p "Go to payment" at bounding box center [748, 371] width 114 height 20
